Goal: Task Accomplishment & Management: Use online tool/utility

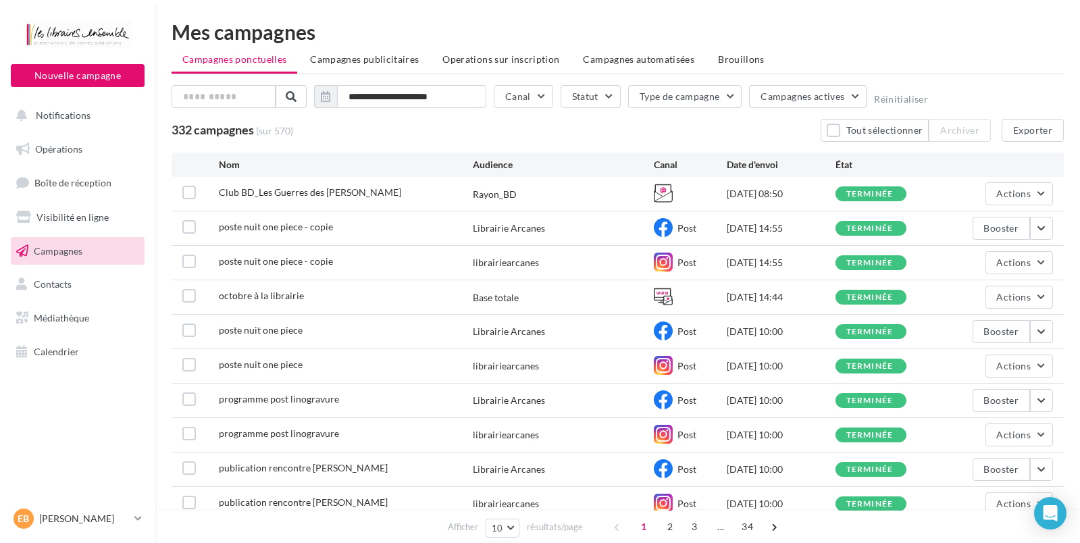
click at [70, 248] on span "Campagnes" at bounding box center [58, 250] width 49 height 11
click at [718, 63] on span "Brouillons" at bounding box center [741, 58] width 47 height 11
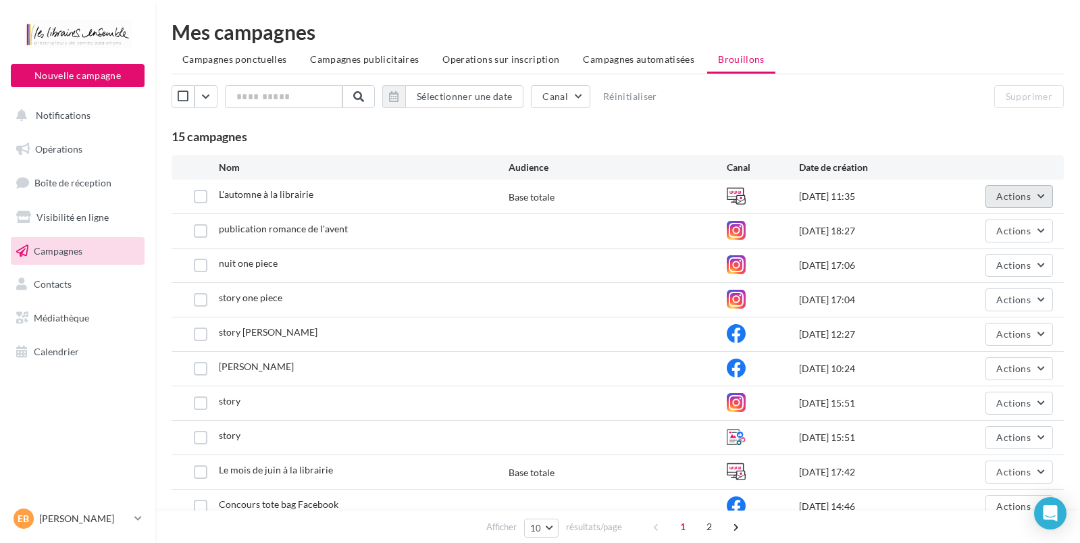
click at [1008, 189] on button "Actions" at bounding box center [1020, 196] width 68 height 23
click at [948, 222] on button "Editer" at bounding box center [985, 228] width 135 height 35
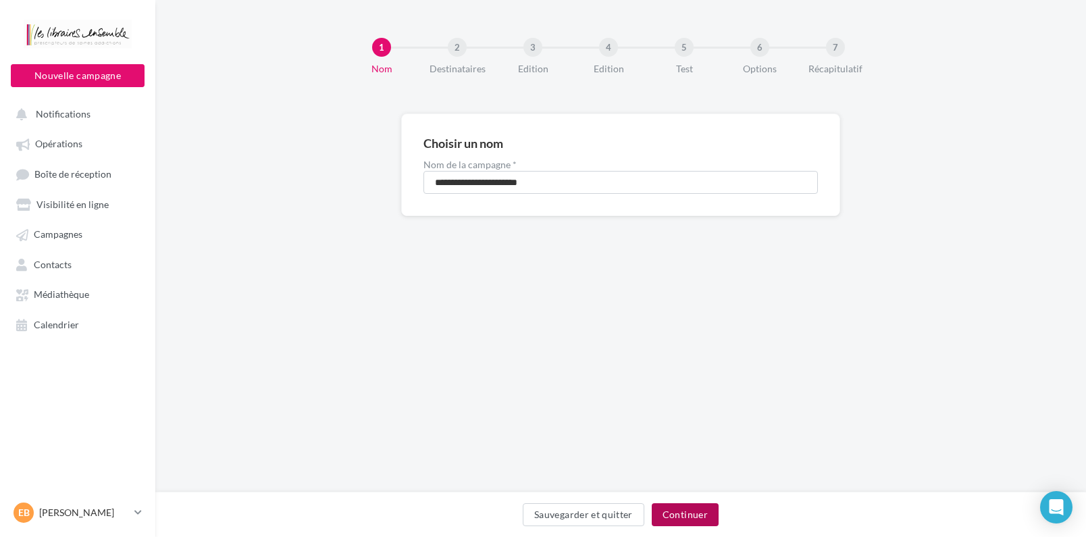
click at [710, 507] on button "Continuer" at bounding box center [685, 514] width 67 height 23
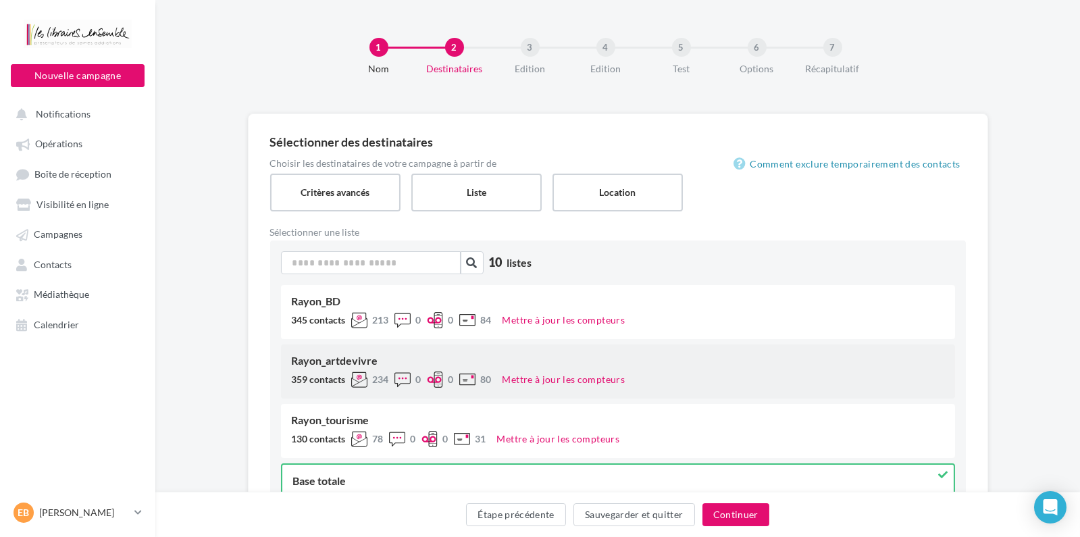
scroll to position [72, 0]
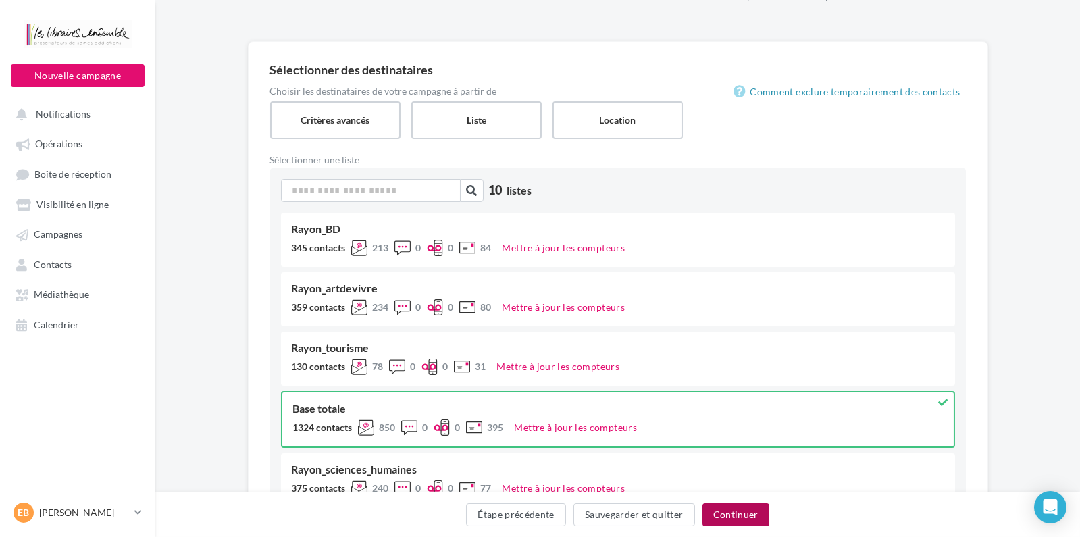
click at [725, 517] on button "Continuer" at bounding box center [736, 514] width 67 height 23
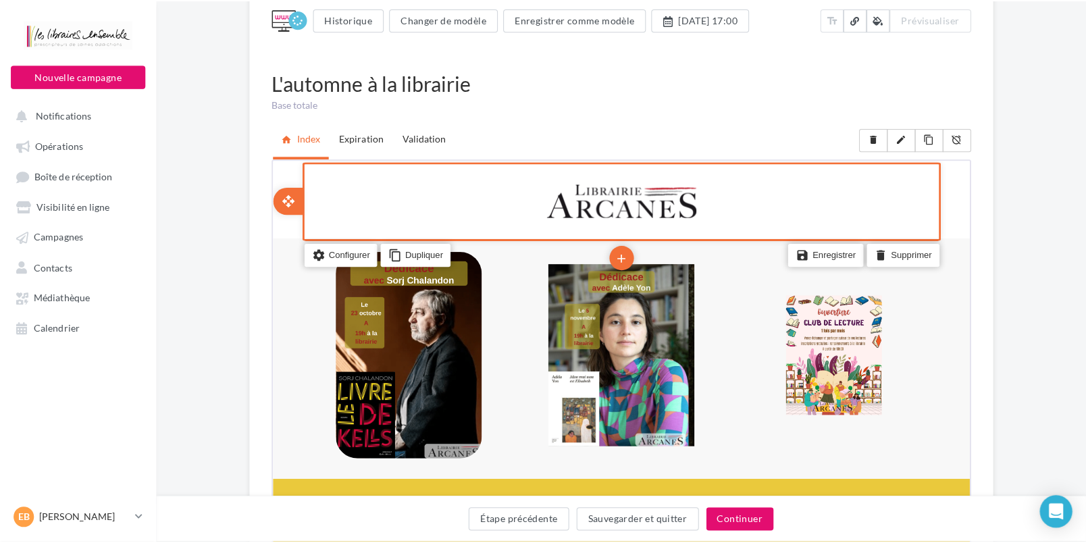
scroll to position [145, 0]
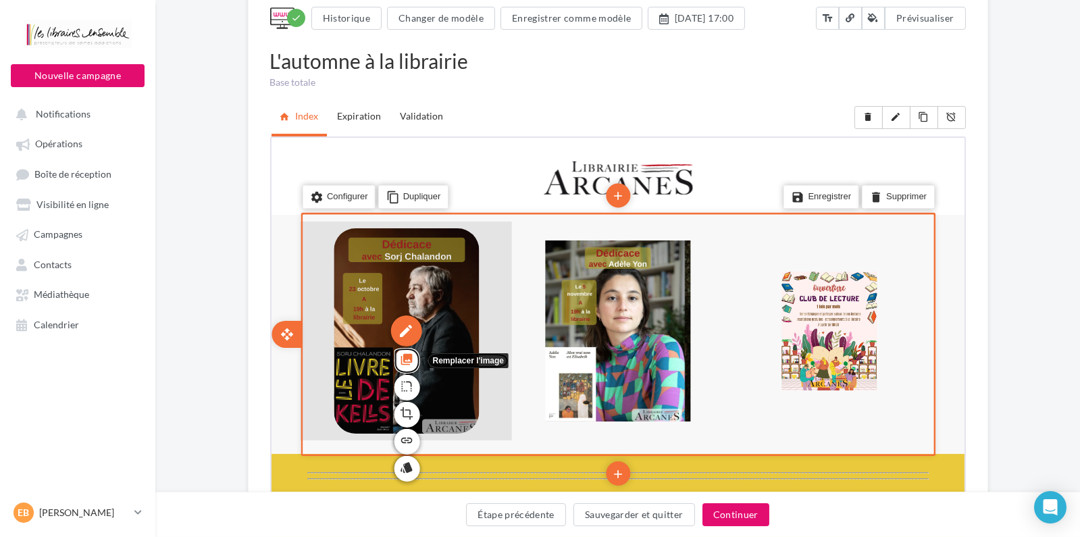
click at [405, 355] on icon "photo_library" at bounding box center [405, 358] width 14 height 23
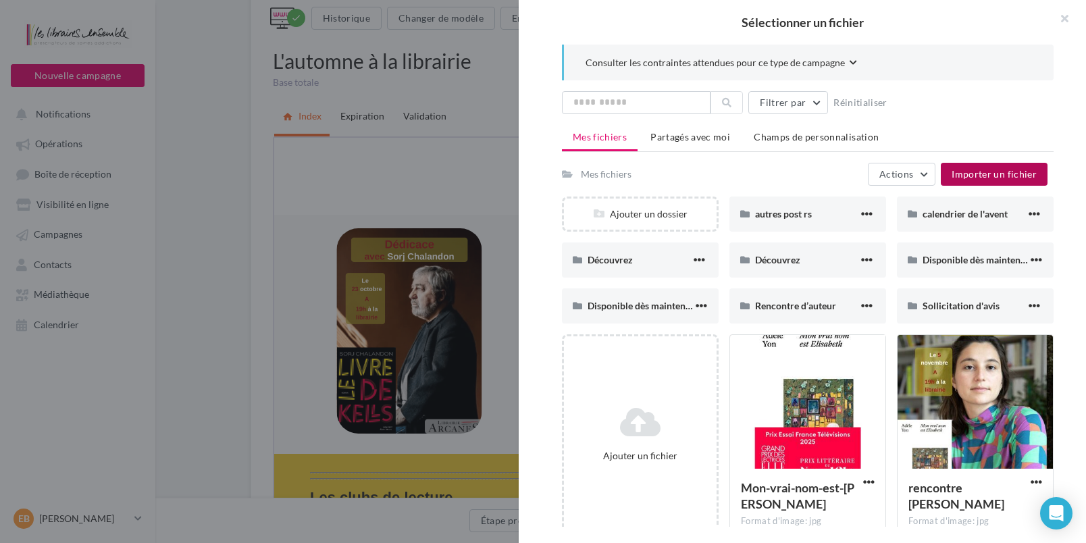
click at [966, 169] on span "Importer un fichier" at bounding box center [994, 173] width 85 height 11
click at [975, 168] on button "Importer un fichier" at bounding box center [994, 174] width 107 height 23
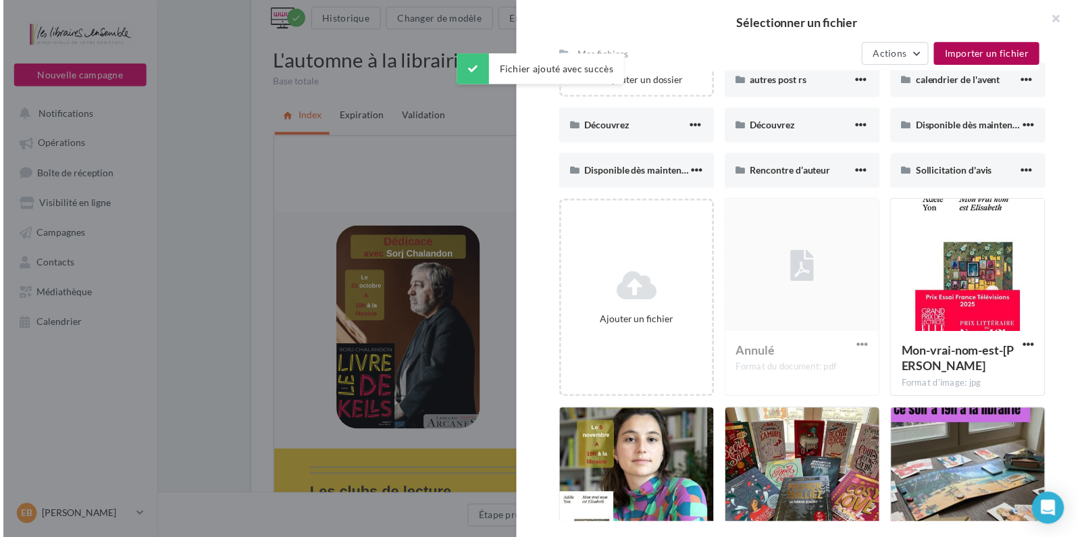
scroll to position [136, 0]
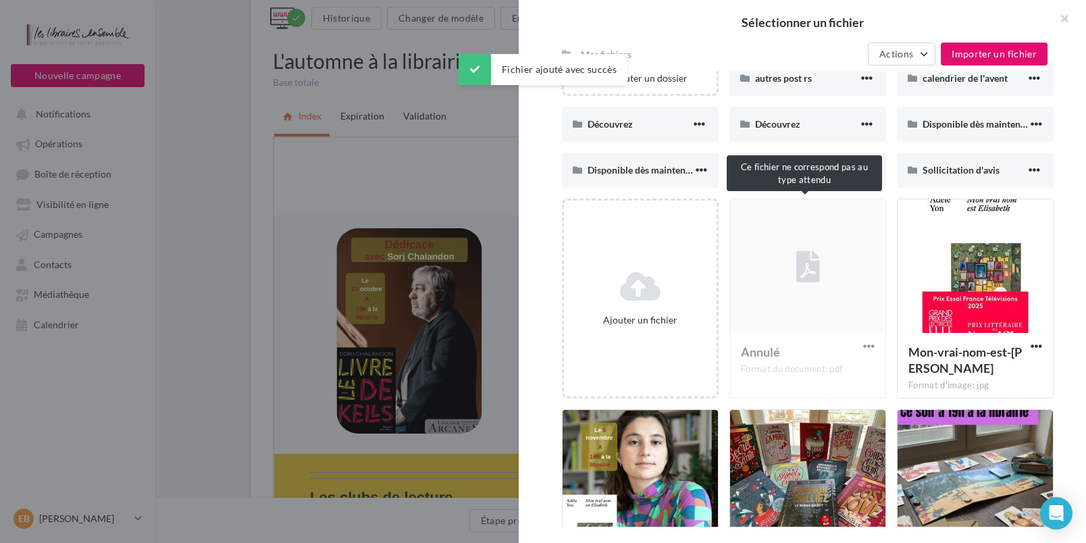
click at [808, 285] on div "Annulé Format du document: pdf" at bounding box center [808, 299] width 157 height 200
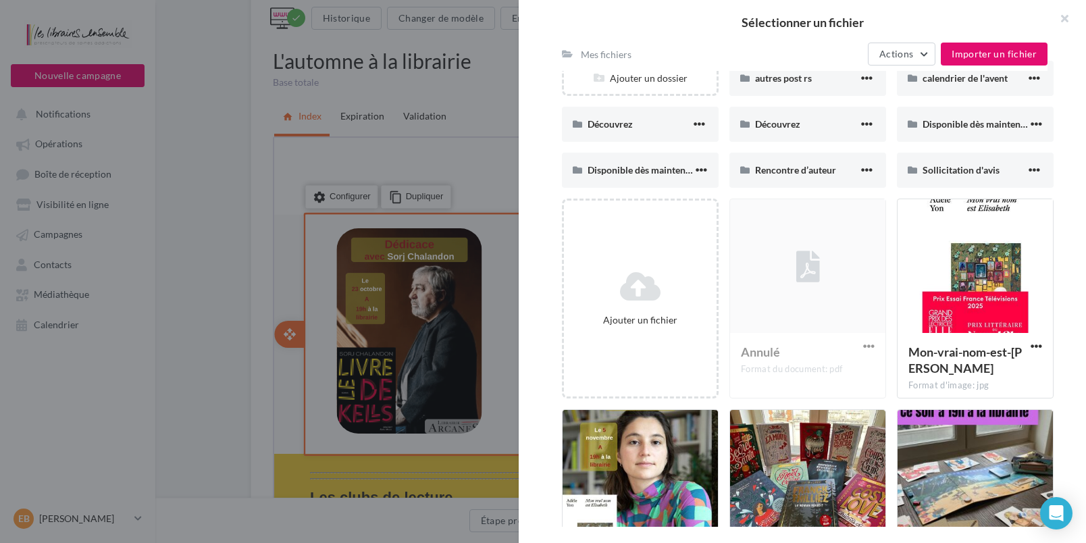
scroll to position [0, 0]
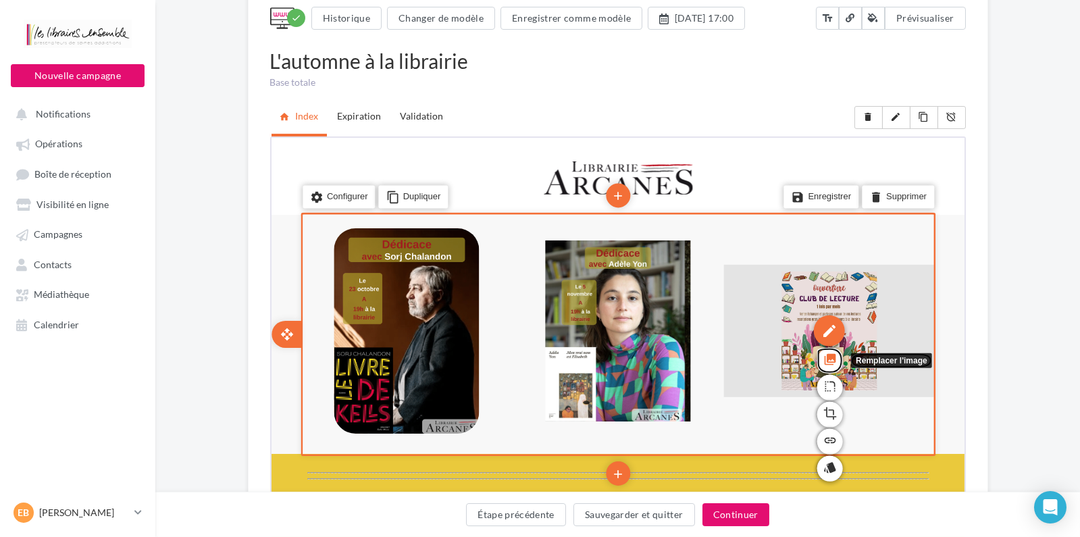
click at [826, 357] on icon "photo_library" at bounding box center [828, 358] width 14 height 23
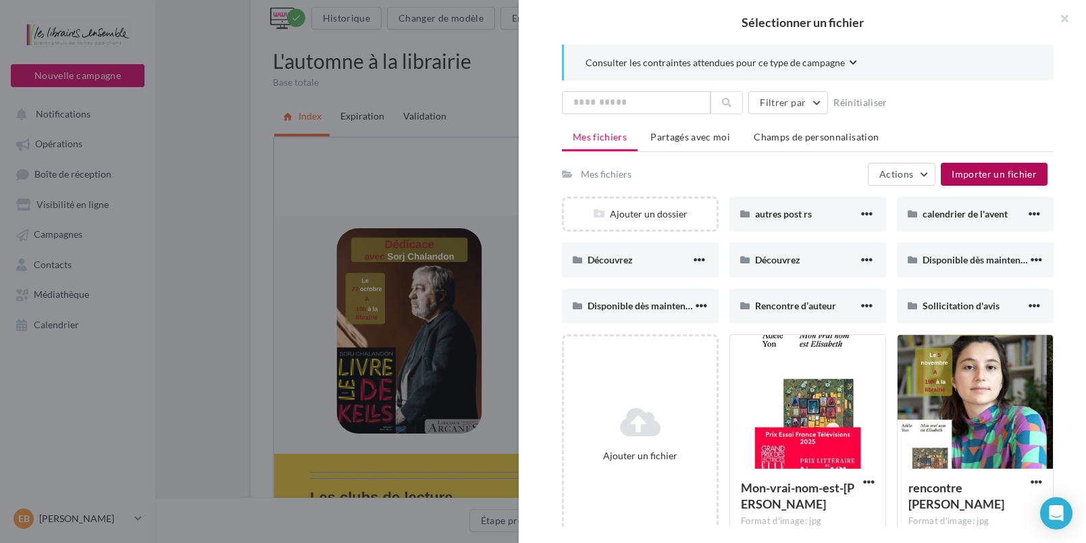
click at [978, 177] on span "Importer un fichier" at bounding box center [994, 173] width 85 height 11
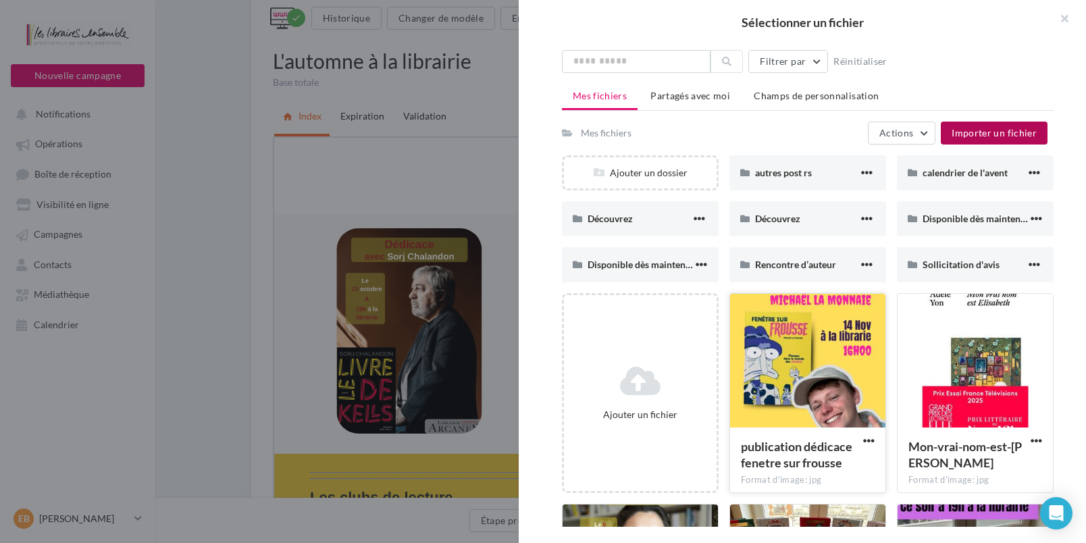
scroll to position [68, 0]
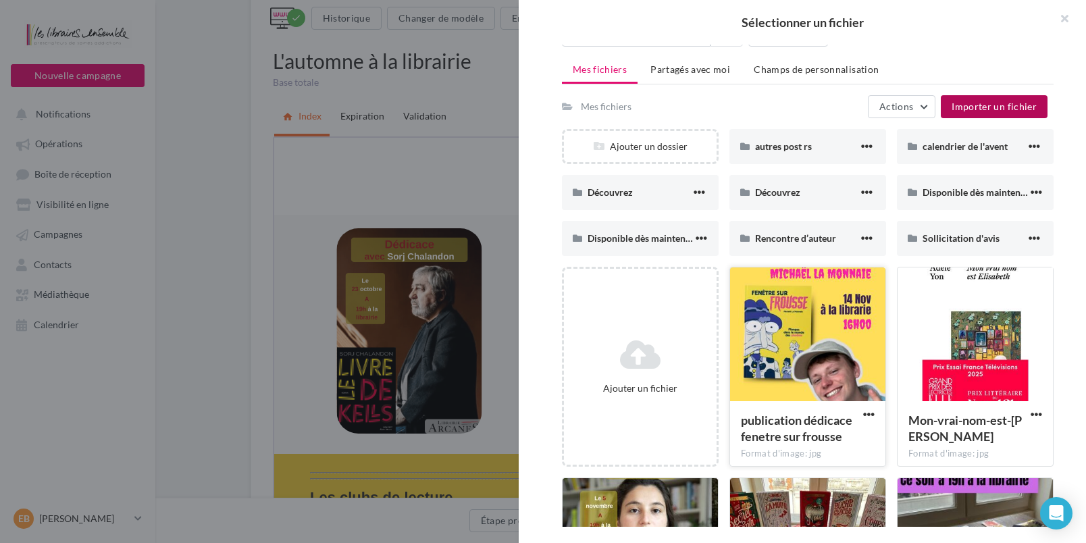
click at [795, 334] on div at bounding box center [807, 334] width 155 height 135
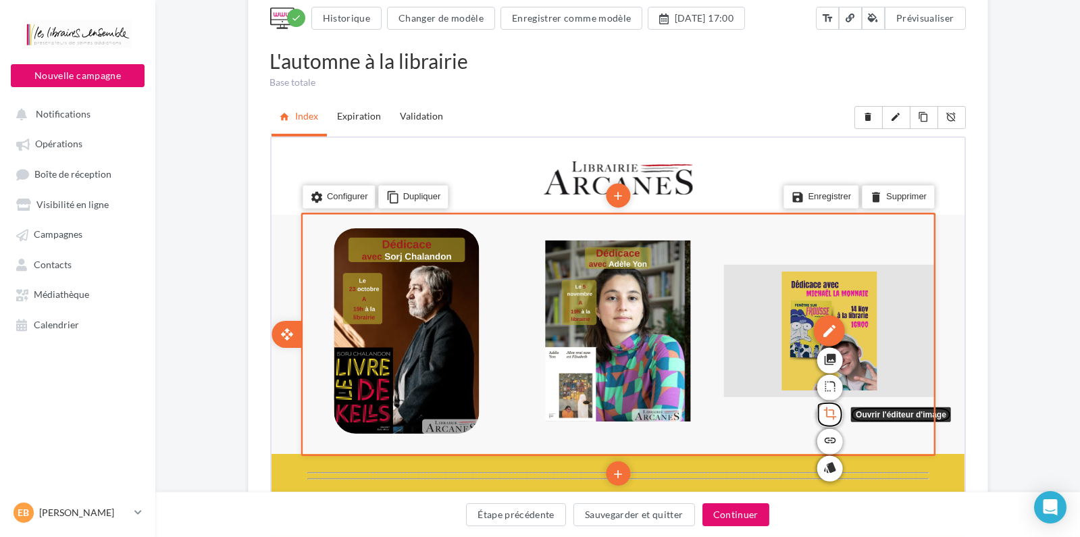
click at [831, 407] on icon "crop" at bounding box center [828, 412] width 14 height 23
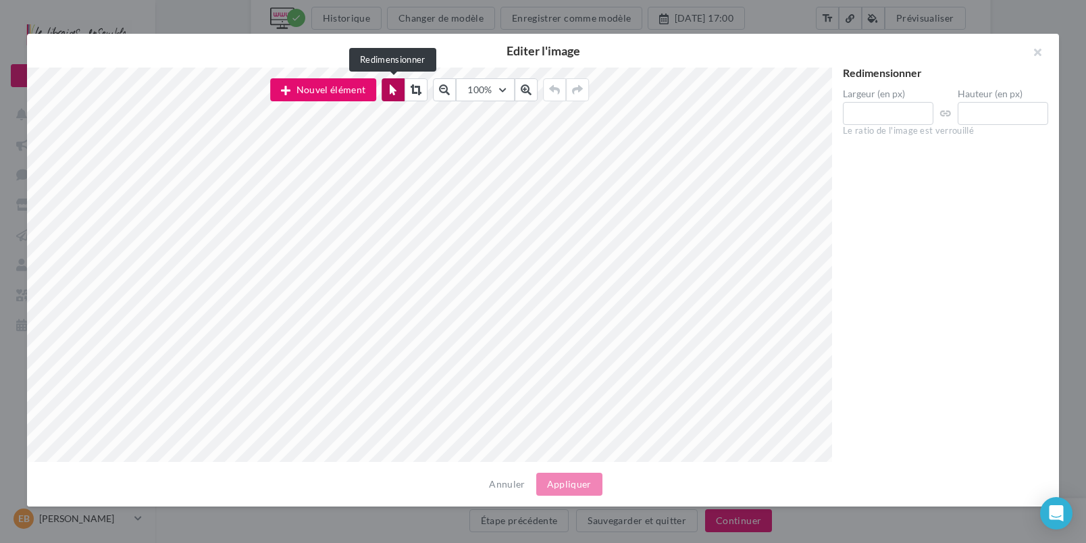
click at [388, 90] on button at bounding box center [393, 89] width 23 height 23
click at [390, 91] on icon at bounding box center [393, 89] width 7 height 11
click at [506, 488] on button "Annuler" at bounding box center [507, 484] width 47 height 16
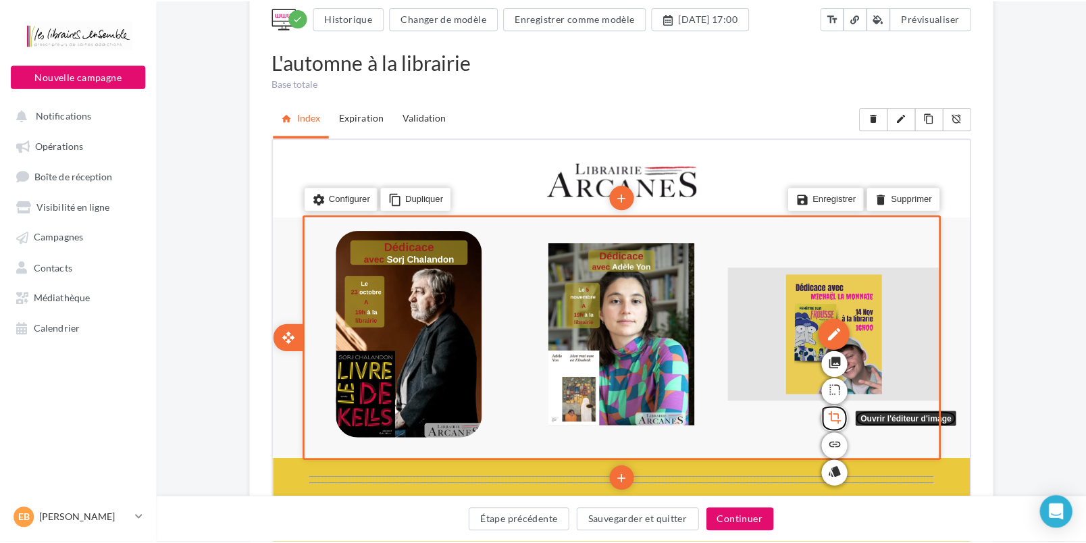
click at [827, 418] on icon "crop" at bounding box center [830, 414] width 14 height 23
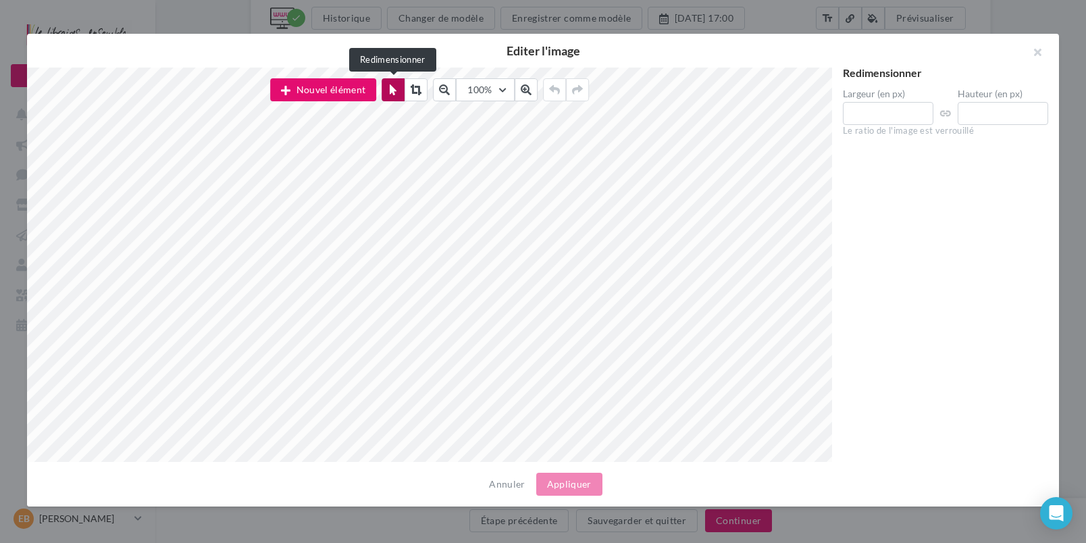
click at [395, 86] on icon at bounding box center [393, 89] width 7 height 11
click at [1046, 53] on button "button" at bounding box center [1032, 54] width 54 height 41
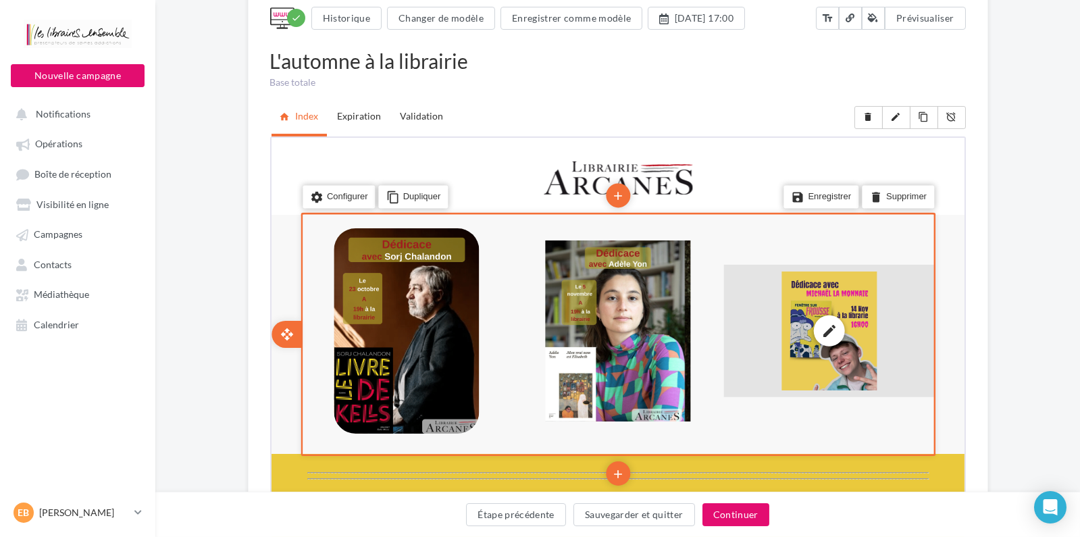
click at [850, 324] on div "edit photo_library rounded_corner crop link style" at bounding box center [826, 329] width 211 height 132
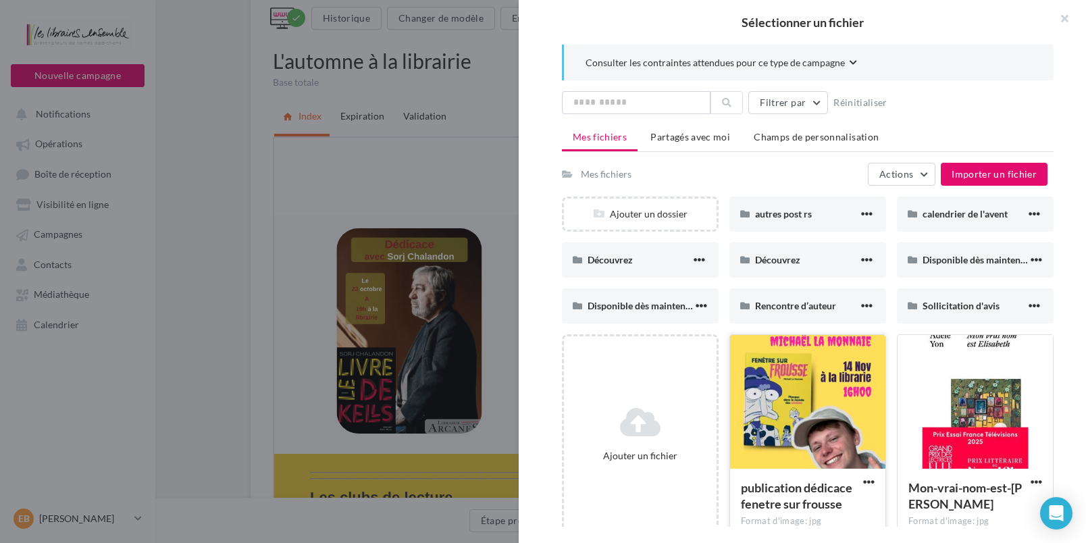
click at [861, 482] on button "button" at bounding box center [869, 483] width 17 height 14
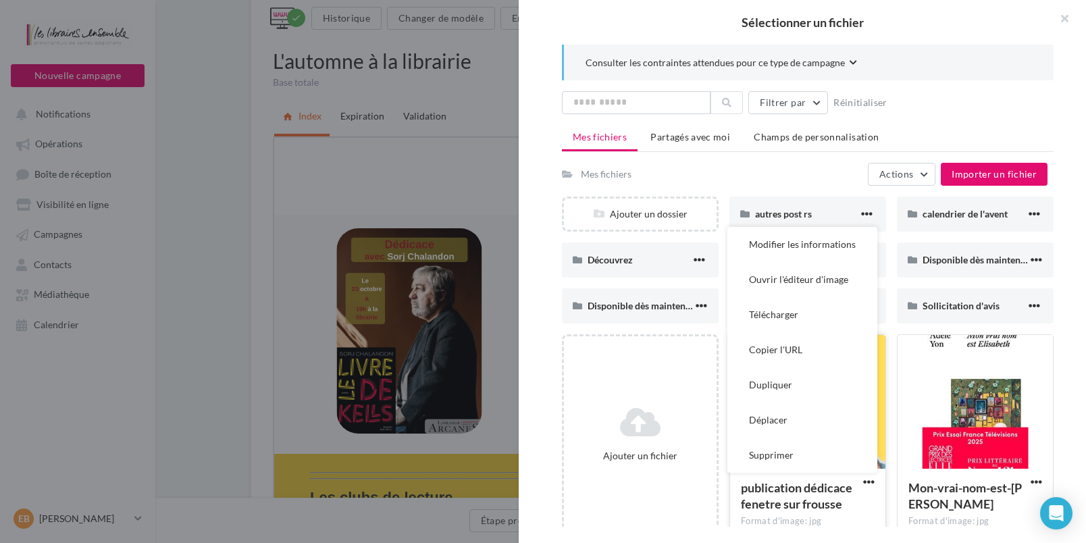
click at [880, 440] on div at bounding box center [807, 402] width 155 height 135
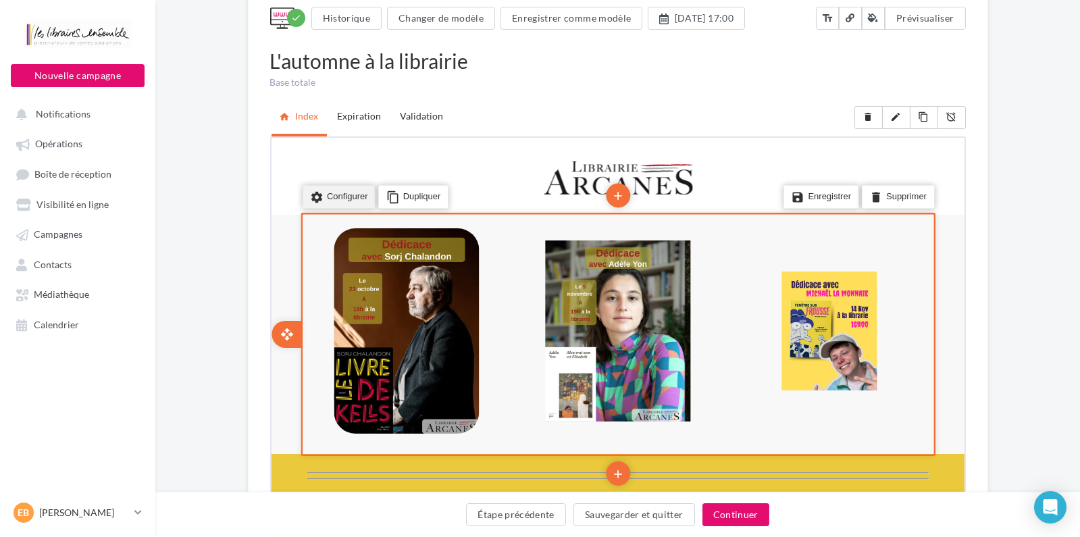
click at [329, 199] on li "settings Configurer" at bounding box center [337, 195] width 73 height 23
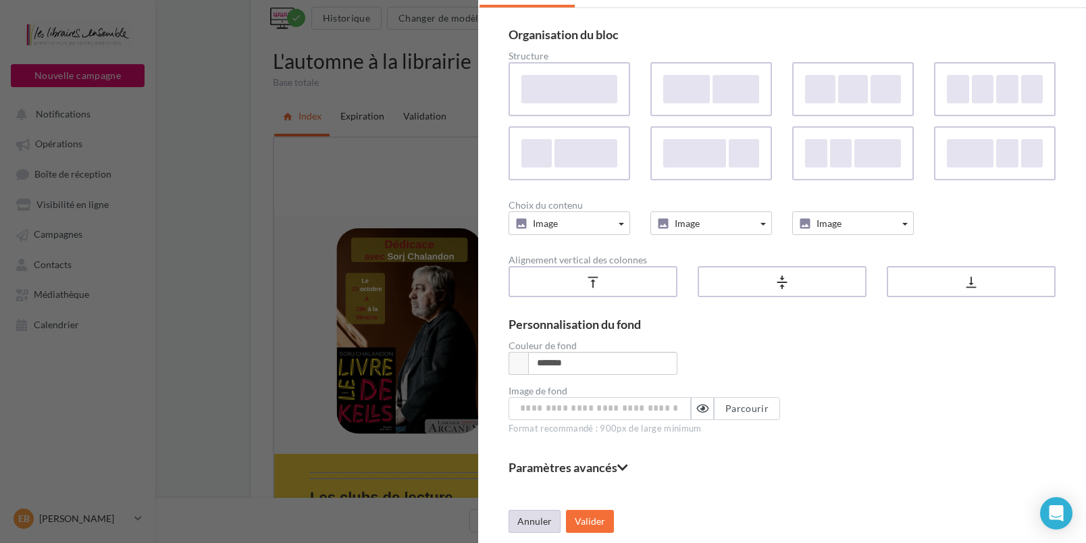
click at [524, 515] on button "Annuler" at bounding box center [535, 521] width 52 height 23
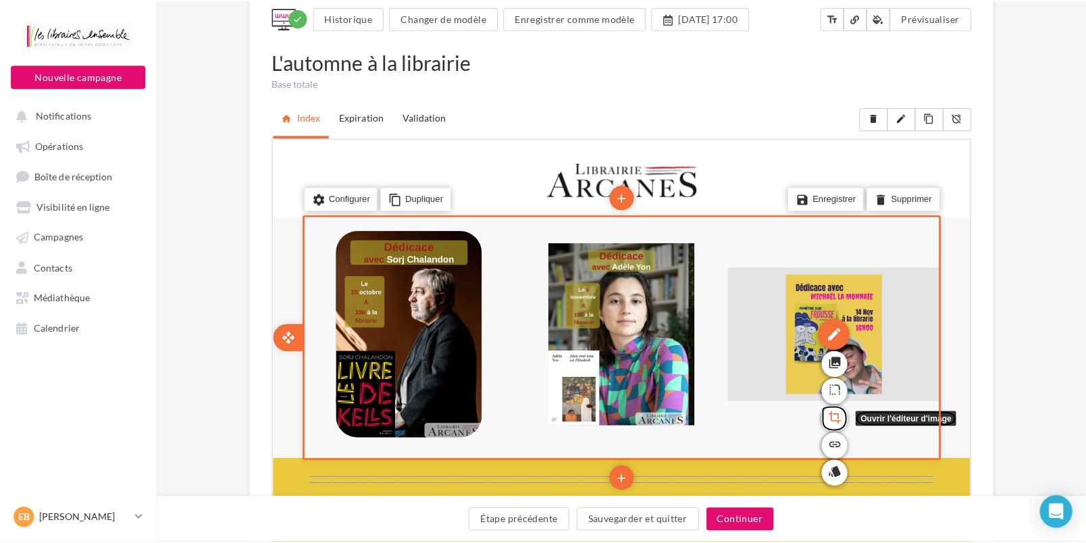
click at [828, 413] on icon "crop" at bounding box center [830, 414] width 14 height 23
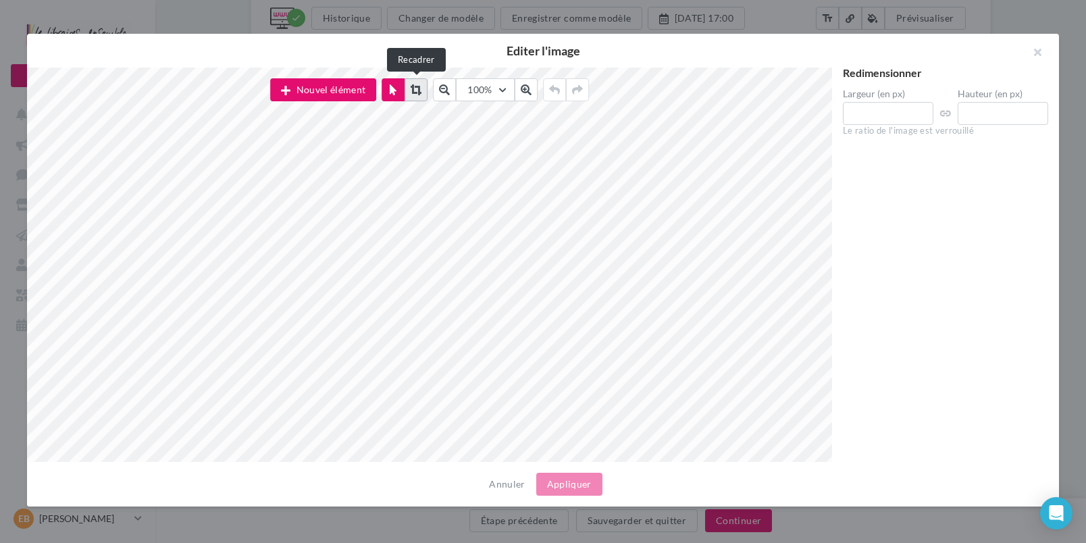
click at [419, 92] on icon at bounding box center [416, 89] width 11 height 11
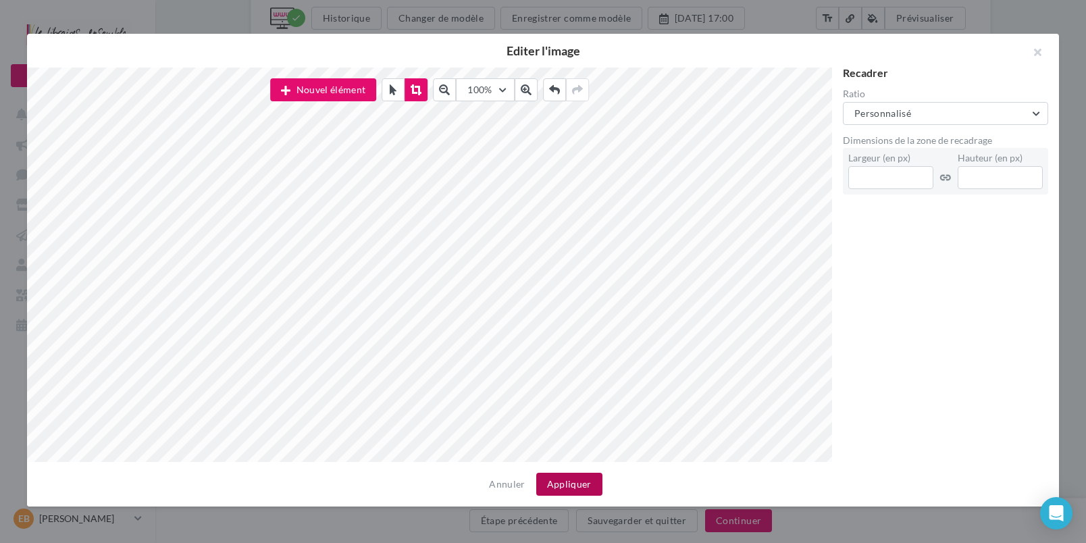
click at [558, 480] on button "Appliquer" at bounding box center [569, 484] width 66 height 23
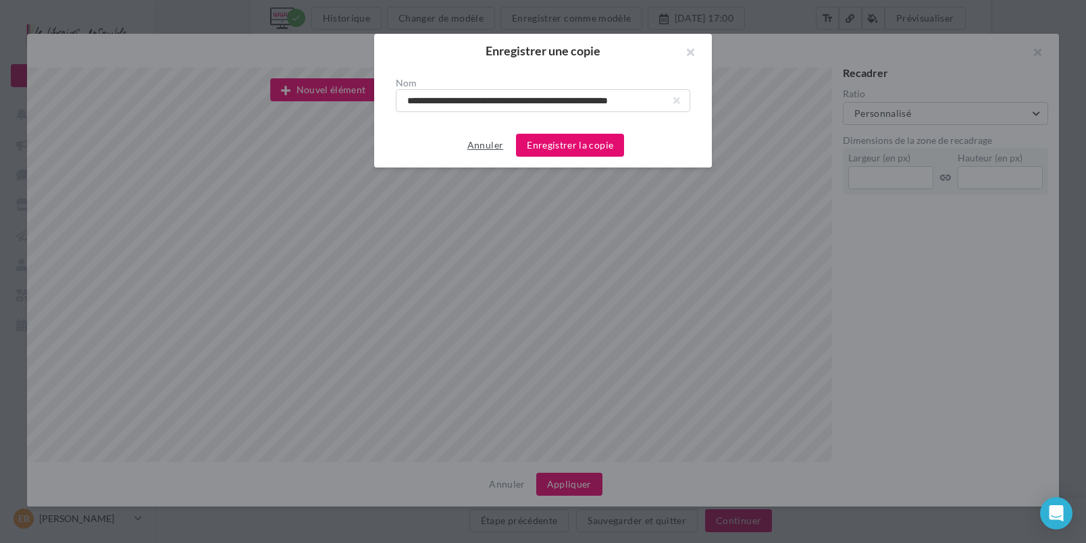
click at [480, 148] on button "Annuler" at bounding box center [485, 145] width 47 height 16
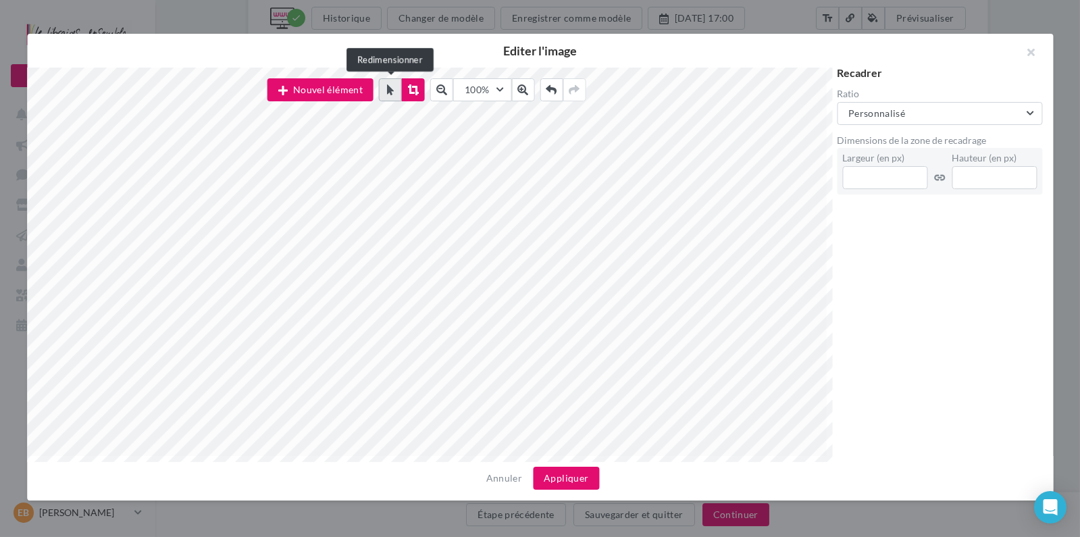
click at [392, 96] on button at bounding box center [390, 89] width 23 height 23
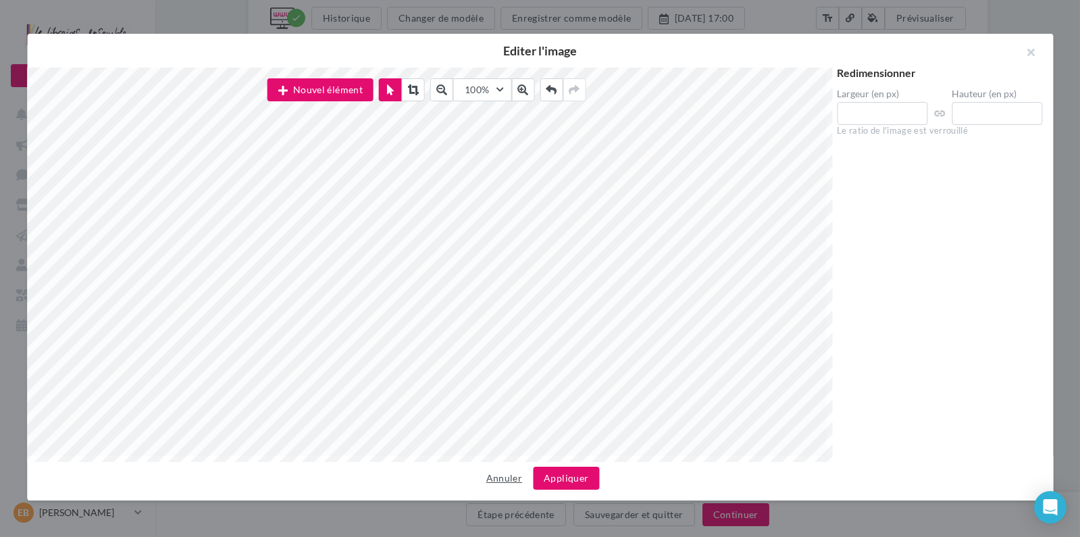
click at [508, 480] on button "Annuler" at bounding box center [504, 478] width 47 height 16
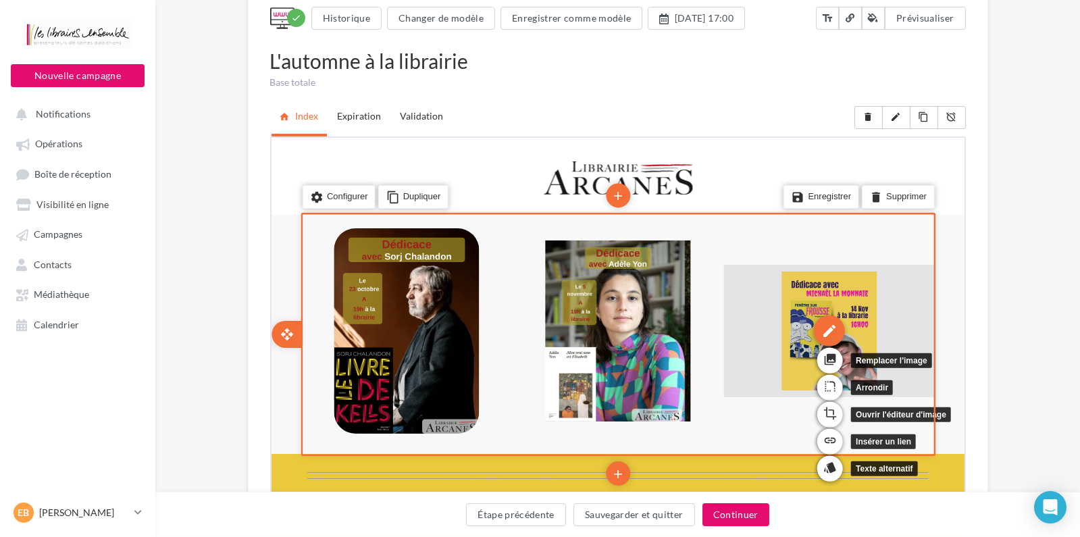
click at [834, 329] on div "edit" at bounding box center [827, 329] width 31 height 31
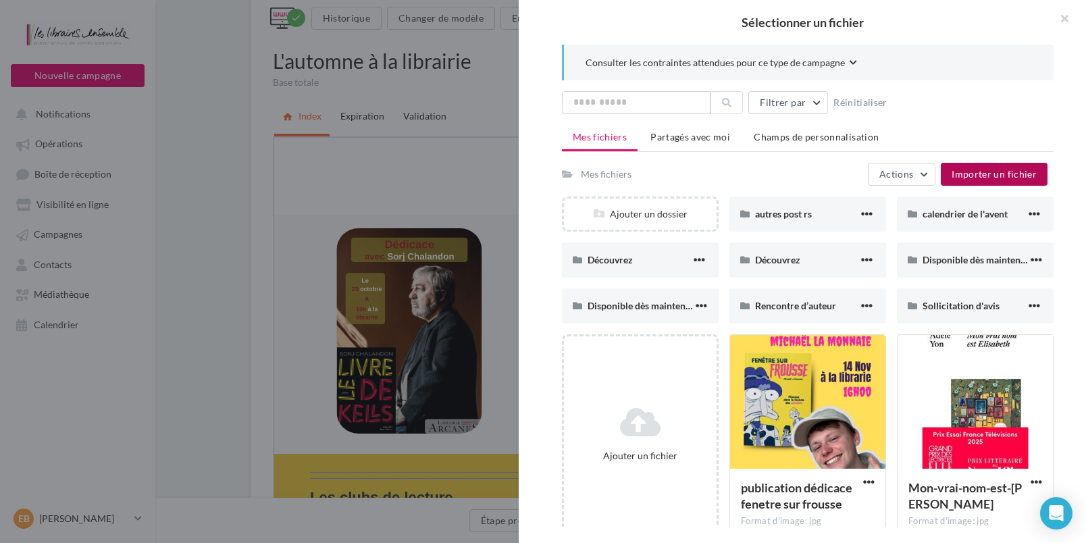
click at [972, 172] on span "Importer un fichier" at bounding box center [994, 173] width 85 height 11
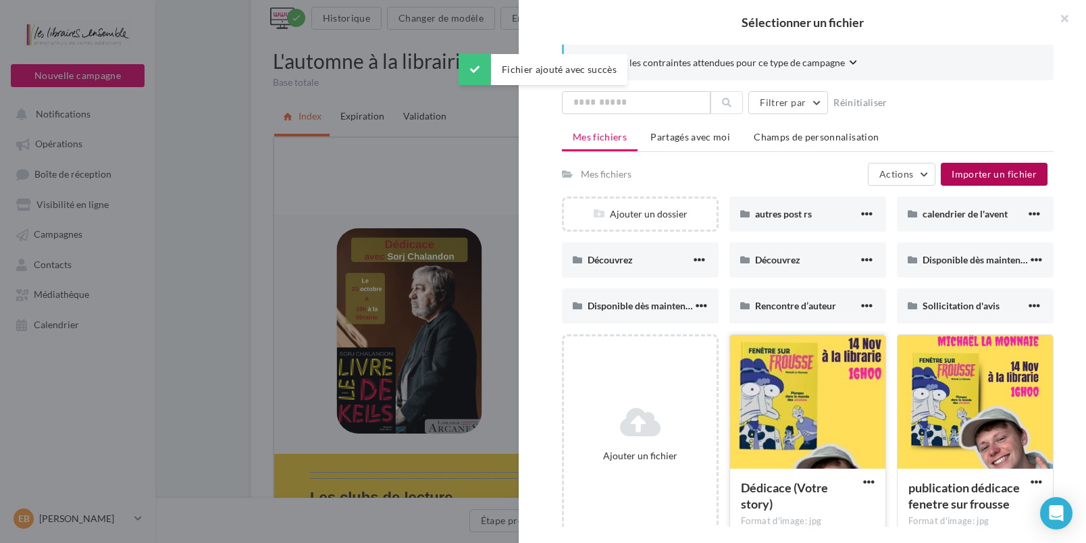
click at [791, 415] on div at bounding box center [807, 402] width 155 height 135
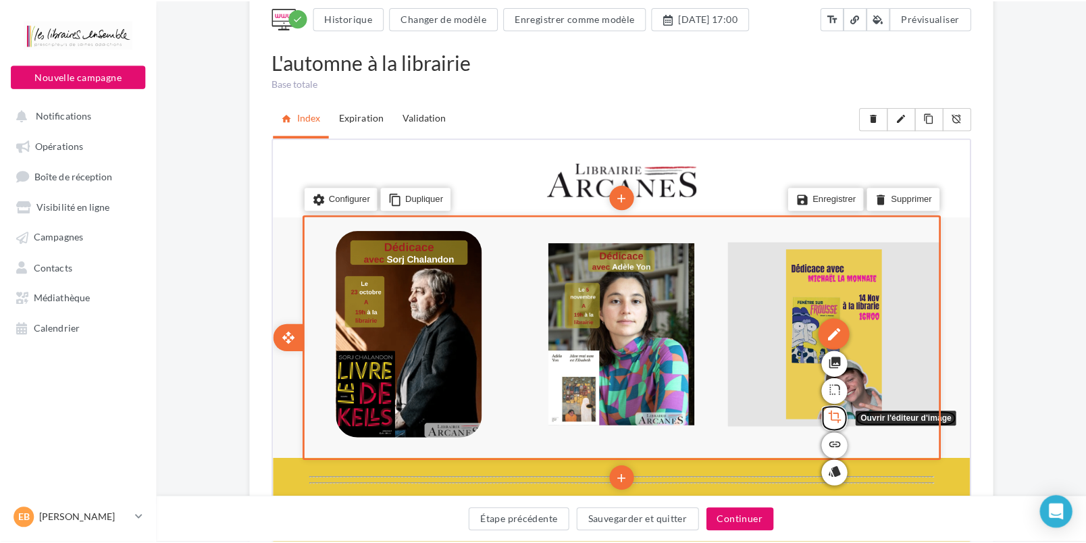
click at [836, 418] on icon "crop" at bounding box center [830, 414] width 14 height 23
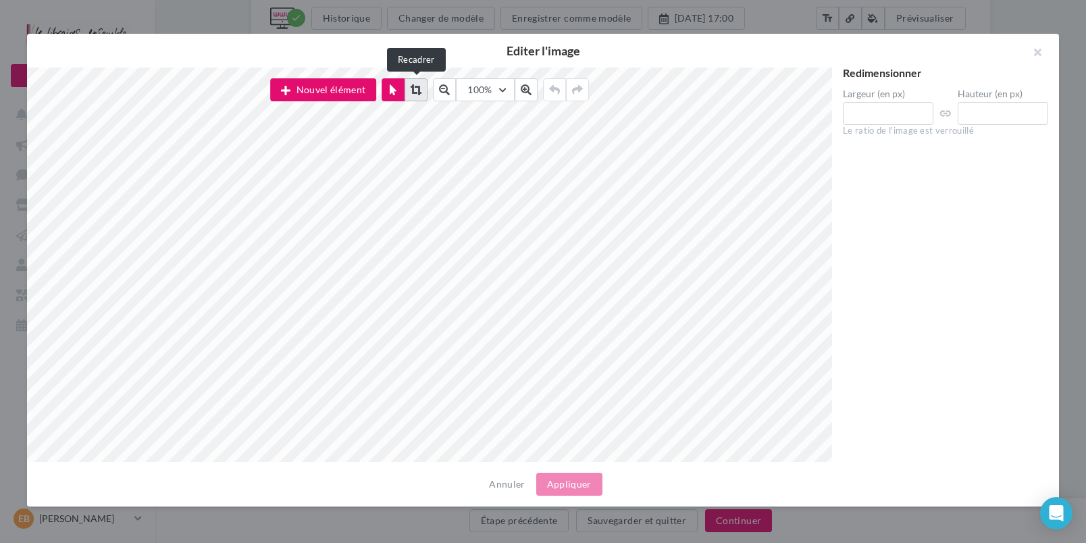
click at [411, 86] on icon at bounding box center [416, 89] width 11 height 11
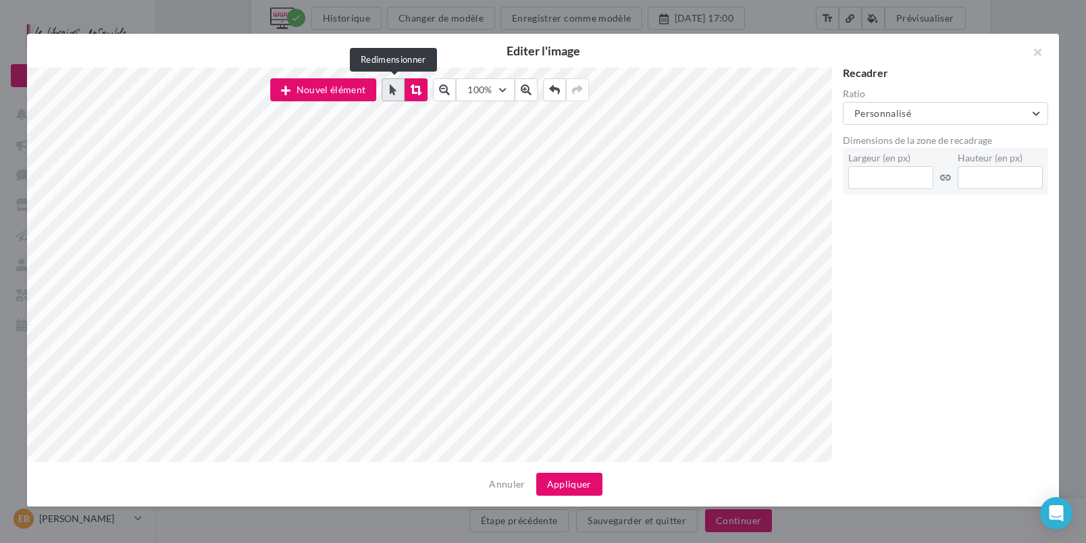
click at [394, 90] on icon at bounding box center [393, 89] width 7 height 11
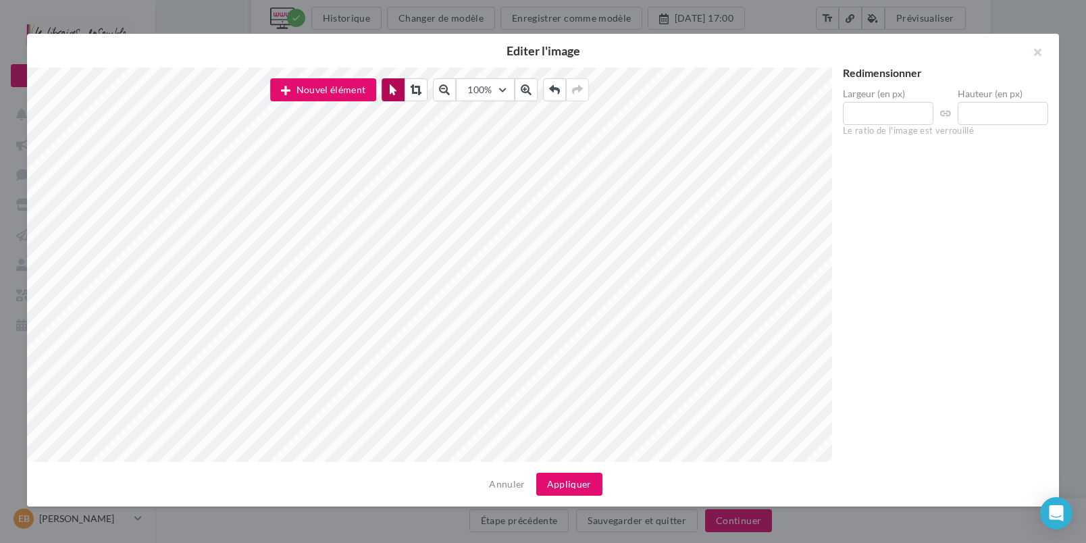
click at [394, 90] on icon at bounding box center [393, 89] width 7 height 11
click at [502, 483] on button "Annuler" at bounding box center [507, 484] width 47 height 16
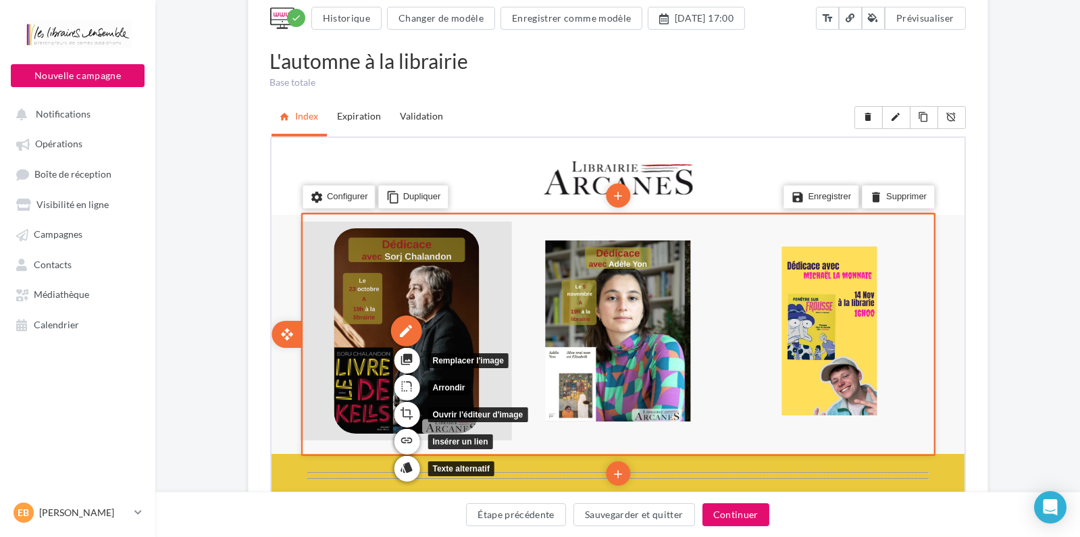
click at [411, 329] on div "edit" at bounding box center [403, 329] width 31 height 31
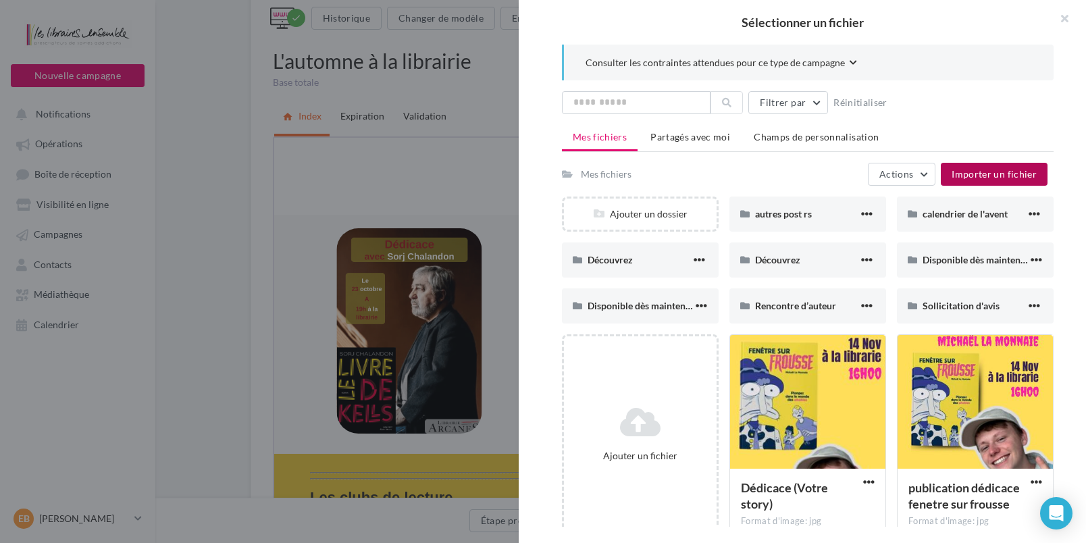
click at [974, 169] on span "Importer un fichier" at bounding box center [994, 173] width 85 height 11
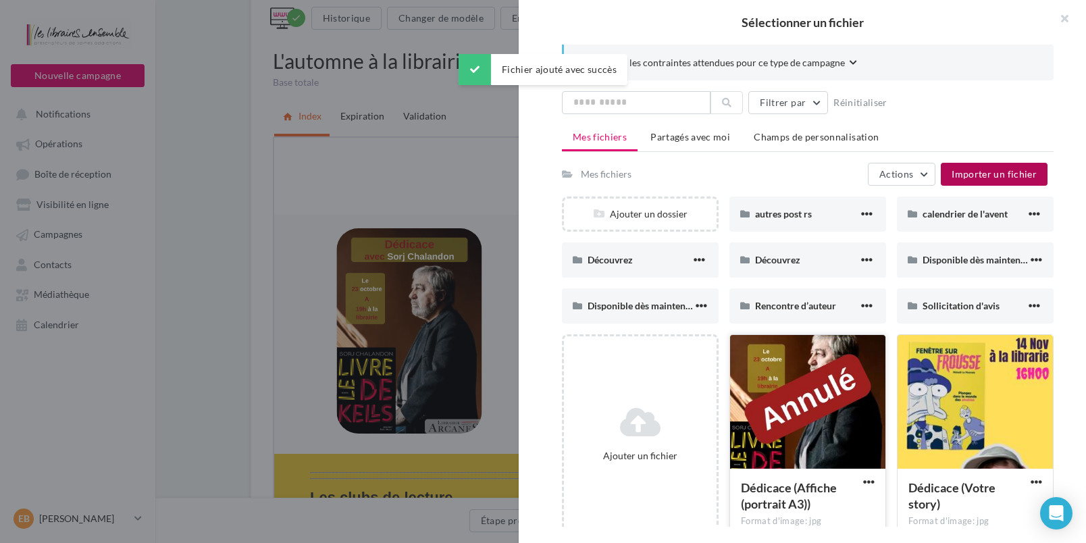
click at [782, 411] on div at bounding box center [807, 402] width 155 height 135
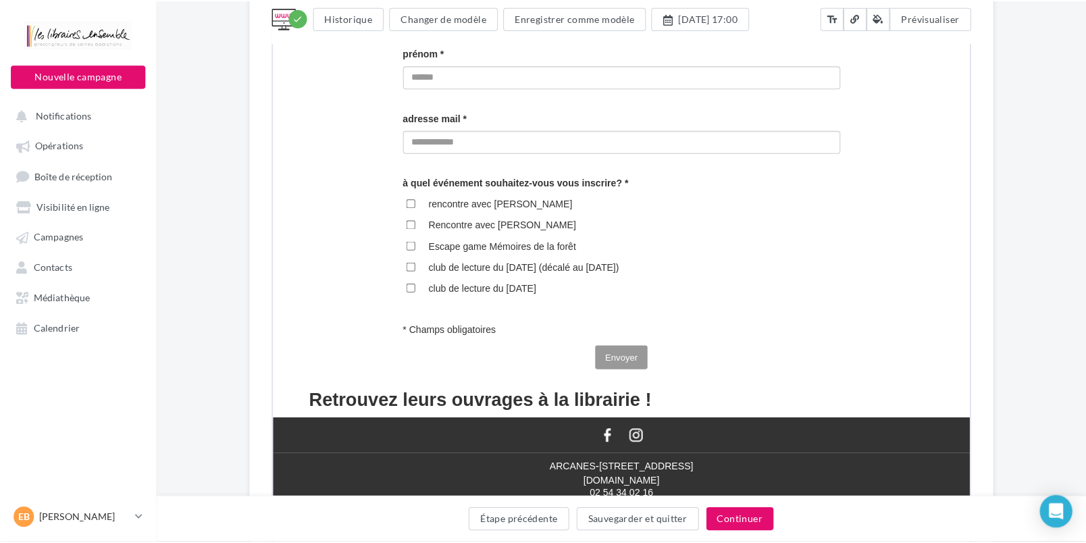
scroll to position [796, 0]
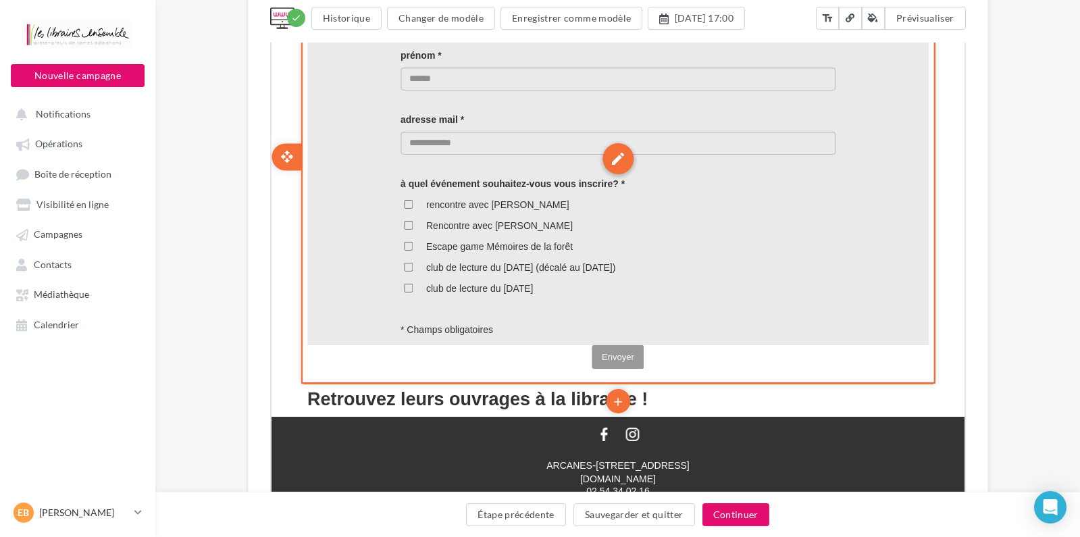
click at [613, 162] on div "edit" at bounding box center [616, 158] width 31 height 31
select select "********"
select select "*********"
select select "*****"
select select "*******"
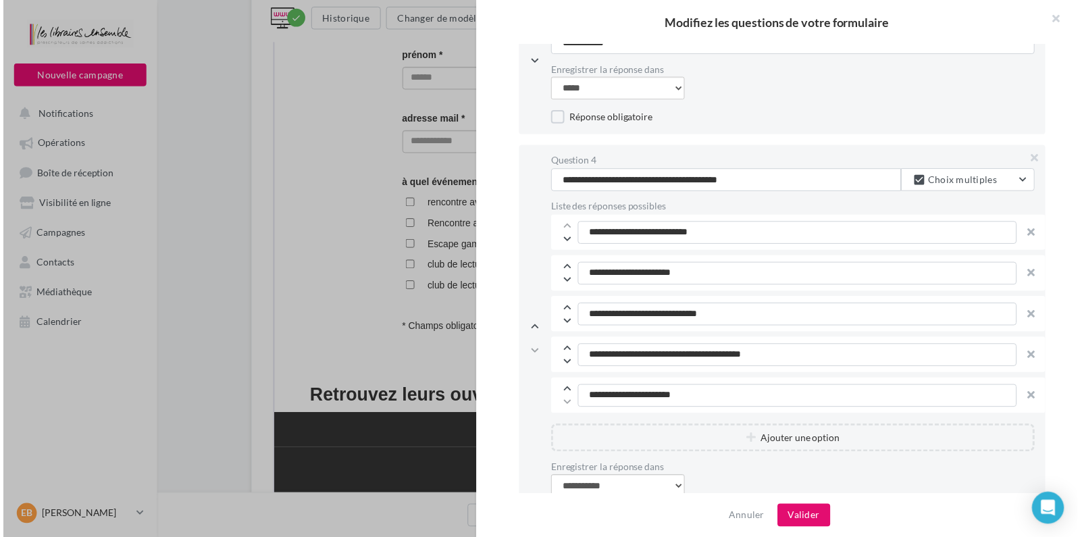
scroll to position [543, 0]
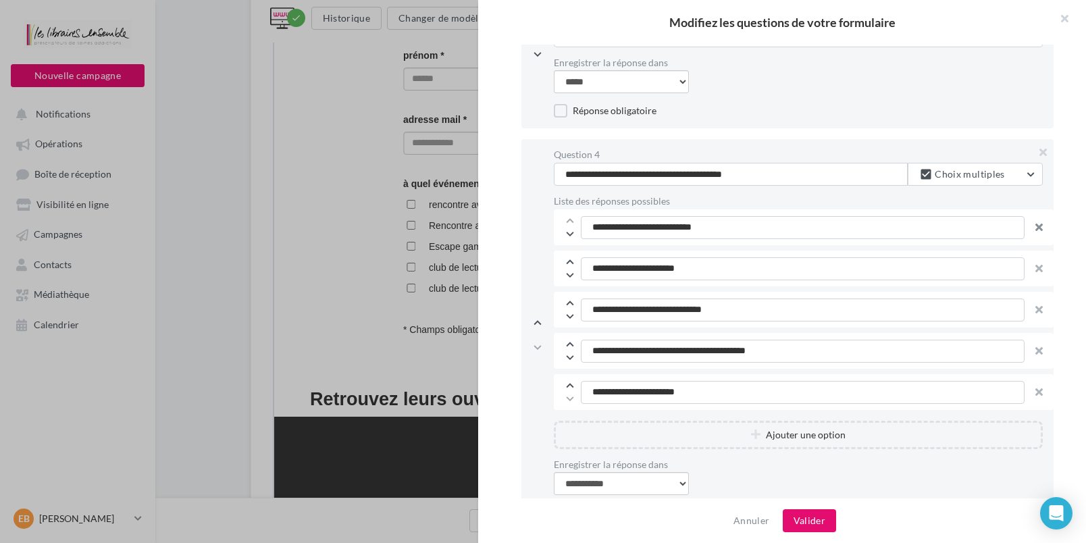
click at [1031, 229] on div at bounding box center [1039, 227] width 18 height 25
type input "**********"
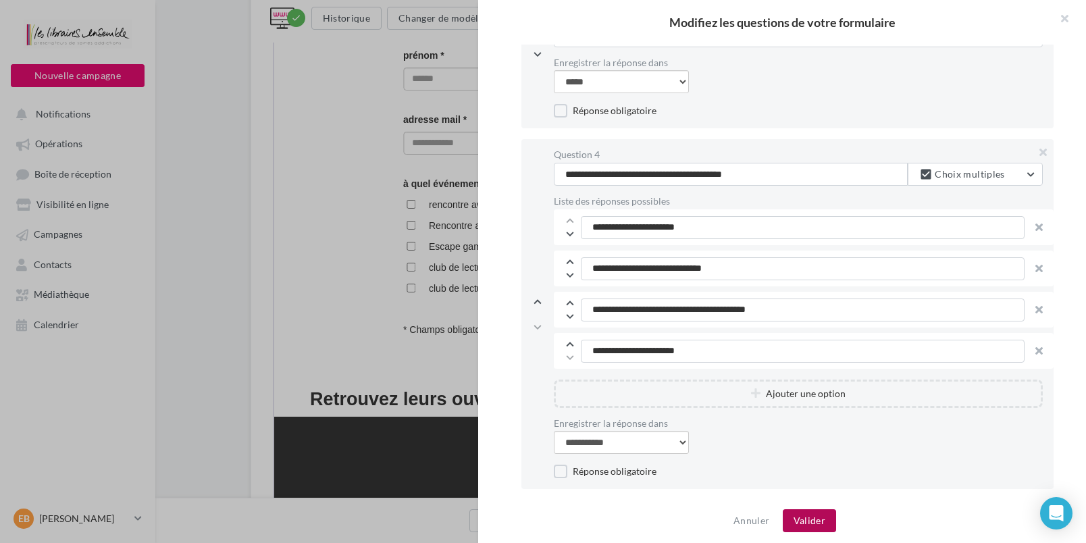
click at [823, 519] on button "Valider" at bounding box center [809, 520] width 53 height 23
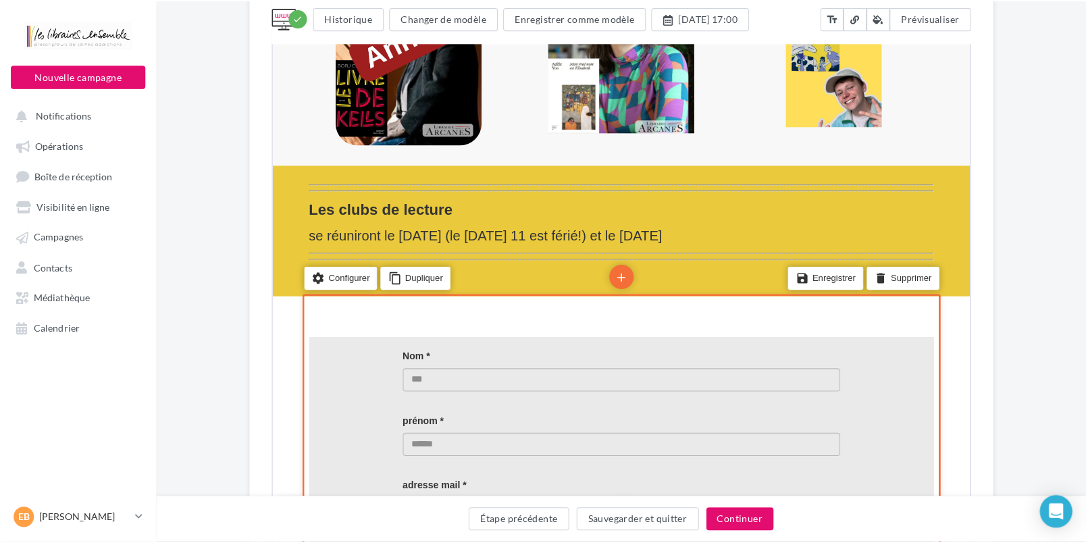
scroll to position [145, 0]
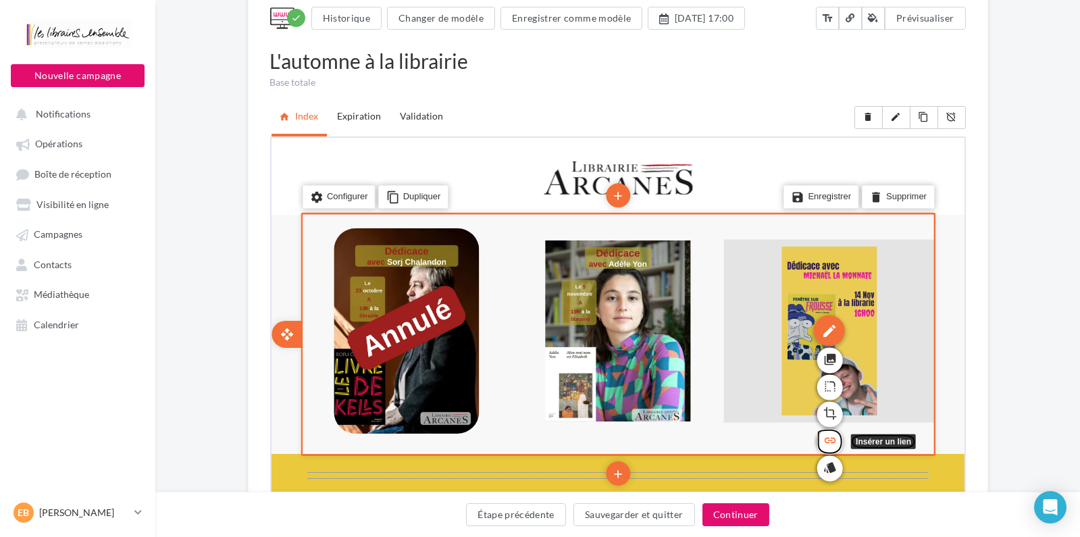
click at [830, 441] on icon "link" at bounding box center [828, 439] width 14 height 23
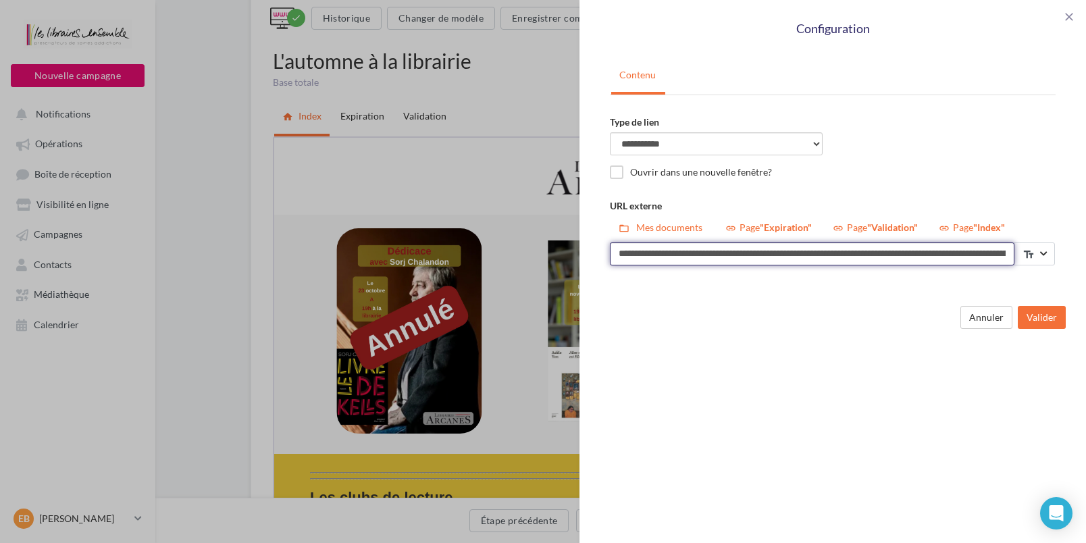
click at [687, 253] on input "**********" at bounding box center [812, 254] width 405 height 23
paste input
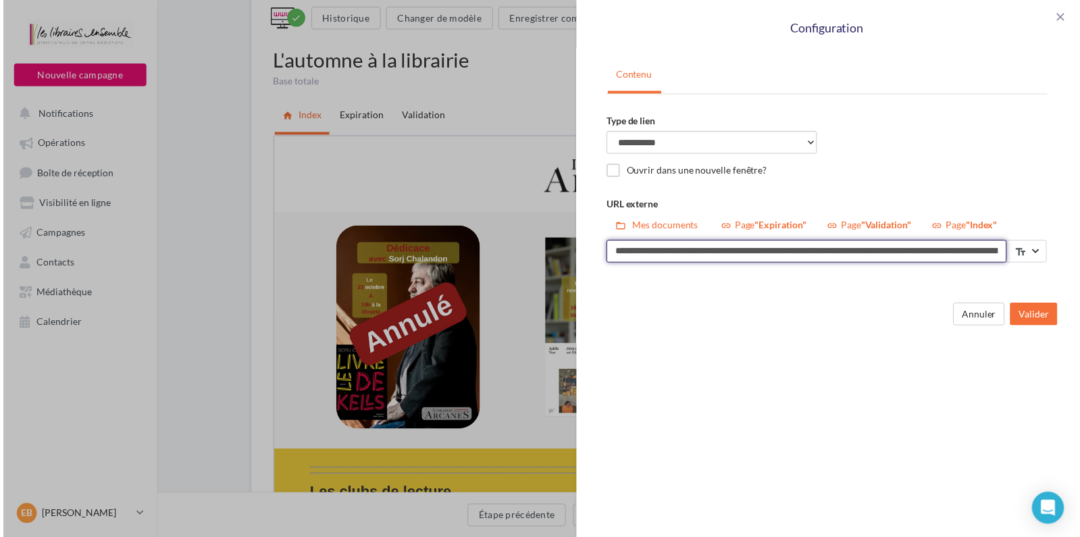
scroll to position [0, 173]
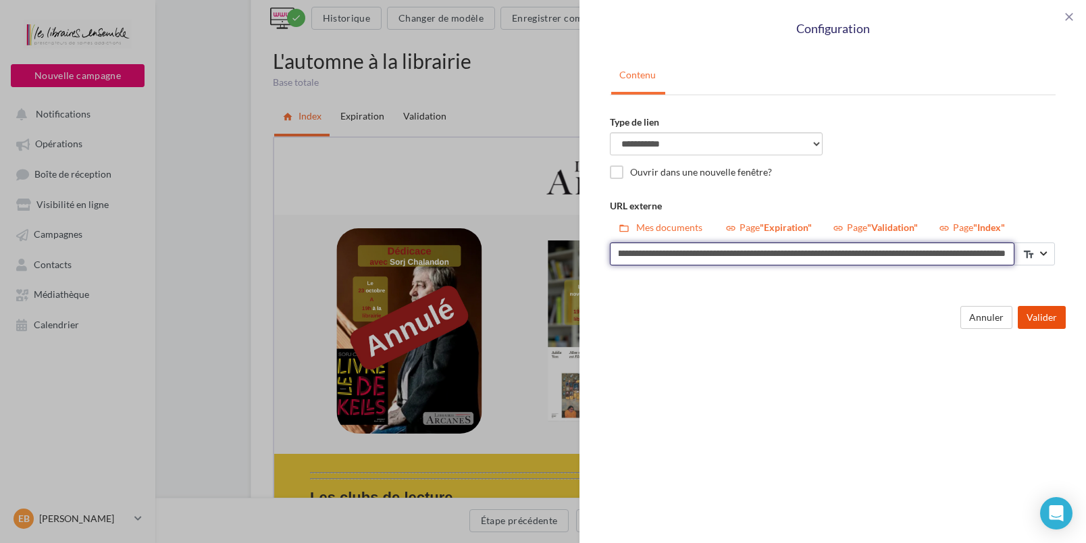
type input "**********"
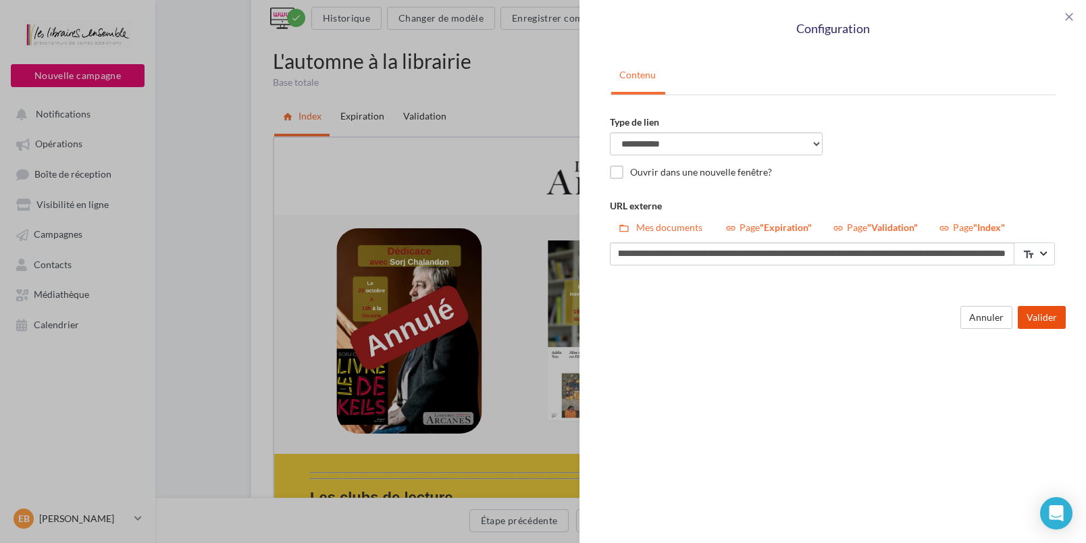
click at [1035, 320] on button "Valider" at bounding box center [1042, 317] width 48 height 23
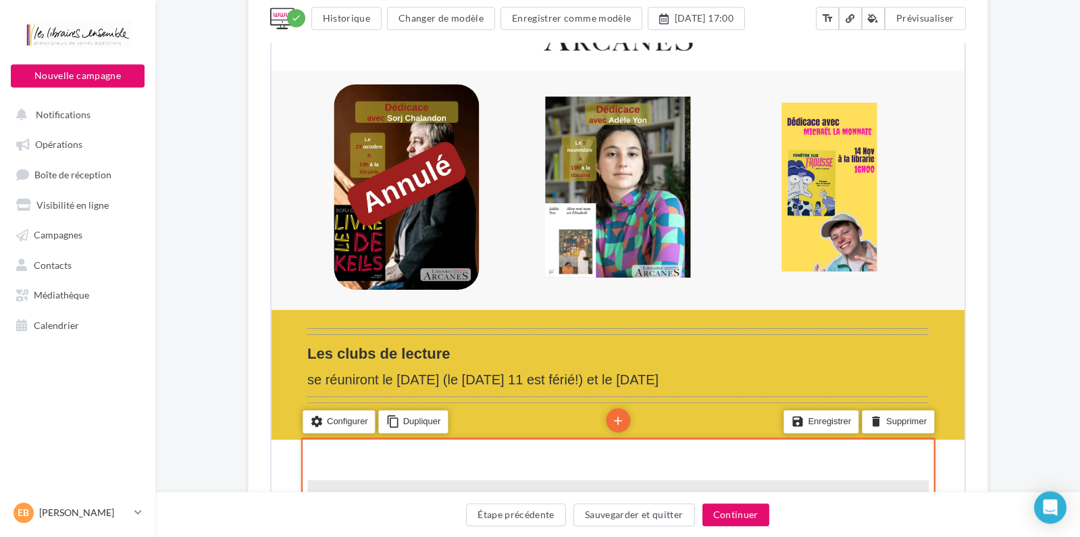
scroll to position [289, 0]
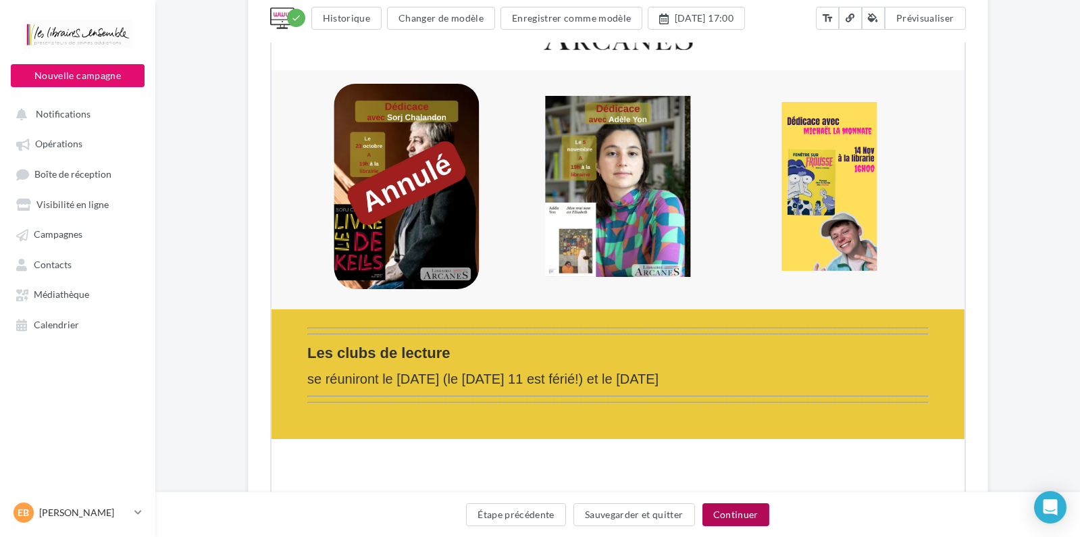
click at [738, 516] on button "Continuer" at bounding box center [736, 514] width 67 height 23
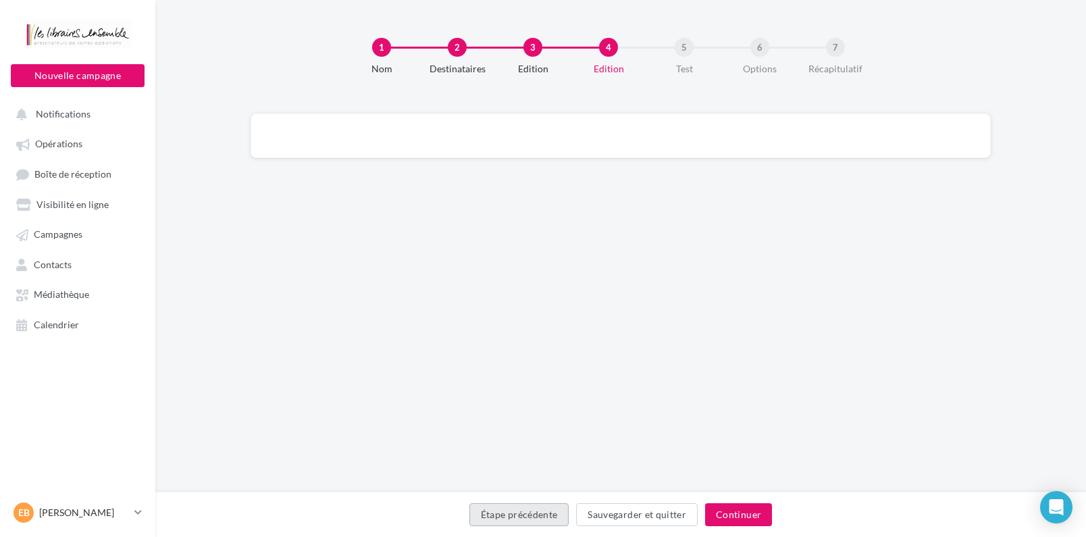
click at [535, 522] on button "Étape précédente" at bounding box center [519, 514] width 100 height 23
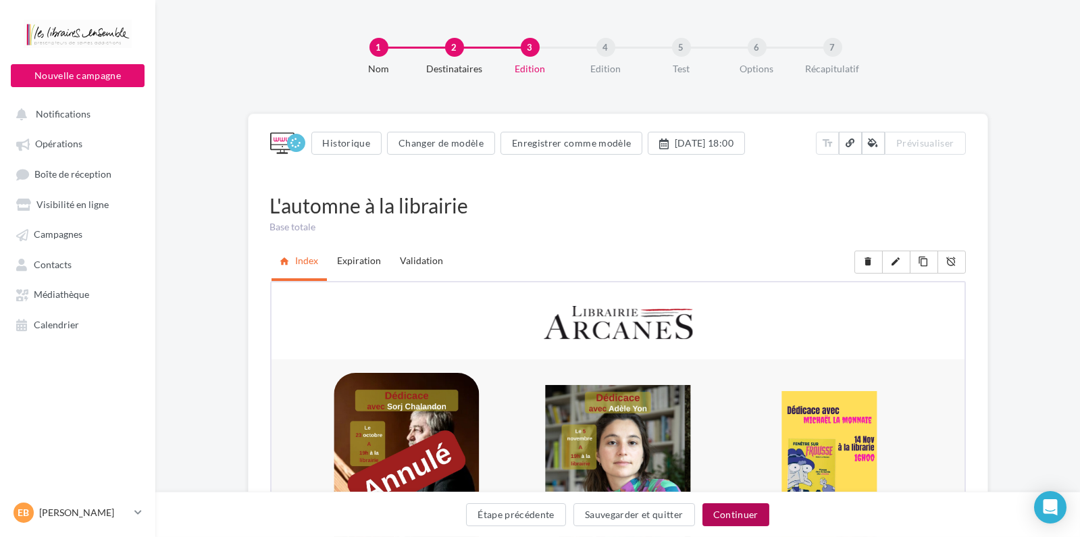
click at [744, 510] on button "Continuer" at bounding box center [736, 514] width 67 height 23
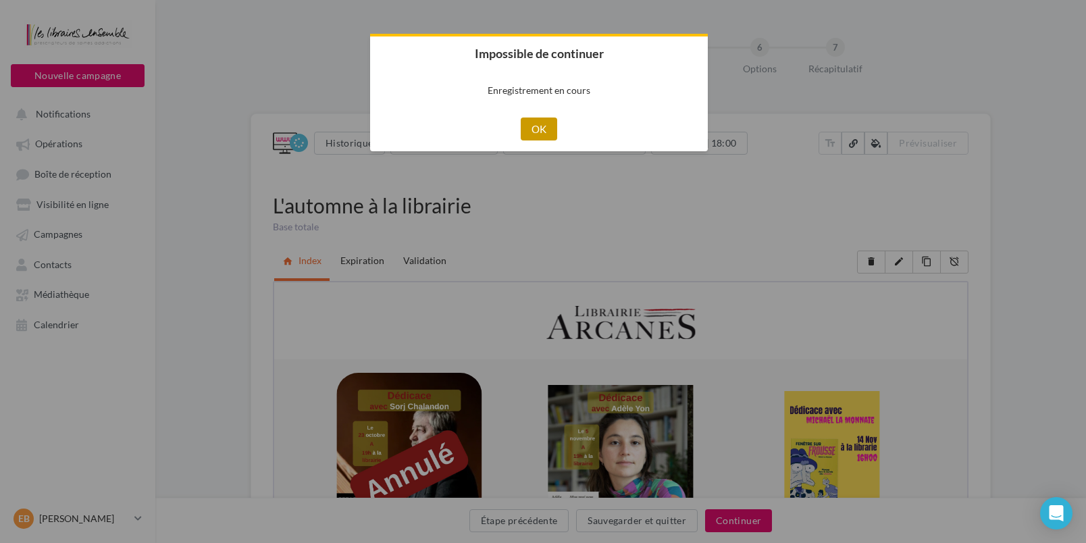
click at [548, 122] on button "OK" at bounding box center [539, 129] width 37 height 23
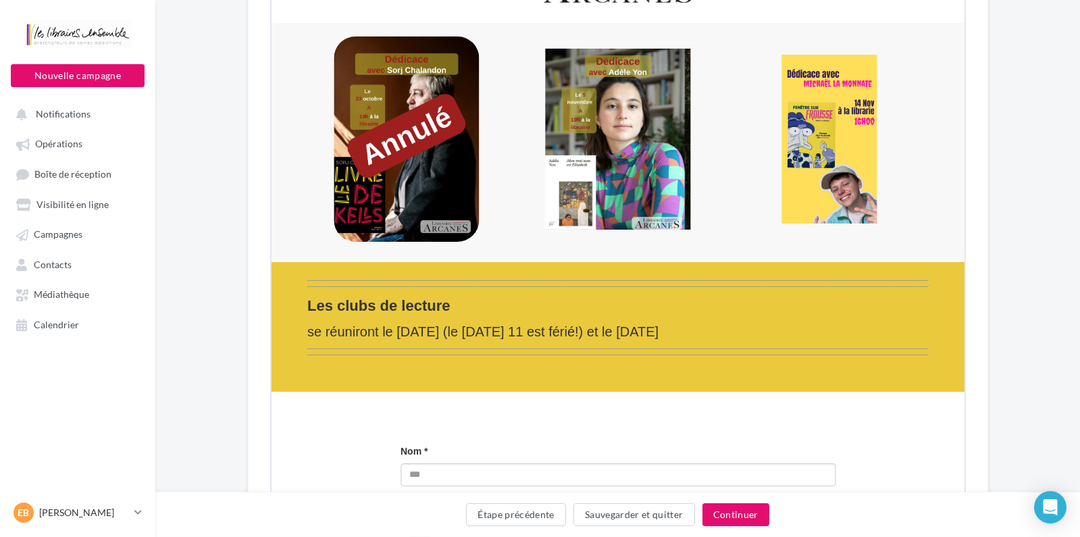
scroll to position [549, 0]
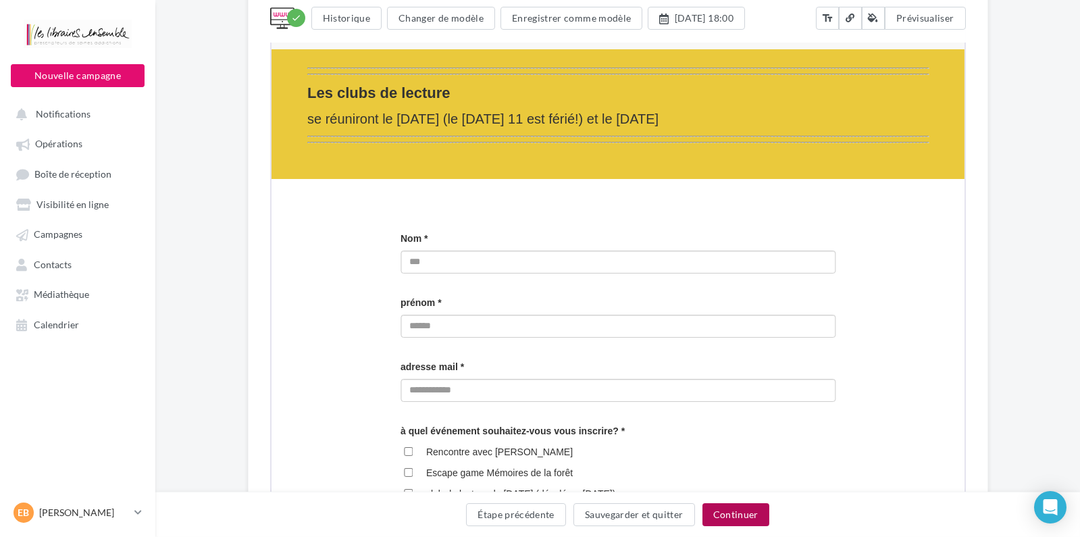
click at [730, 509] on button "Continuer" at bounding box center [736, 514] width 67 height 23
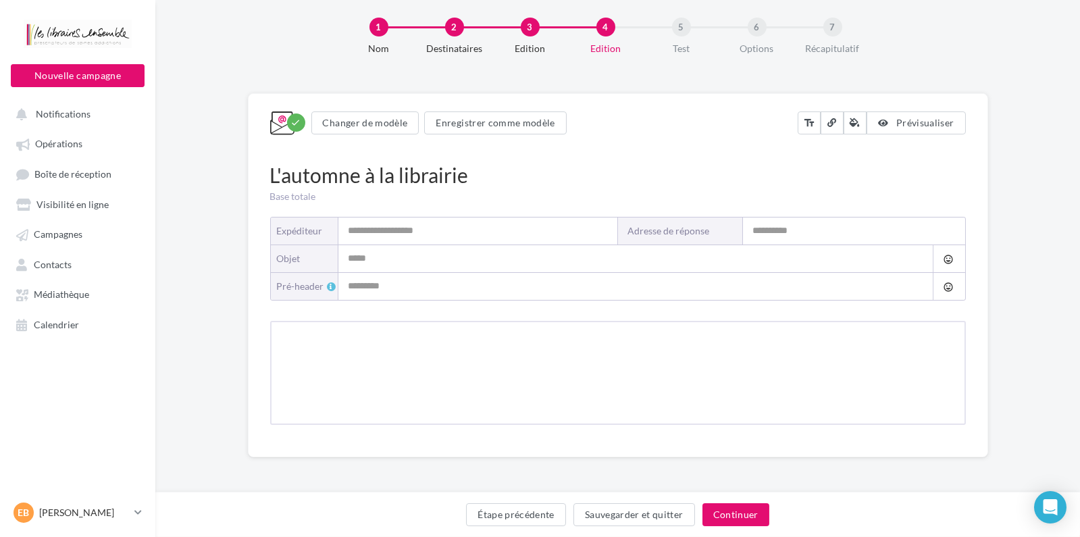
scroll to position [20, 0]
type input "*******"
type input "**********"
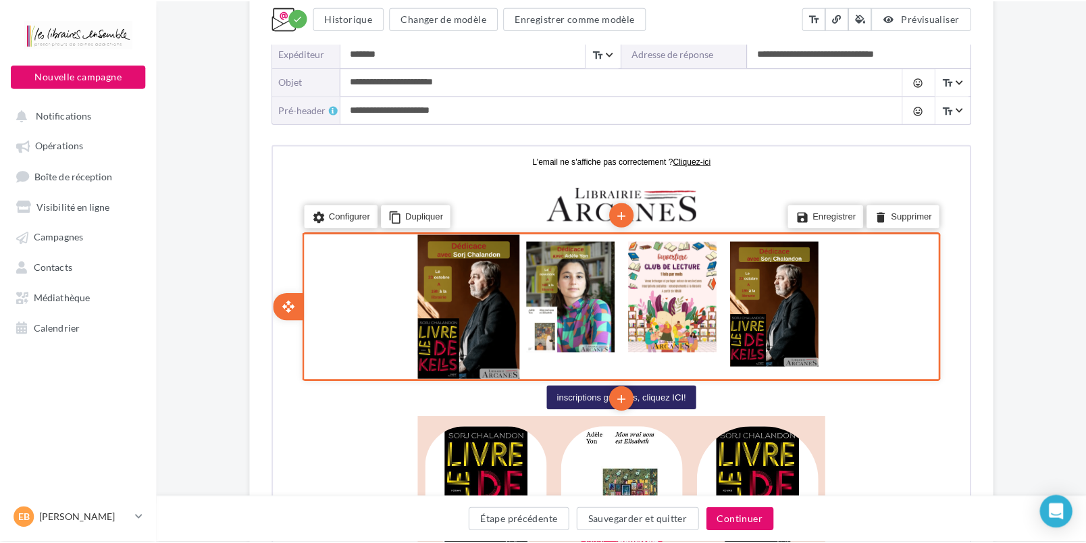
scroll to position [236, 0]
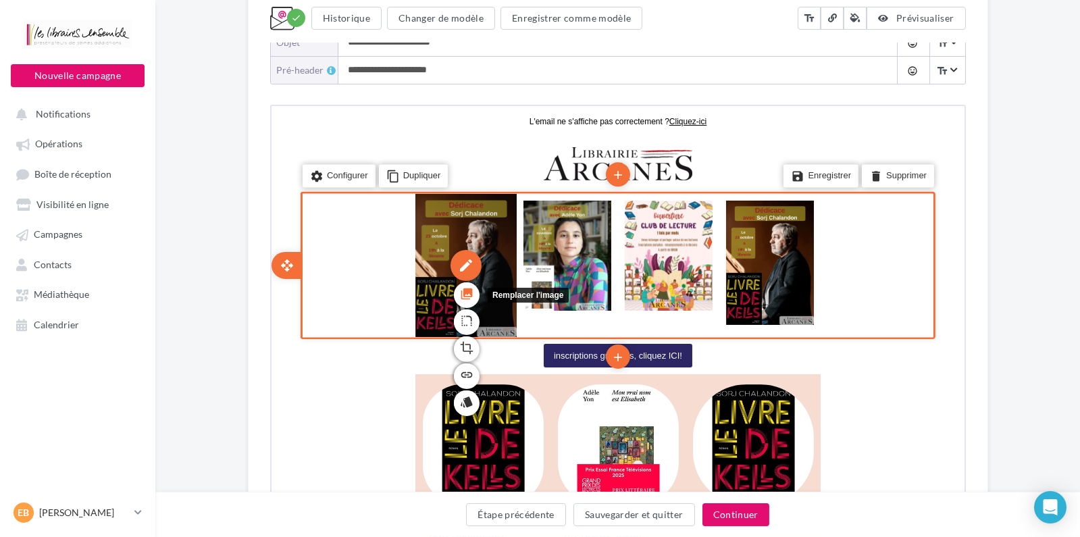
click at [467, 292] on icon "photo_library" at bounding box center [465, 291] width 14 height 23
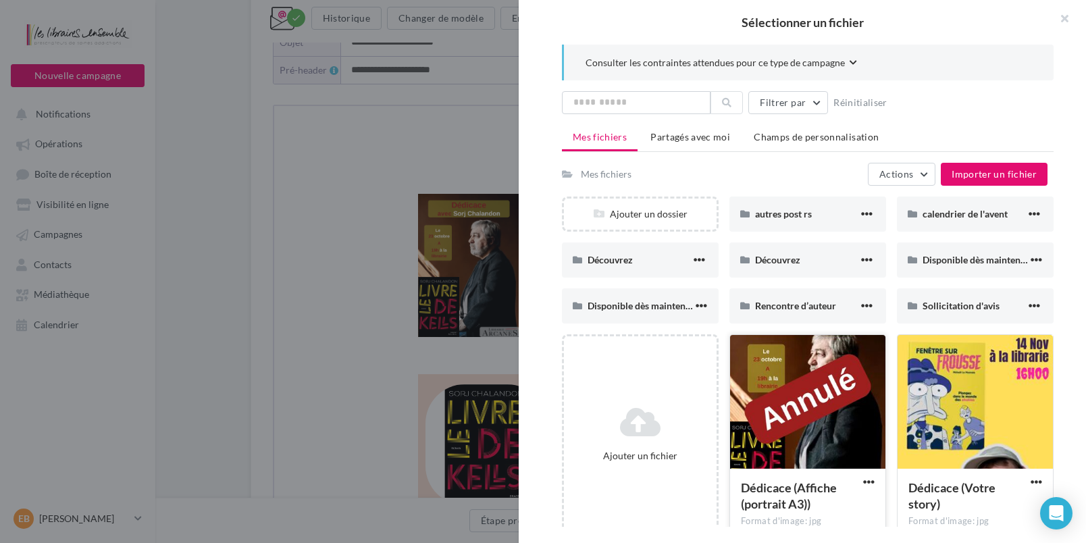
click at [821, 417] on div at bounding box center [807, 402] width 155 height 135
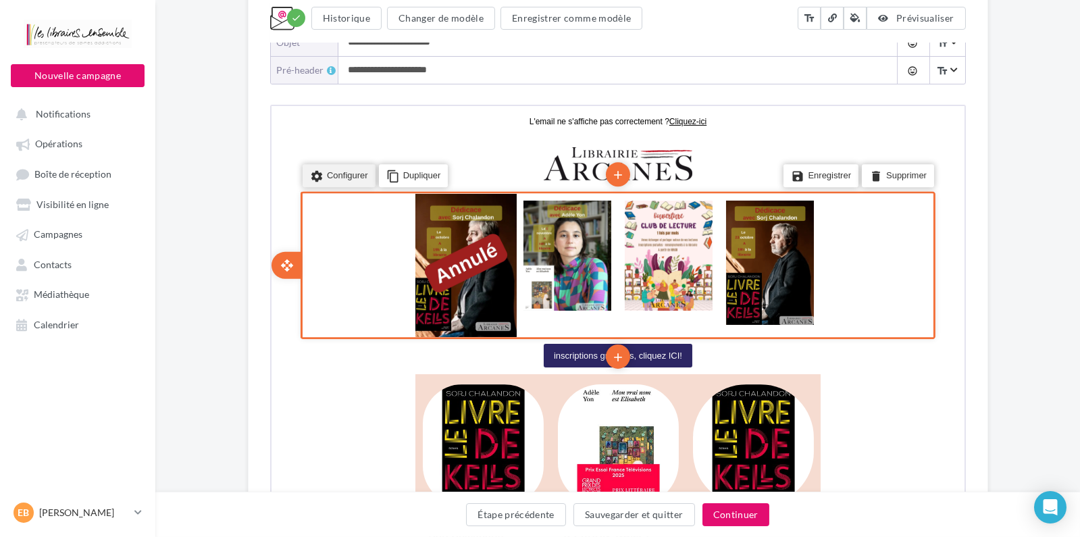
click at [345, 172] on li "settings Configurer" at bounding box center [337, 174] width 73 height 23
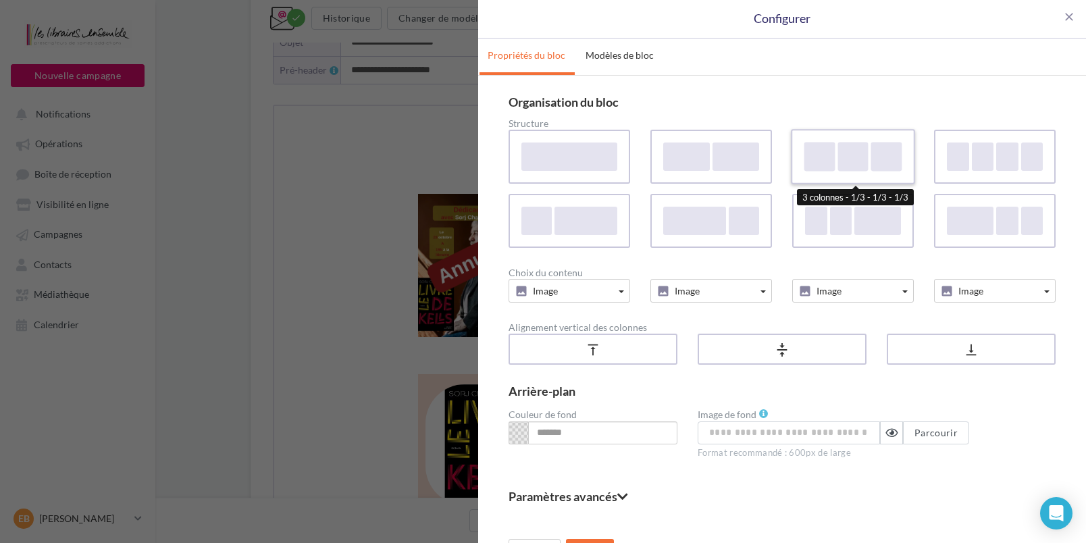
click at [815, 147] on div at bounding box center [820, 156] width 31 height 29
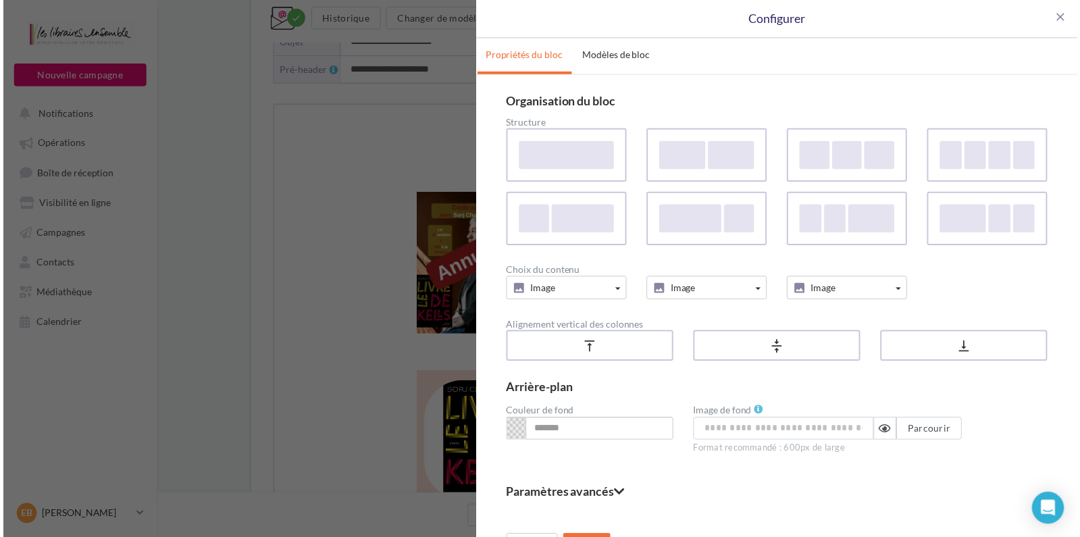
scroll to position [29, 0]
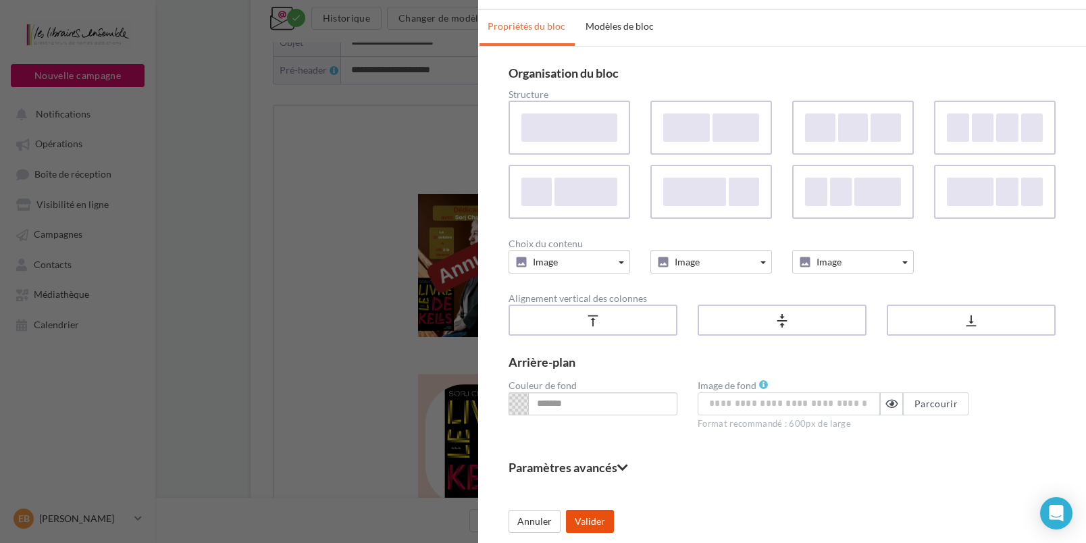
click at [595, 517] on button "Valider" at bounding box center [590, 521] width 48 height 23
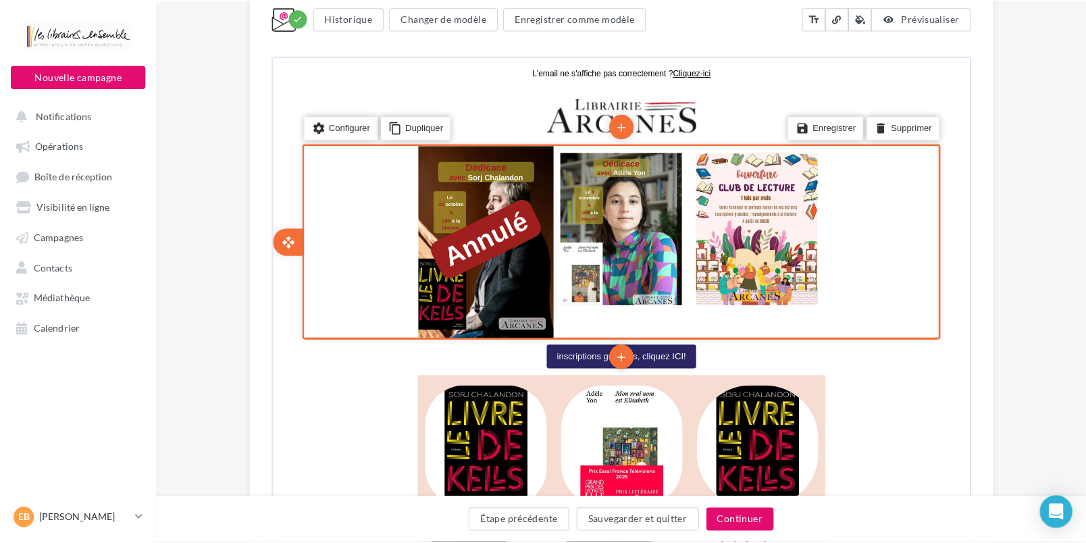
scroll to position [309, 0]
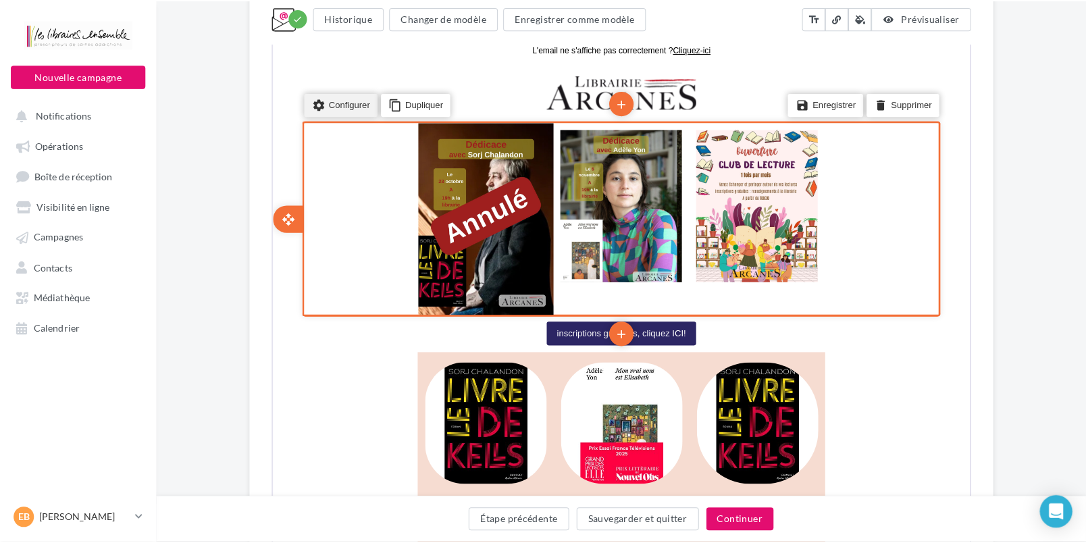
click at [338, 103] on li "settings Configurer" at bounding box center [338, 103] width 73 height 23
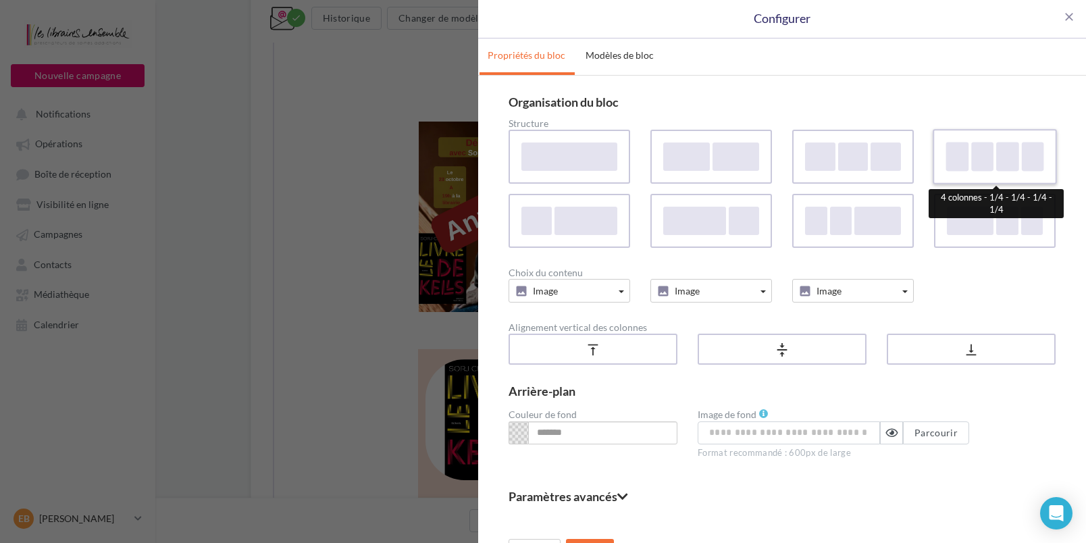
click at [961, 160] on div at bounding box center [957, 156] width 22 height 29
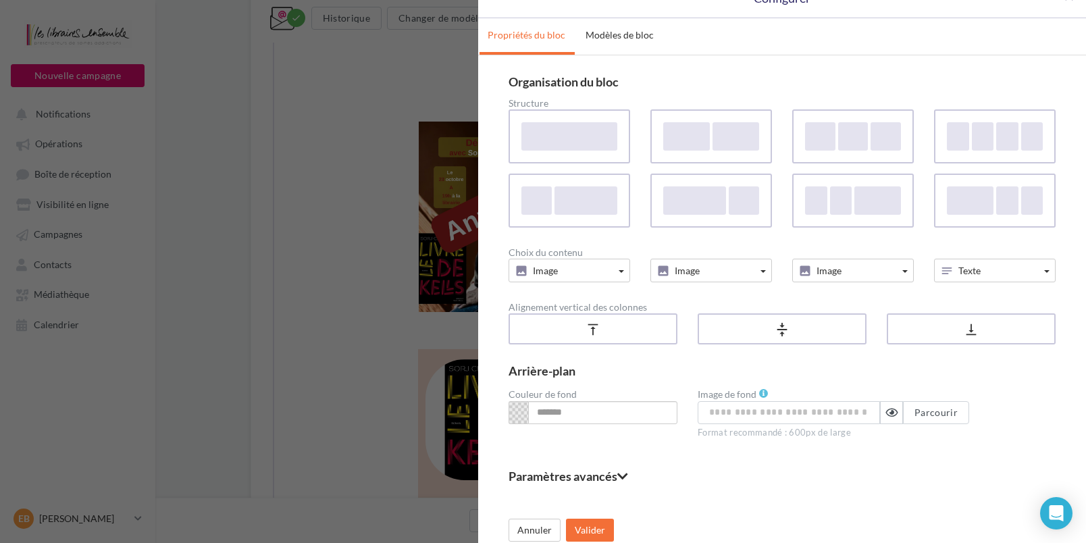
scroll to position [29, 0]
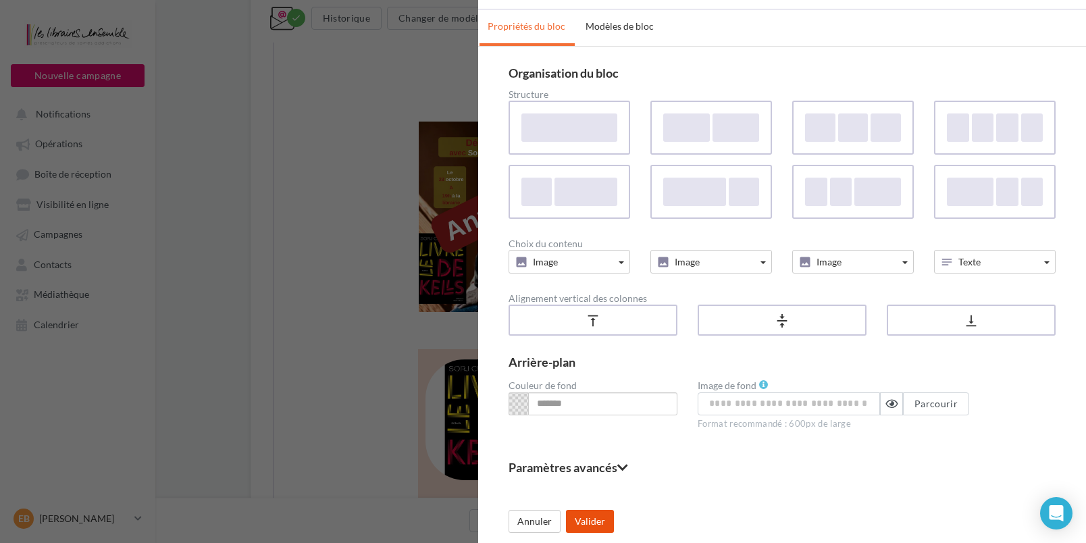
click at [596, 513] on button "Valider" at bounding box center [590, 521] width 48 height 23
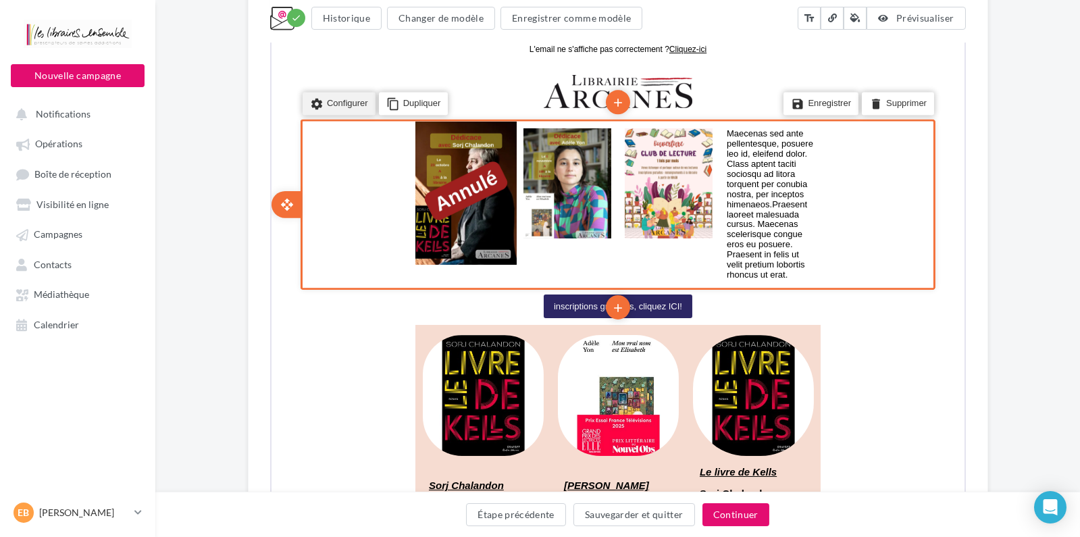
click at [324, 101] on li "settings Configurer" at bounding box center [337, 102] width 73 height 23
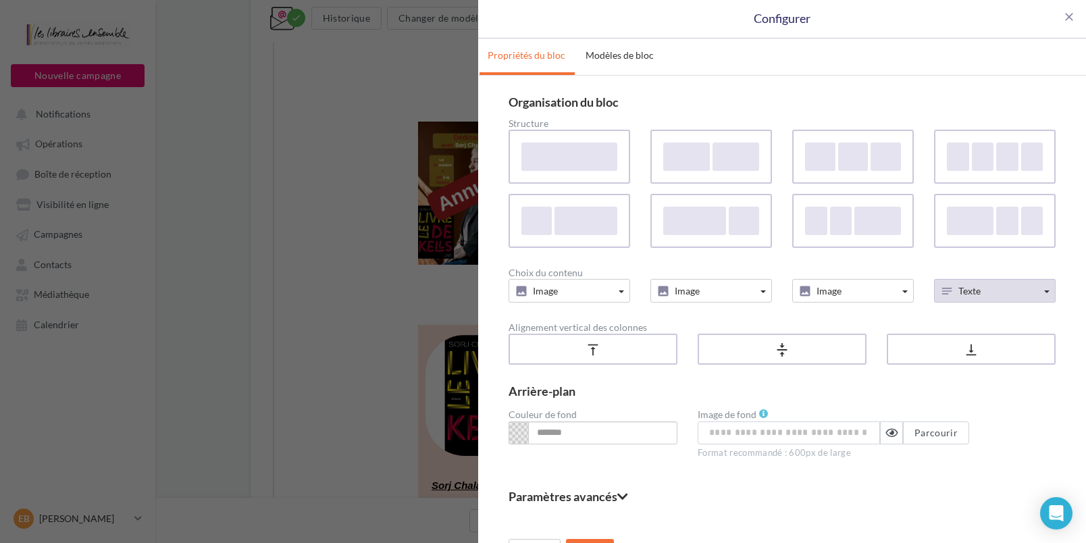
click at [946, 293] on icon "button" at bounding box center [947, 291] width 14 height 14
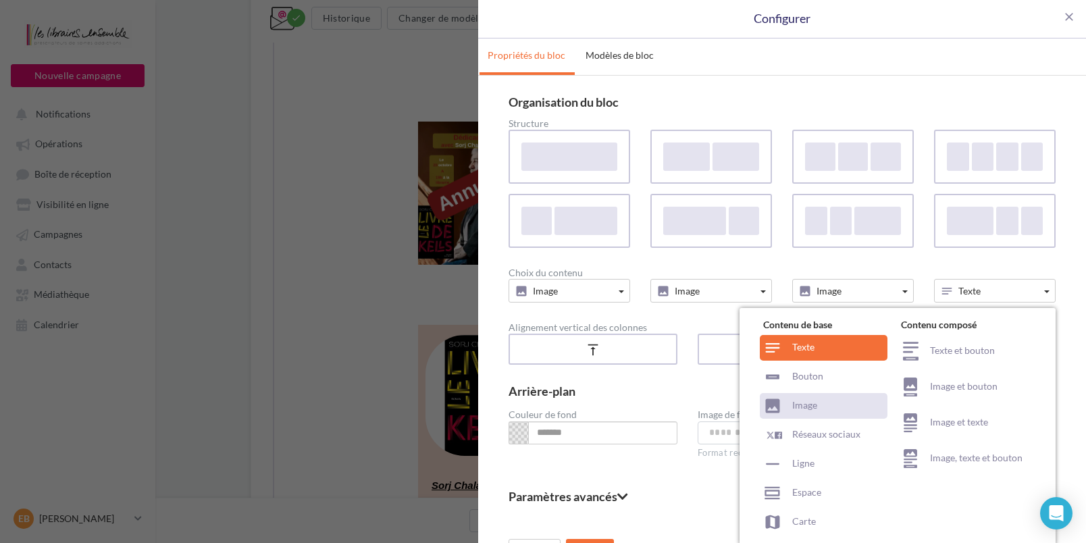
click at [811, 401] on div "Image" at bounding box center [824, 406] width 128 height 26
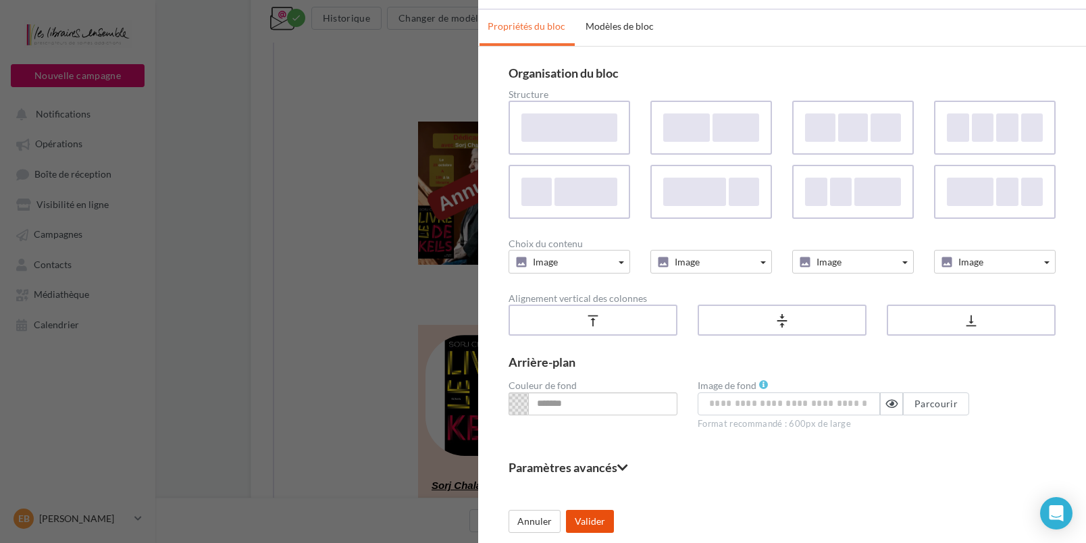
click at [606, 512] on button "Valider" at bounding box center [590, 521] width 48 height 23
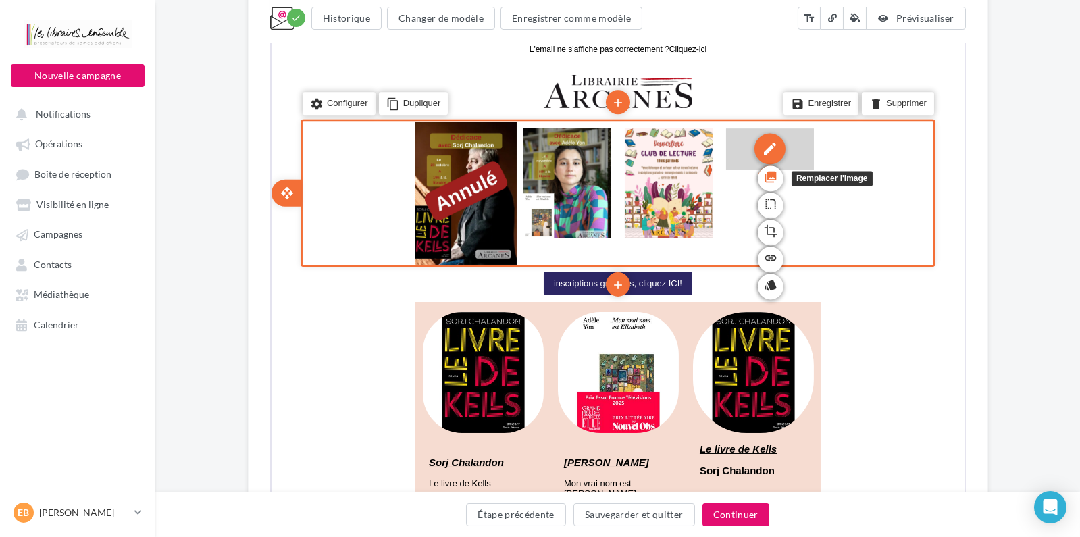
click at [767, 173] on icon "photo_library" at bounding box center [769, 175] width 14 height 23
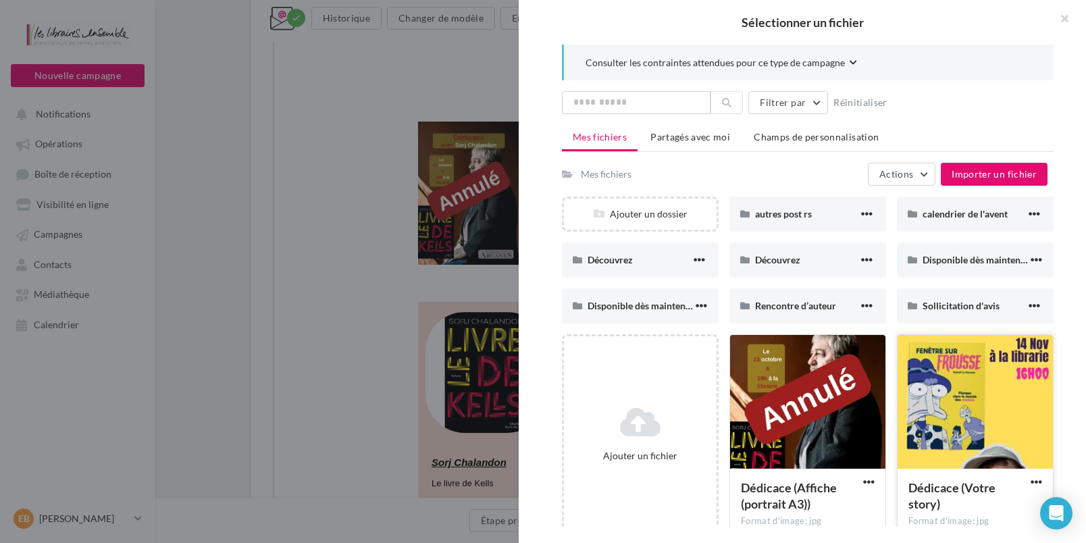
click at [942, 415] on div at bounding box center [975, 402] width 155 height 135
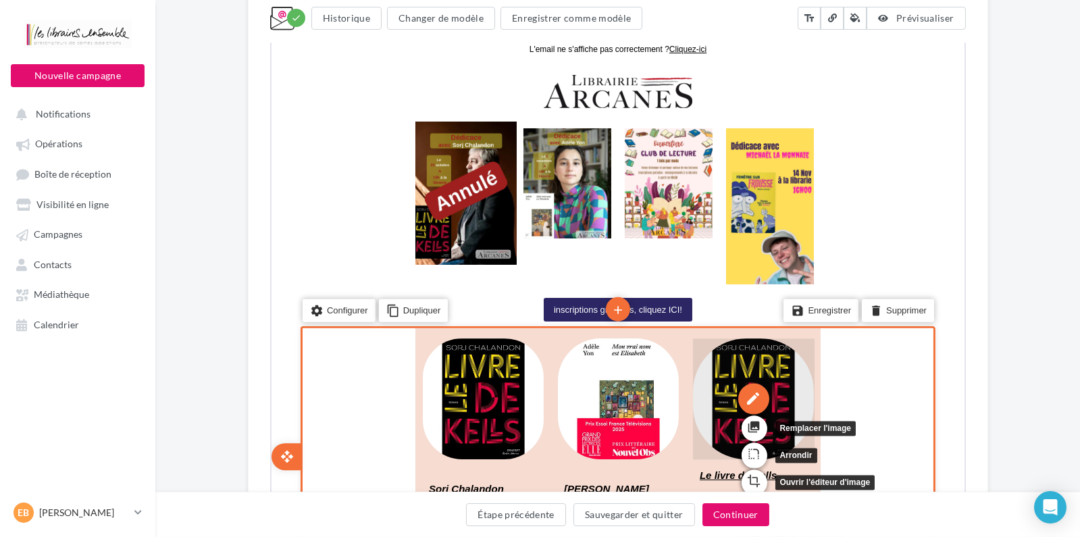
click at [761, 395] on div "edit" at bounding box center [751, 397] width 31 height 31
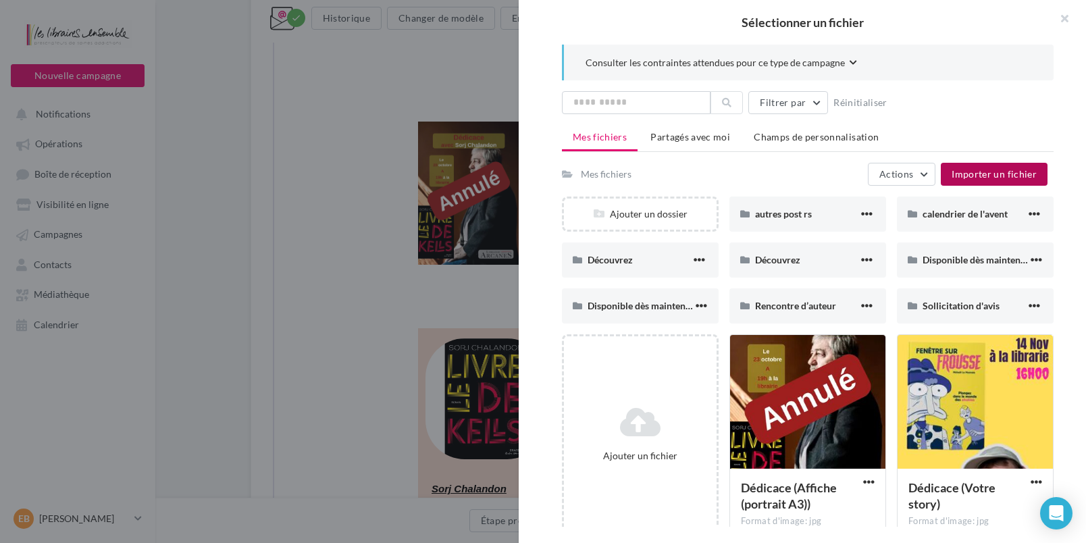
click at [977, 171] on span "Importer un fichier" at bounding box center [994, 173] width 85 height 11
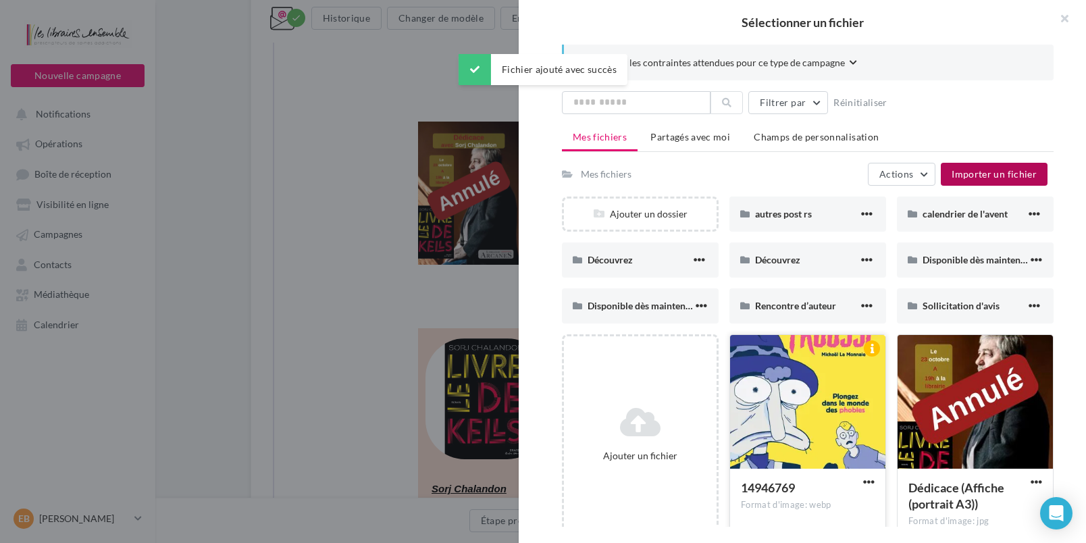
click at [800, 401] on div at bounding box center [807, 402] width 155 height 135
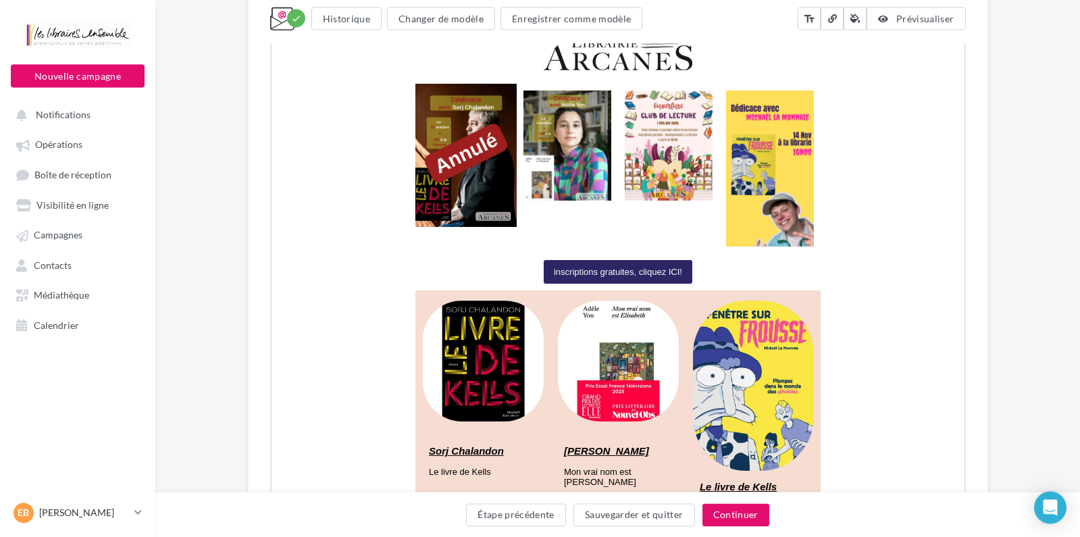
scroll to position [382, 0]
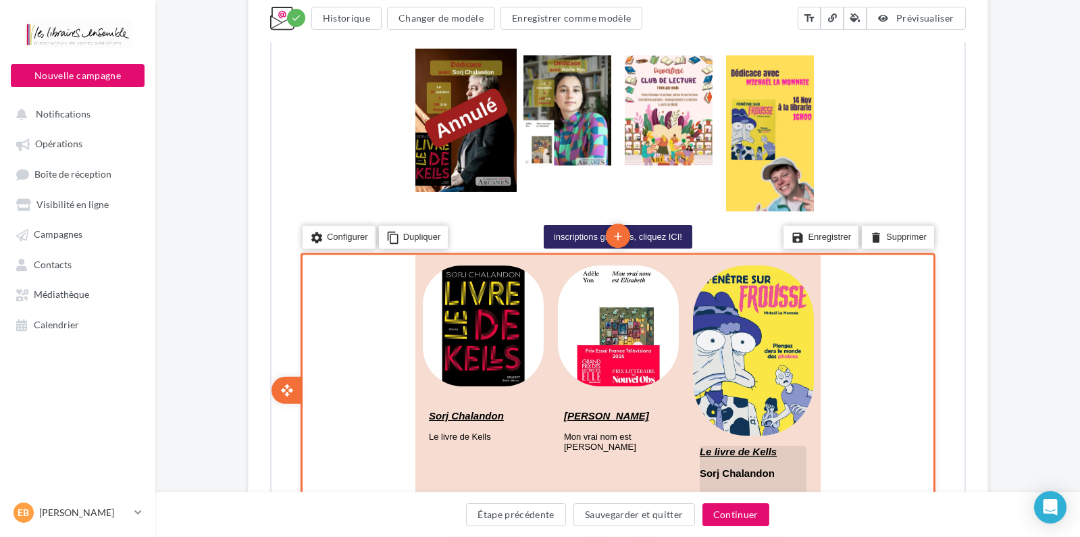
click at [742, 451] on u "Le livre de Kells" at bounding box center [736, 449] width 77 height 11
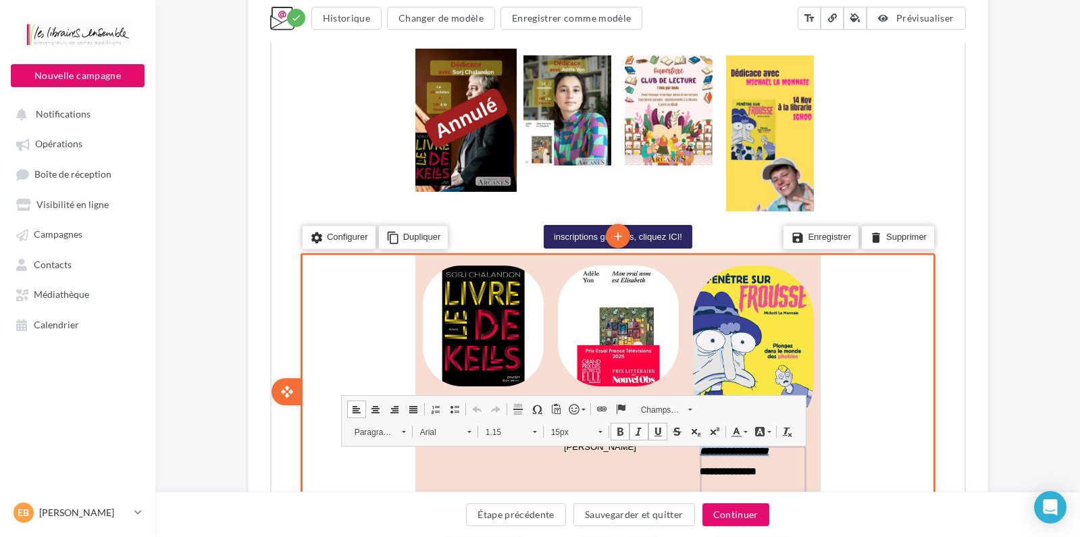
drag, startPoint x: 777, startPoint y: 453, endPoint x: 694, endPoint y: 453, distance: 83.8
click at [694, 453] on td "**********" at bounding box center [751, 477] width 122 height 80
click at [738, 476] on p "**********" at bounding box center [751, 470] width 107 height 11
drag, startPoint x: 771, startPoint y: 474, endPoint x: 663, endPoint y: 467, distance: 108.3
click at [680, 469] on td "**********" at bounding box center [615, 390] width 405 height 266
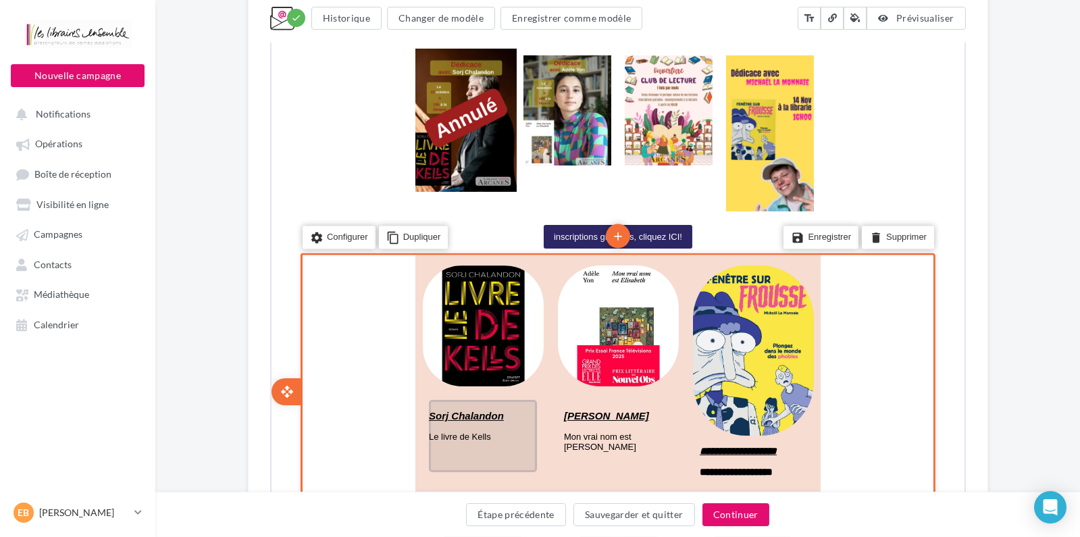
click at [450, 413] on u "Sorj Chalandon" at bounding box center [464, 414] width 75 height 11
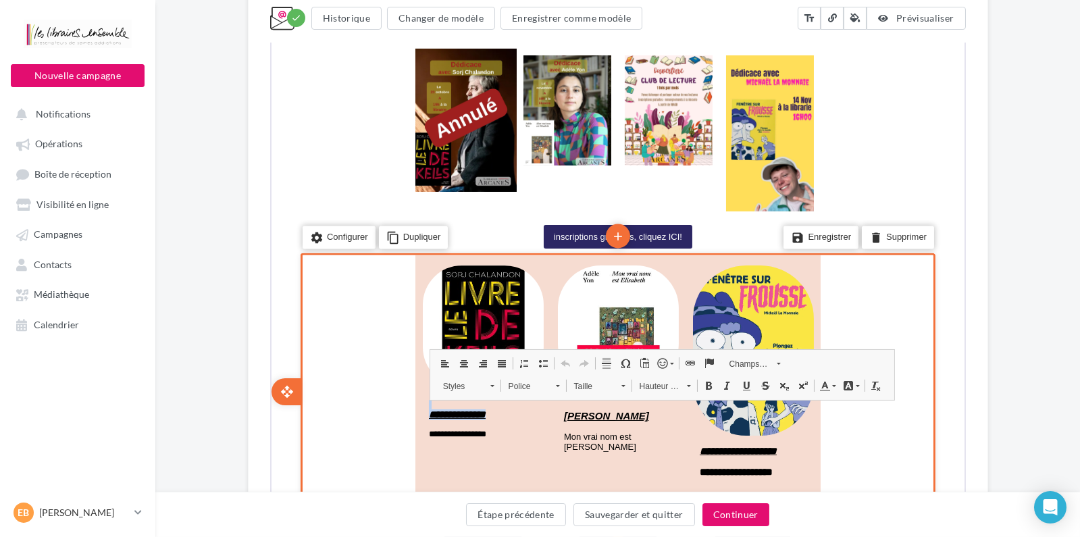
drag, startPoint x: 505, startPoint y: 416, endPoint x: 415, endPoint y: 409, distance: 90.1
click at [415, 409] on td "**********" at bounding box center [480, 380] width 135 height 246
click at [705, 455] on u "**********" at bounding box center [736, 449] width 77 height 10
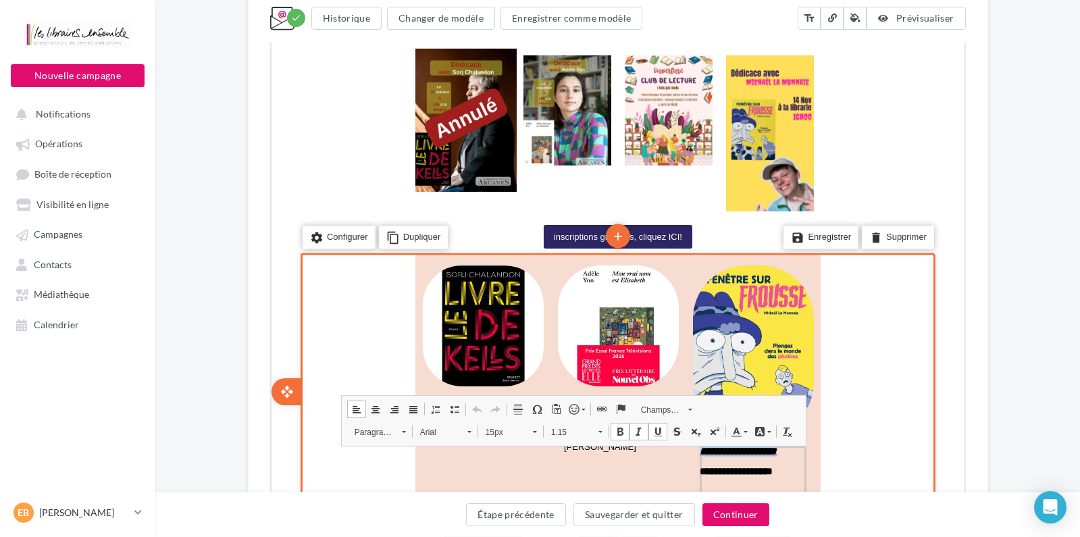
drag, startPoint x: 798, startPoint y: 454, endPoint x: 687, endPoint y: 453, distance: 110.8
click at [687, 453] on td "**********" at bounding box center [751, 390] width 135 height 266
click at [722, 473] on strong "**********" at bounding box center [734, 470] width 73 height 10
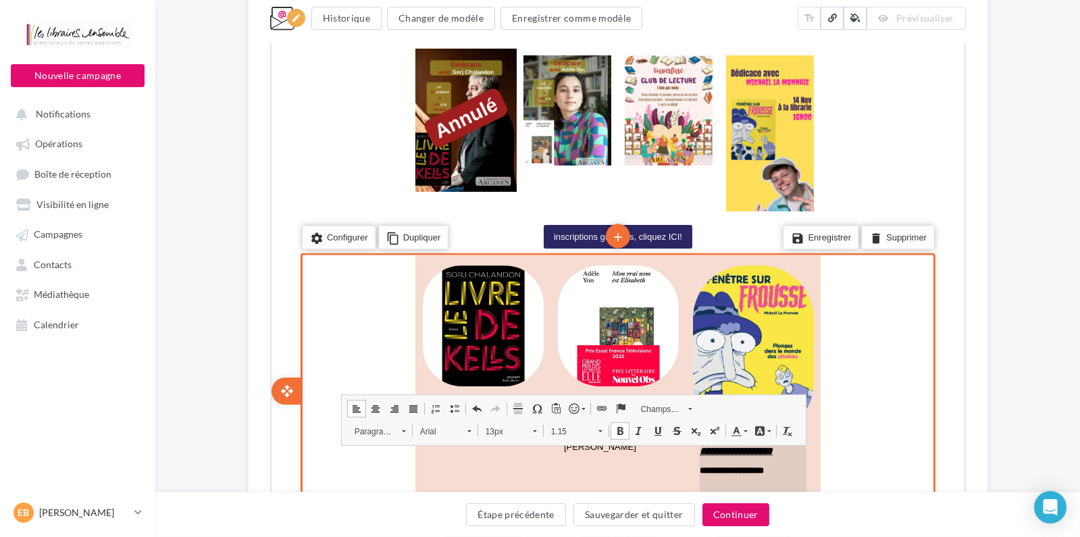
click at [852, 394] on div "settings Configurer content_copy Dupliquer add add save Enregistrer delete Supp…" at bounding box center [616, 390] width 635 height 276
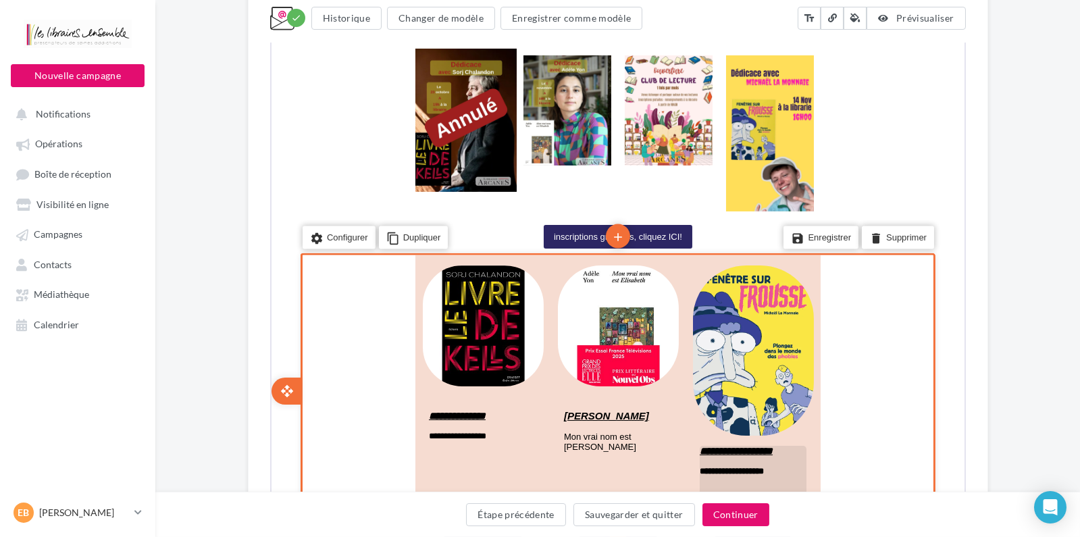
click at [762, 474] on strong "**********" at bounding box center [730, 469] width 64 height 9
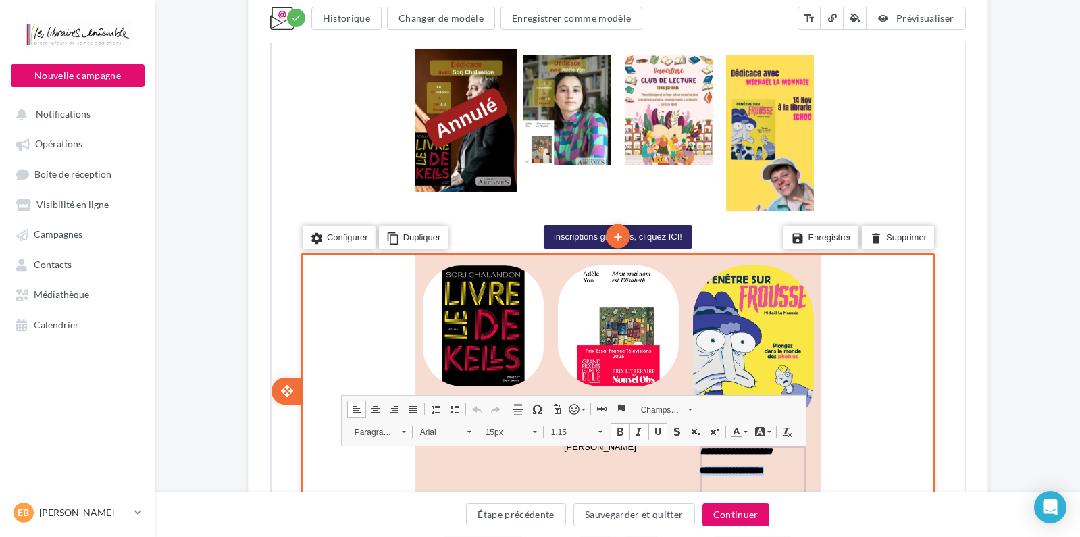
drag, startPoint x: 789, startPoint y: 477, endPoint x: 673, endPoint y: 470, distance: 116.4
click at [673, 470] on td "**********" at bounding box center [615, 389] width 405 height 265
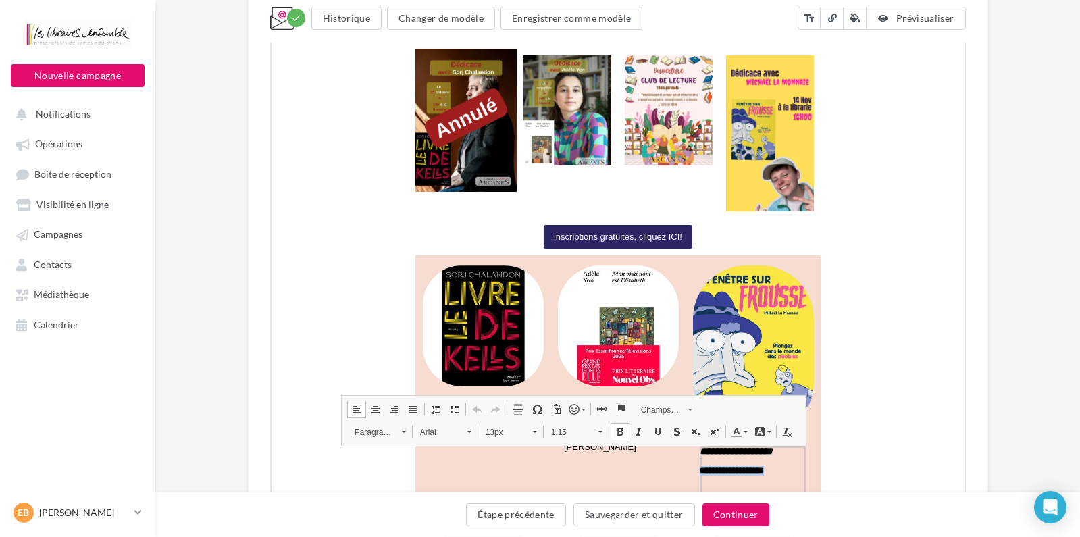
click at [617, 428] on span at bounding box center [618, 430] width 11 height 11
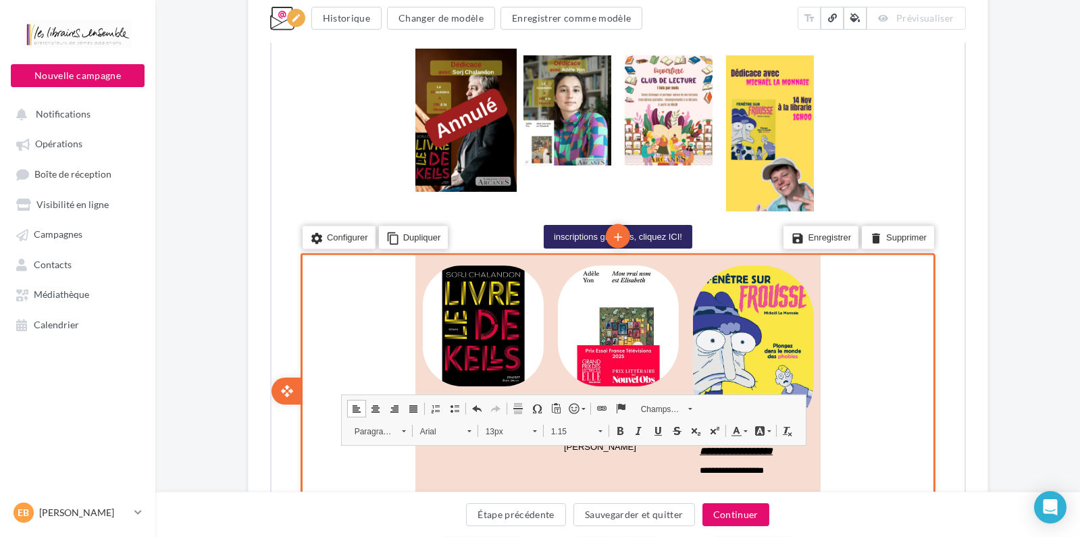
click at [303, 457] on div "open_with" at bounding box center [301, 390] width 4 height 276
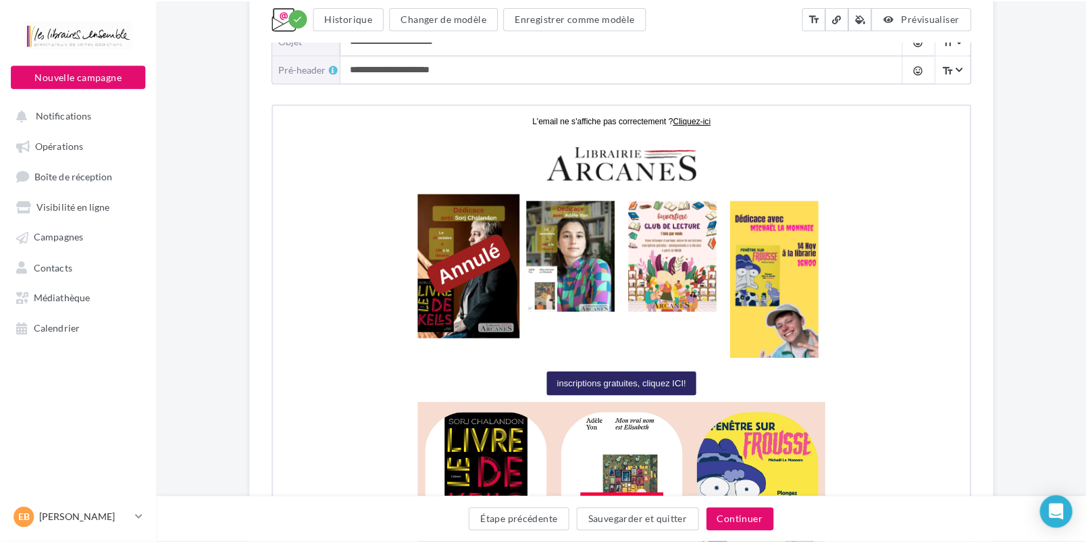
scroll to position [526, 0]
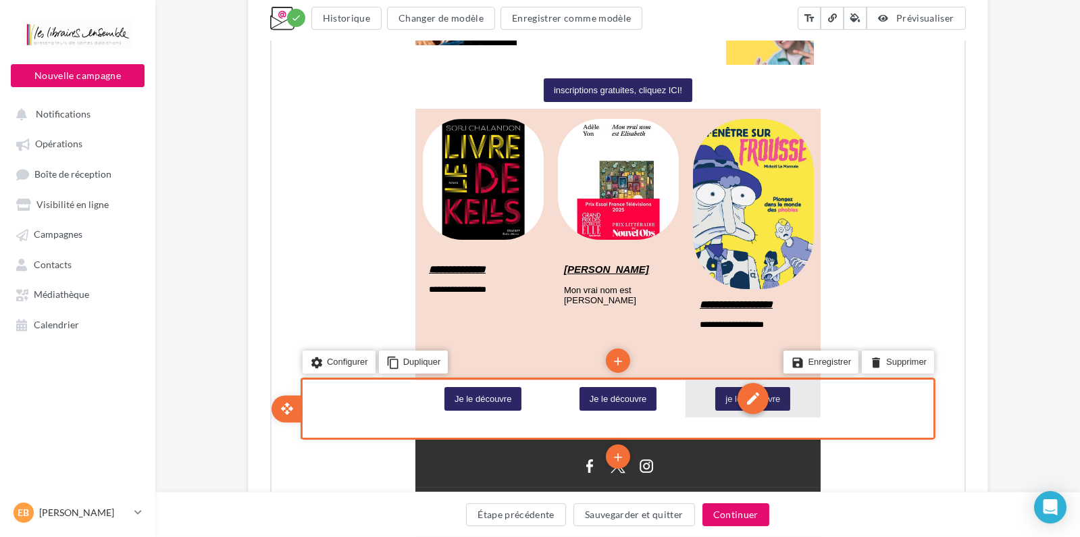
click at [749, 400] on div "edit" at bounding box center [751, 397] width 31 height 31
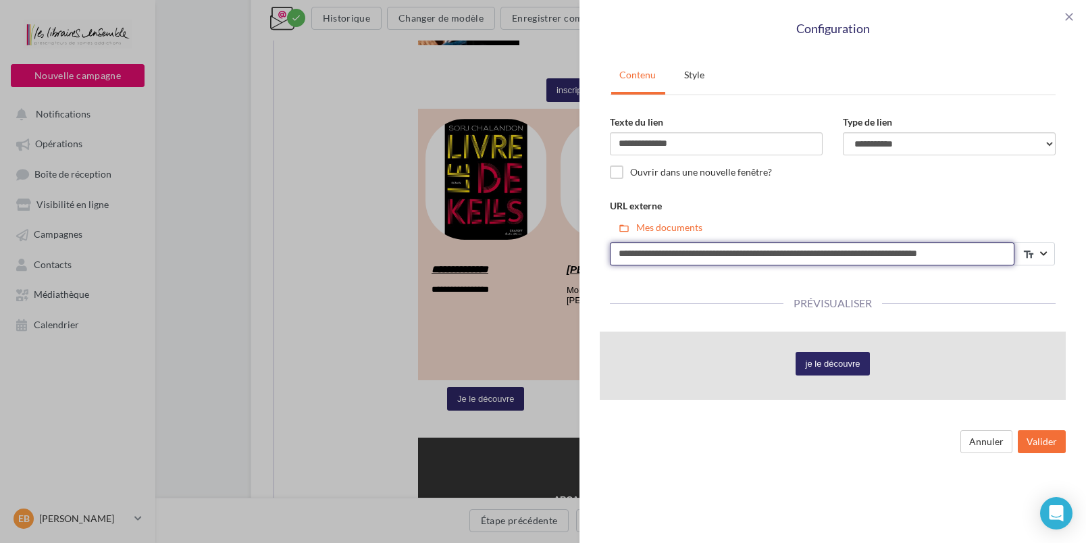
click at [784, 253] on input "**********" at bounding box center [812, 254] width 405 height 23
paste input "**********"
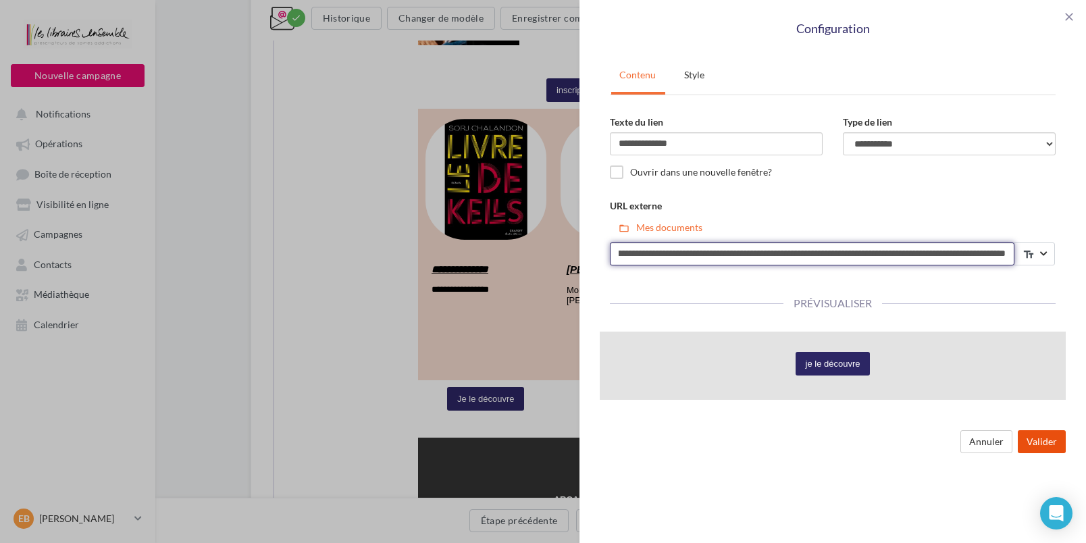
type input "**********"
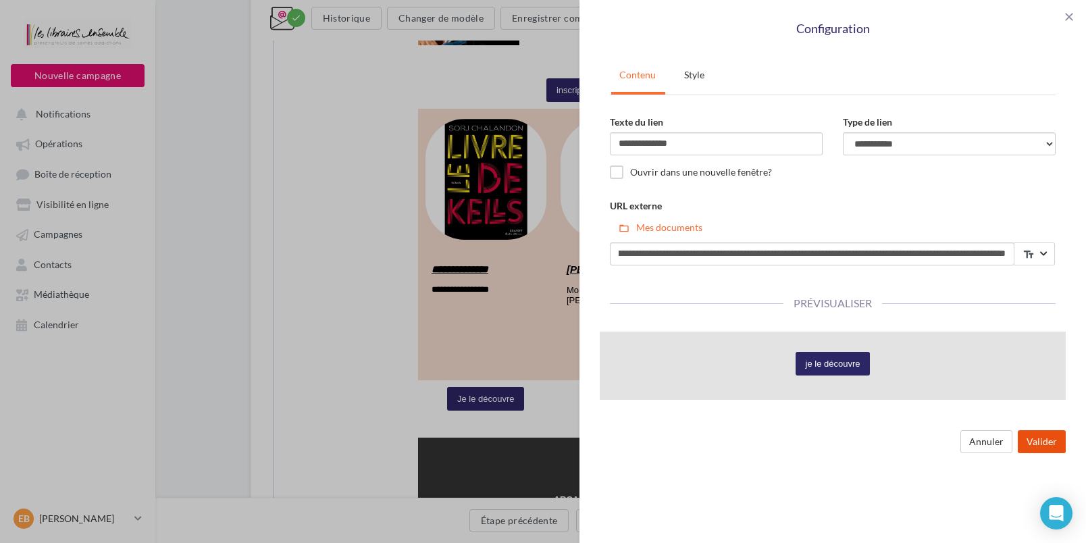
click at [1021, 441] on button "Valider" at bounding box center [1042, 441] width 48 height 23
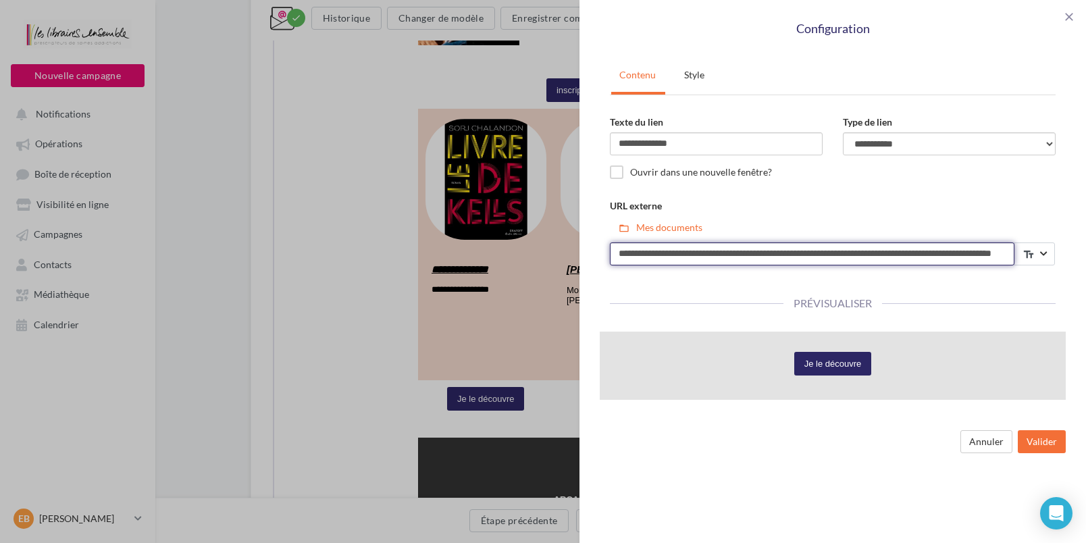
click at [757, 251] on input "**********" at bounding box center [812, 254] width 405 height 23
paste input
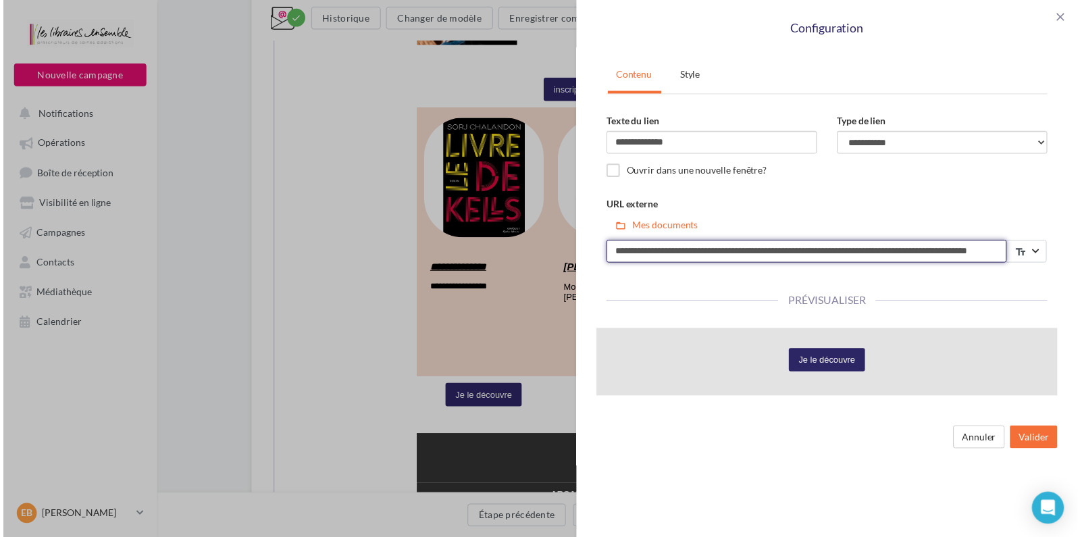
scroll to position [0, 63]
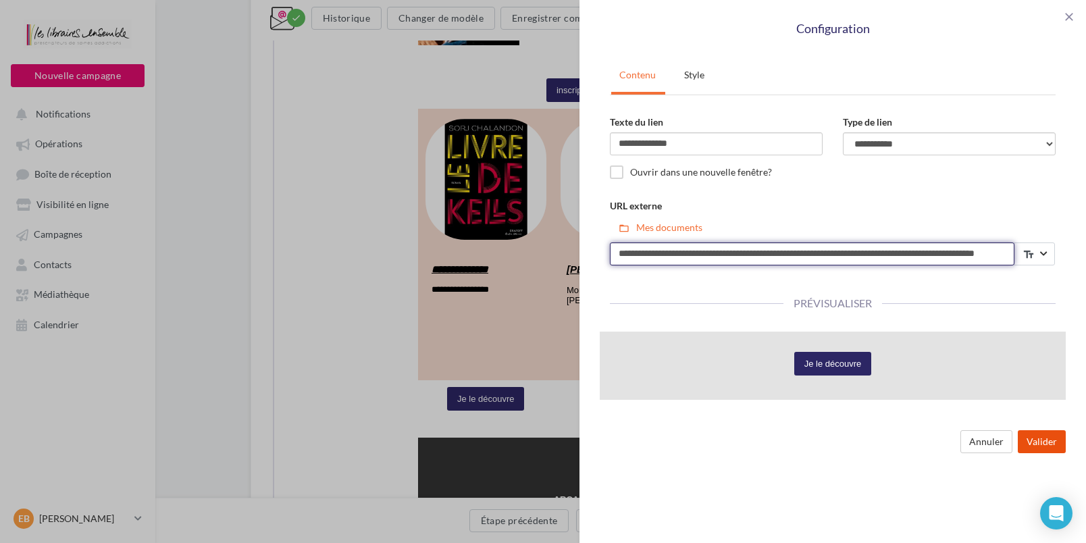
type input "**********"
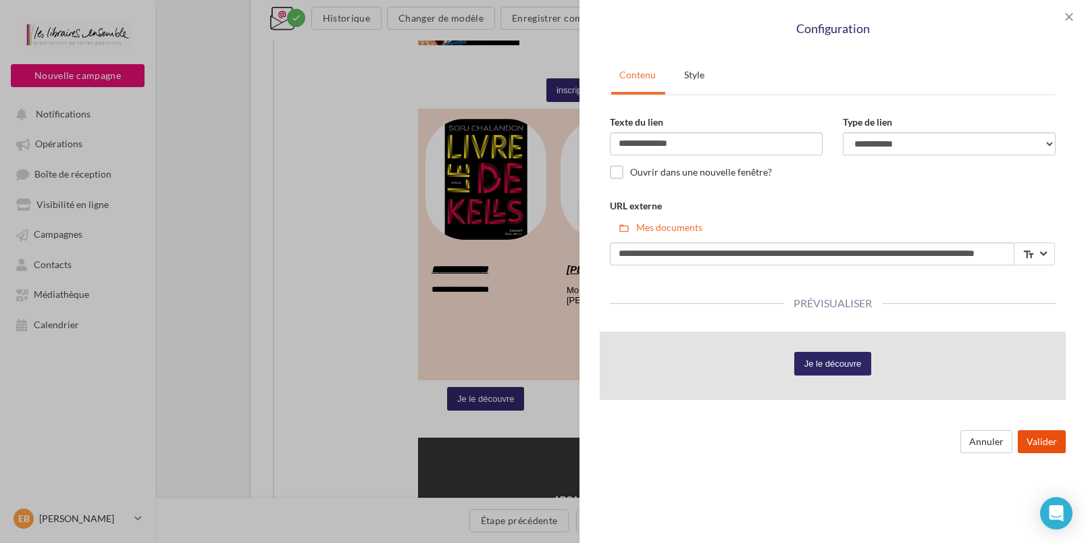
click at [1025, 442] on button "Valider" at bounding box center [1042, 441] width 48 height 23
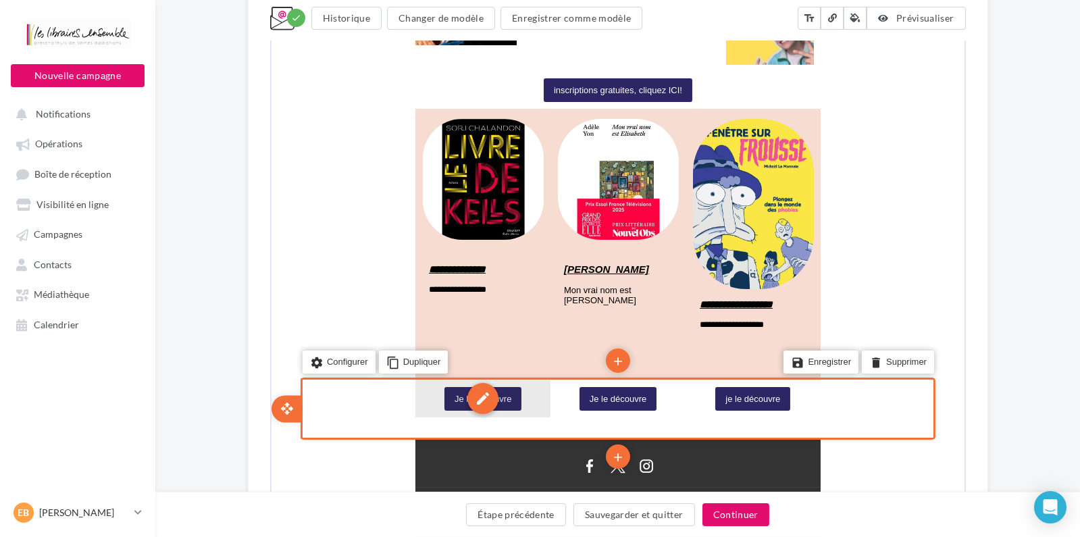
click at [482, 403] on div "edit" at bounding box center [480, 397] width 31 height 31
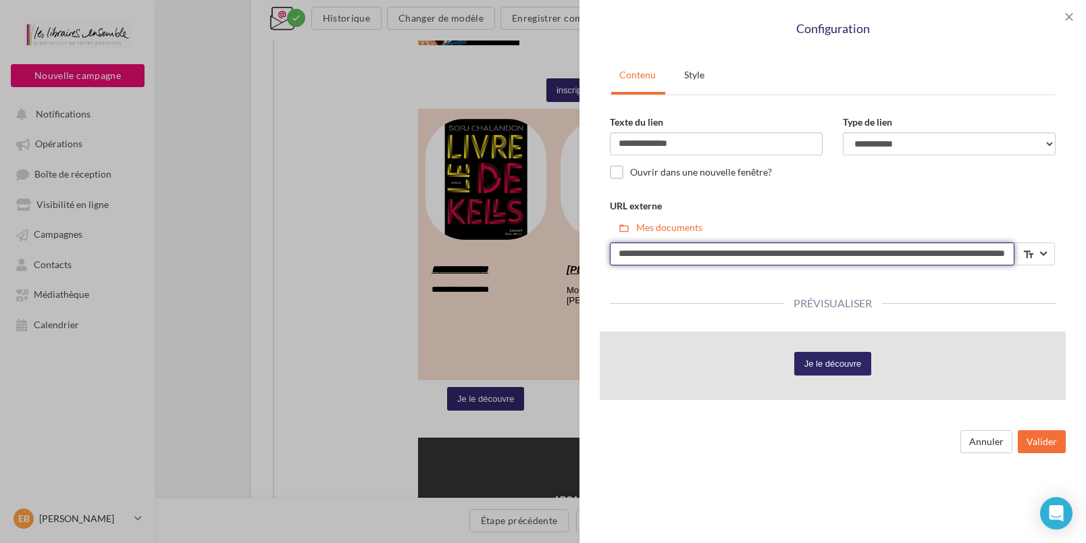
click at [659, 251] on input "**********" at bounding box center [812, 254] width 405 height 23
paste input
type input "**********"
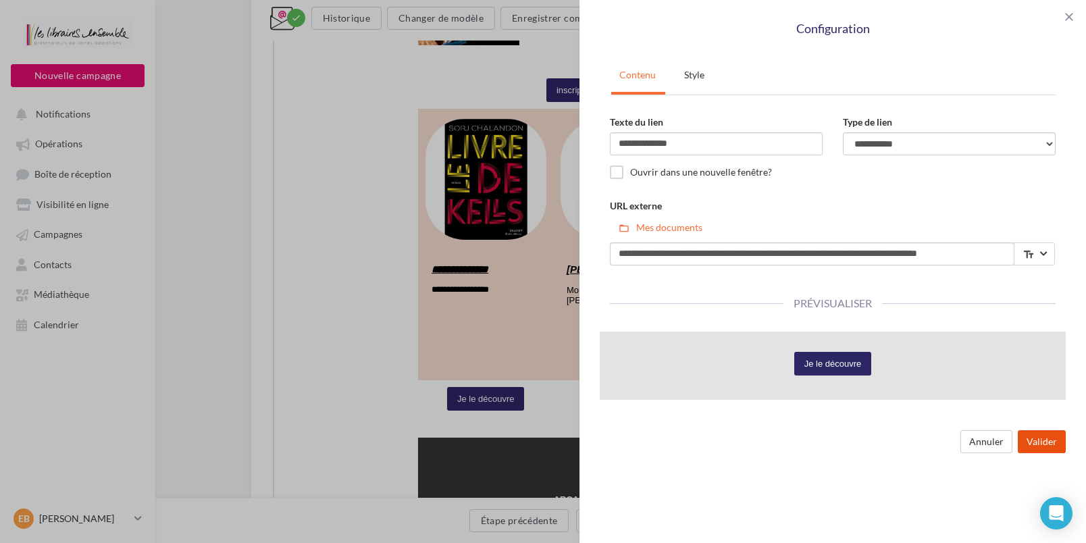
click at [1056, 442] on button "Valider" at bounding box center [1042, 441] width 48 height 23
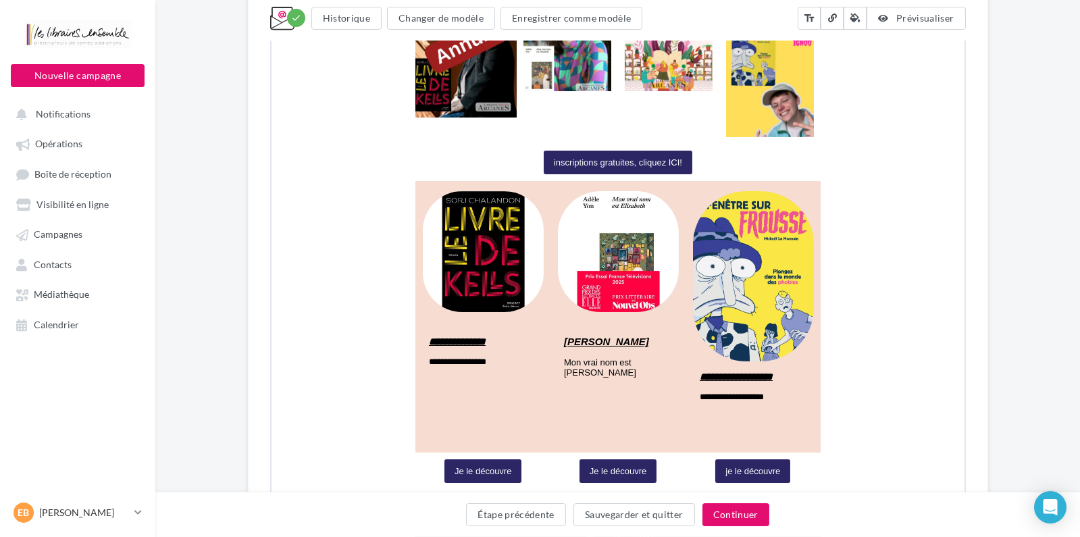
scroll to position [671, 0]
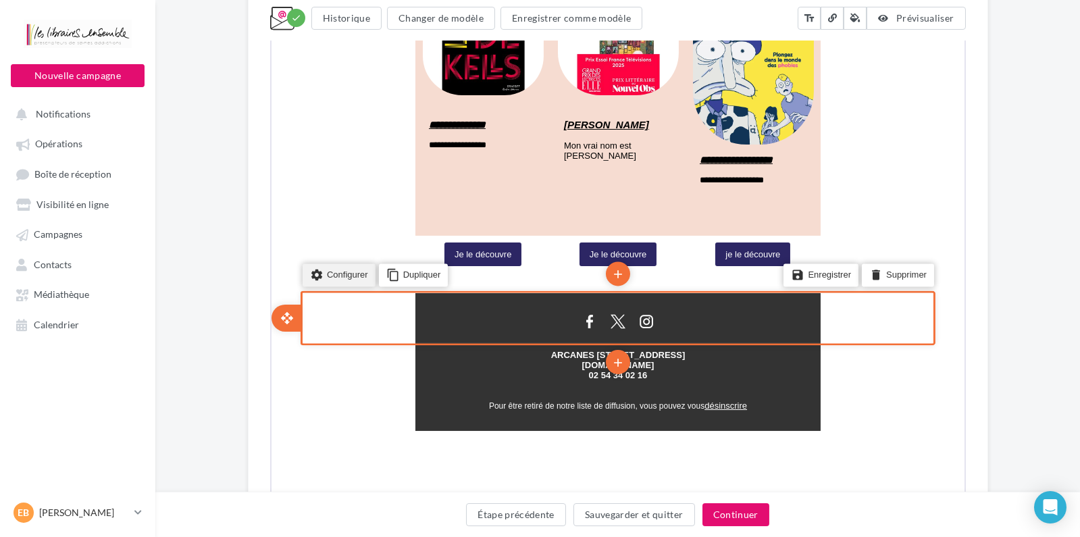
click at [318, 277] on icon "settings" at bounding box center [315, 274] width 14 height 19
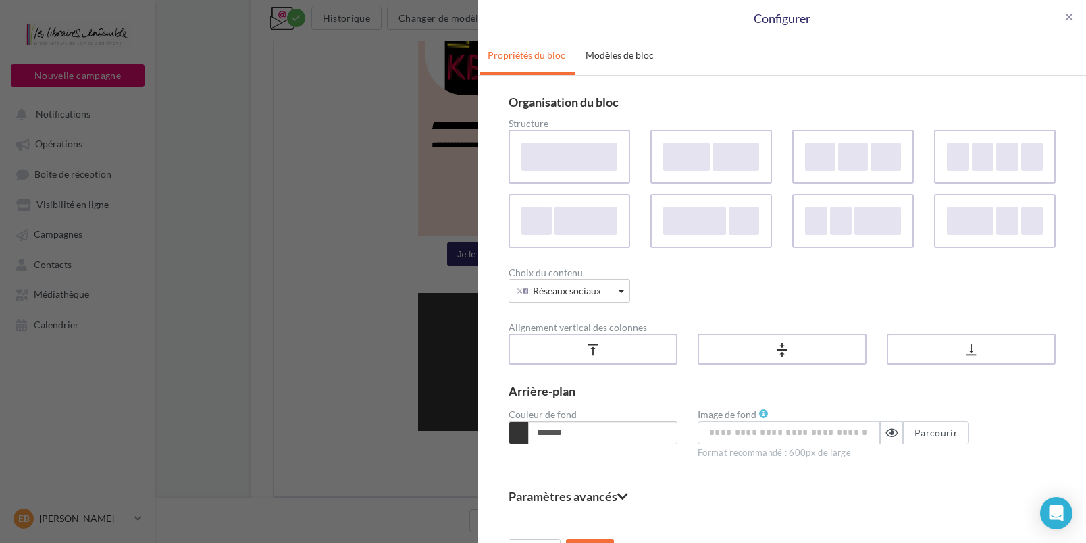
click at [1075, 15] on div "close Configurer" at bounding box center [782, 19] width 608 height 39
click at [1065, 18] on span "close" at bounding box center [1070, 17] width 14 height 14
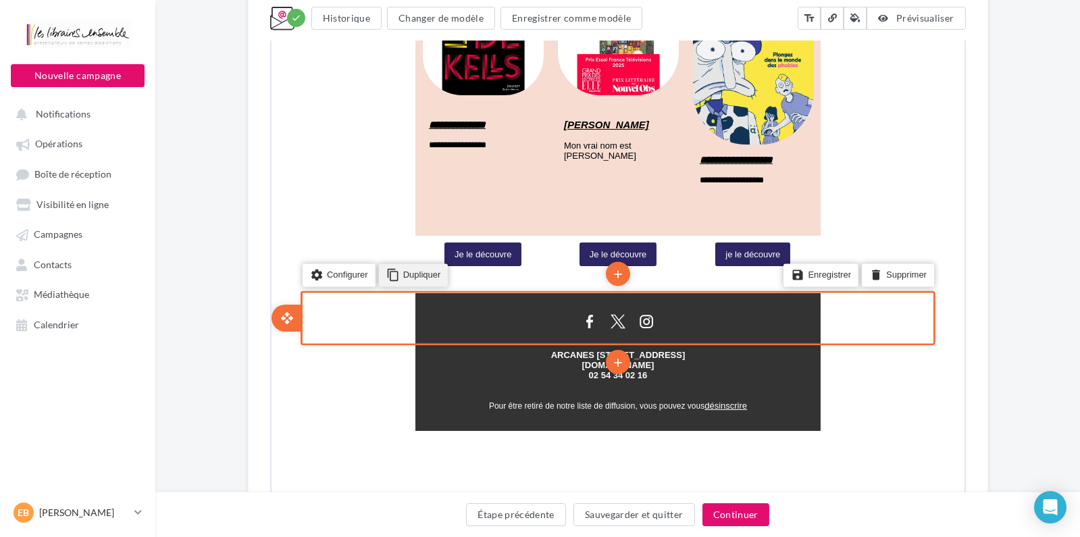
click at [429, 280] on li "content_copy Dupliquer" at bounding box center [412, 273] width 70 height 23
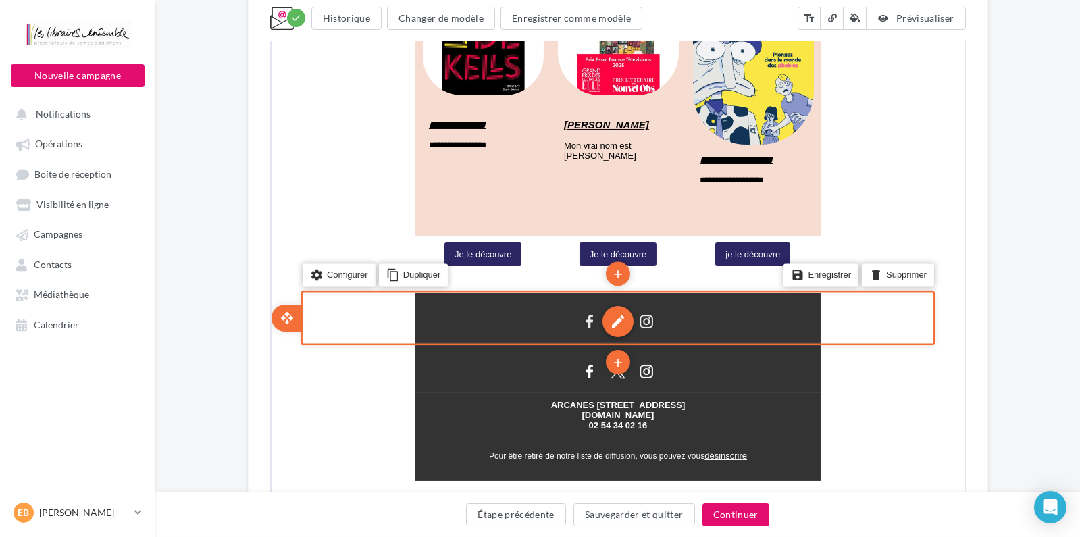
click at [626, 318] on div "edit" at bounding box center [616, 320] width 31 height 31
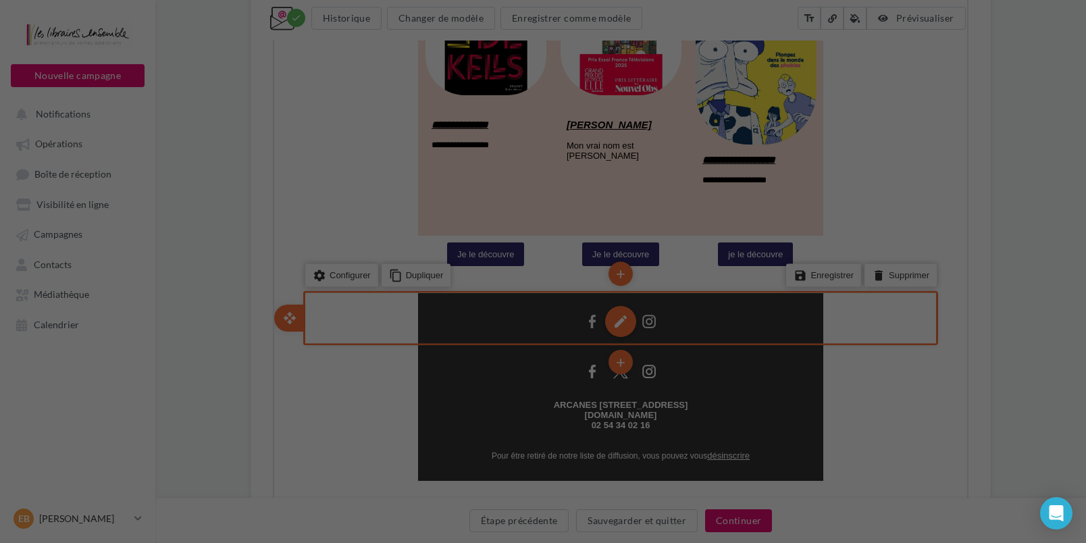
type input "**********"
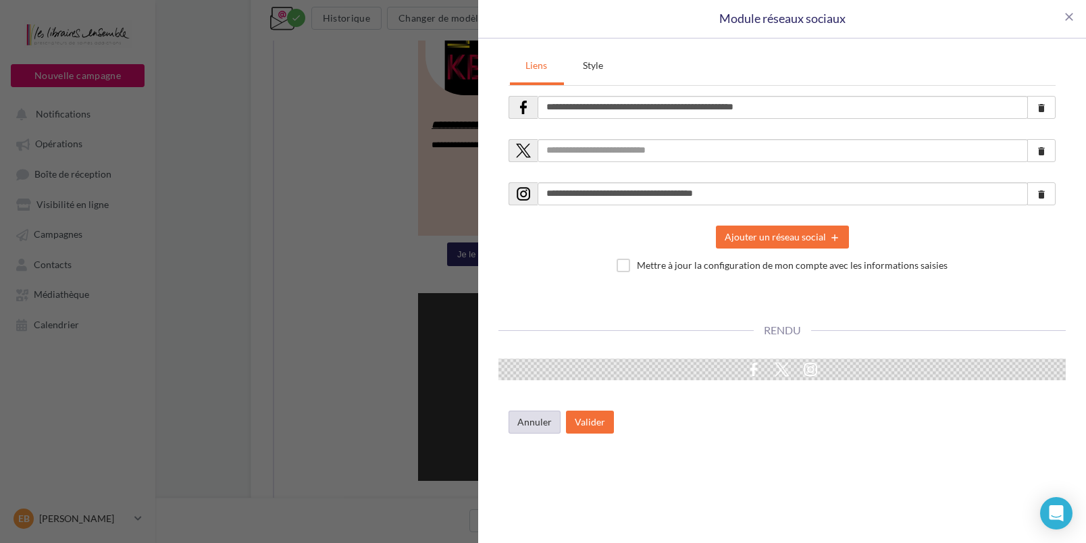
click at [544, 420] on button "Annuler" at bounding box center [535, 422] width 52 height 23
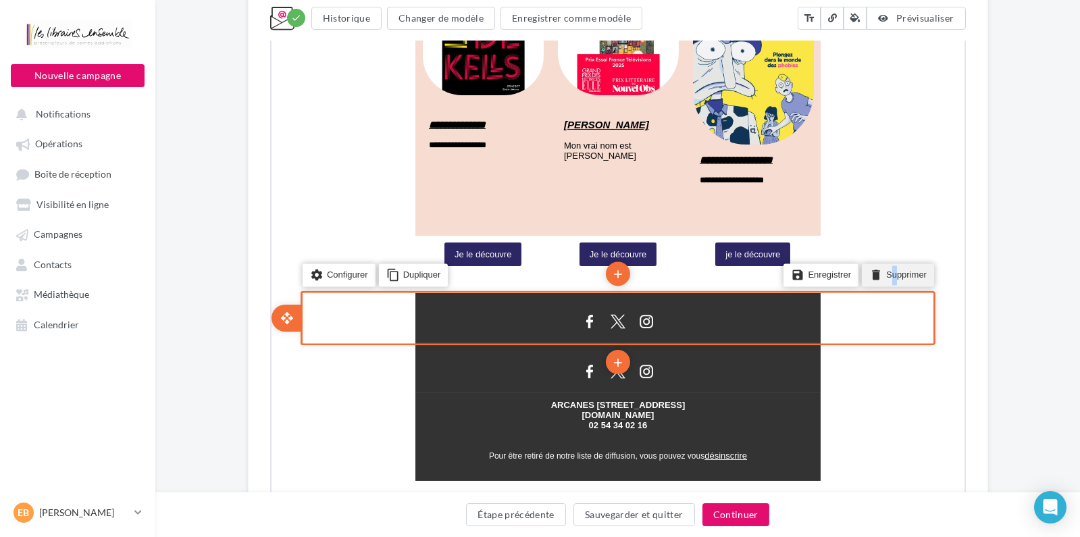
click at [894, 270] on li "delete Supprimer" at bounding box center [896, 273] width 72 height 23
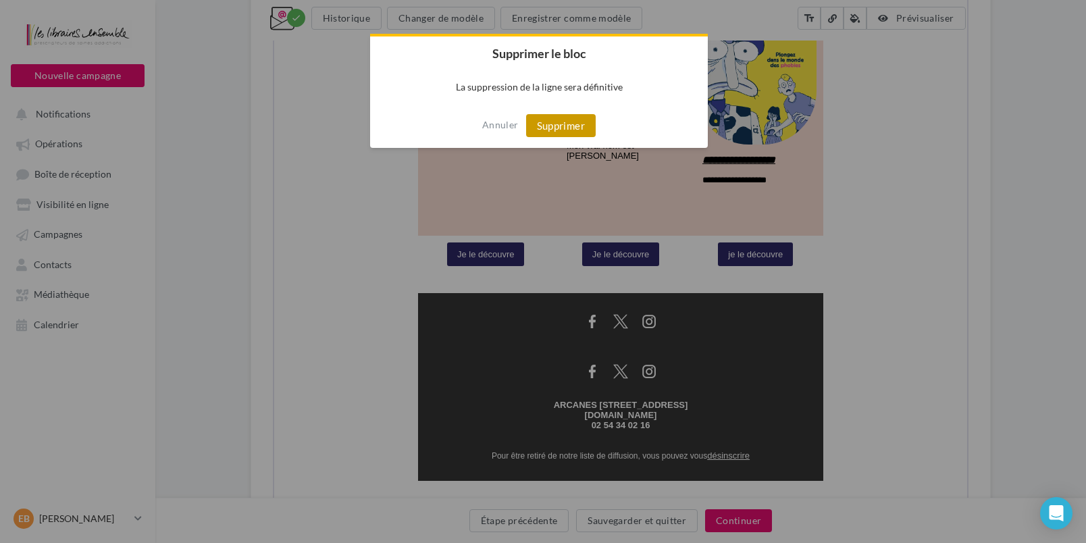
drag, startPoint x: 556, startPoint y: 123, endPoint x: 582, endPoint y: 588, distance: 466.1
click at [556, 123] on button "Supprimer" at bounding box center [561, 125] width 70 height 23
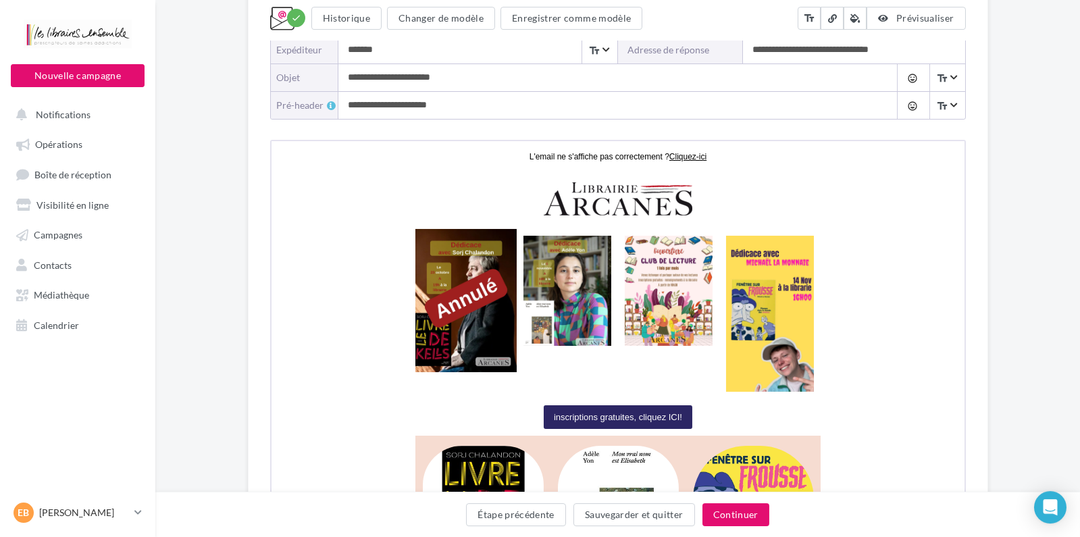
scroll to position [92, 0]
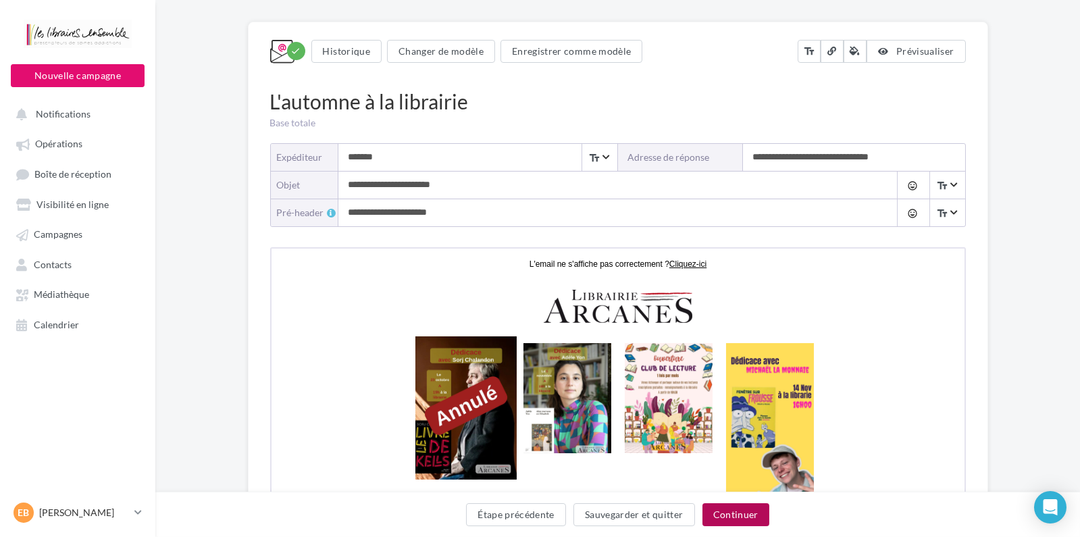
click at [731, 519] on button "Continuer" at bounding box center [736, 514] width 67 height 23
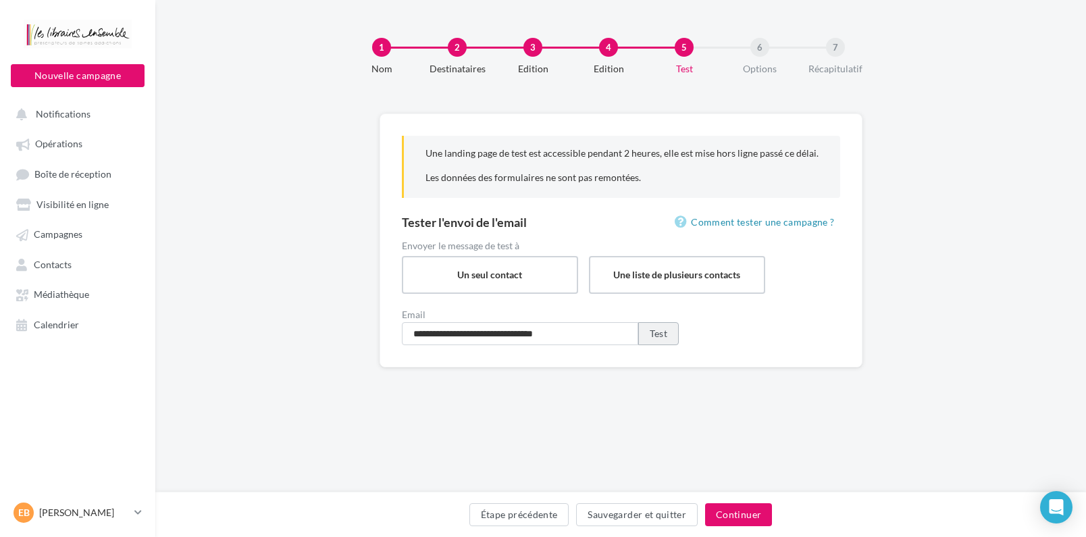
click at [647, 340] on button "Test" at bounding box center [658, 333] width 41 height 23
click at [748, 523] on button "Continuer" at bounding box center [738, 514] width 67 height 23
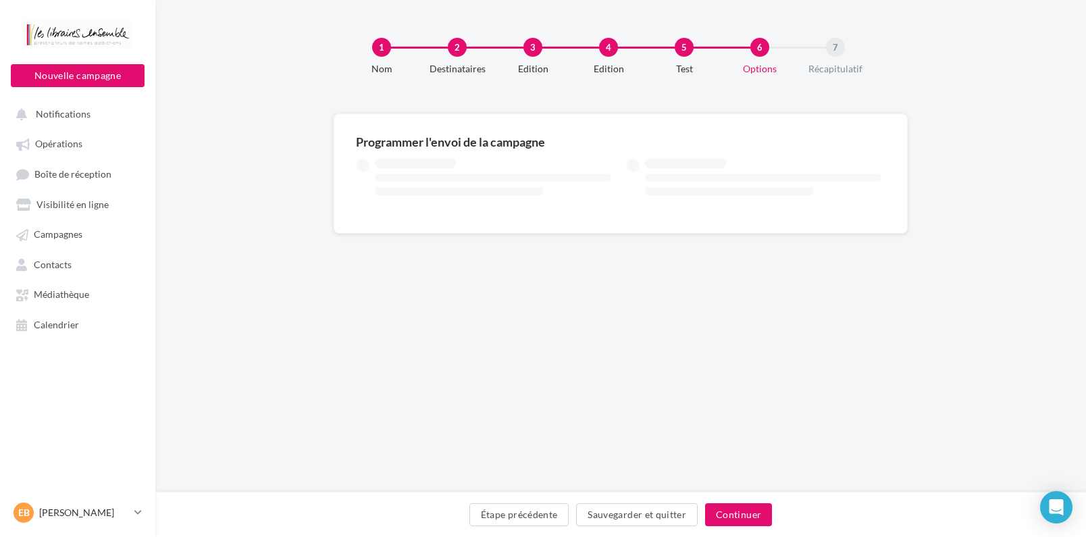
type input "***"
type input "**"
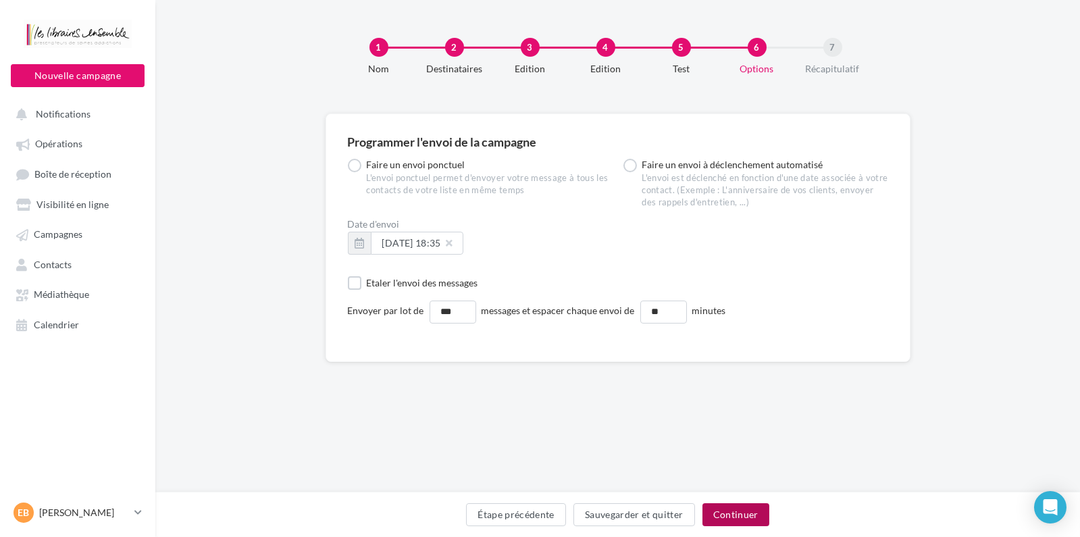
click at [734, 511] on button "Continuer" at bounding box center [736, 514] width 67 height 23
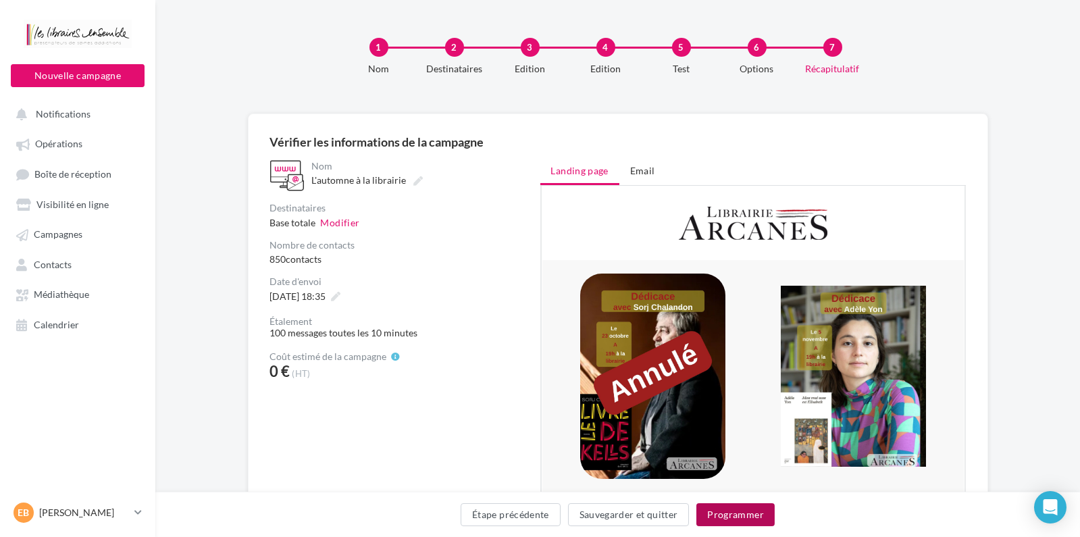
click at [724, 518] on button "Programmer" at bounding box center [735, 514] width 78 height 23
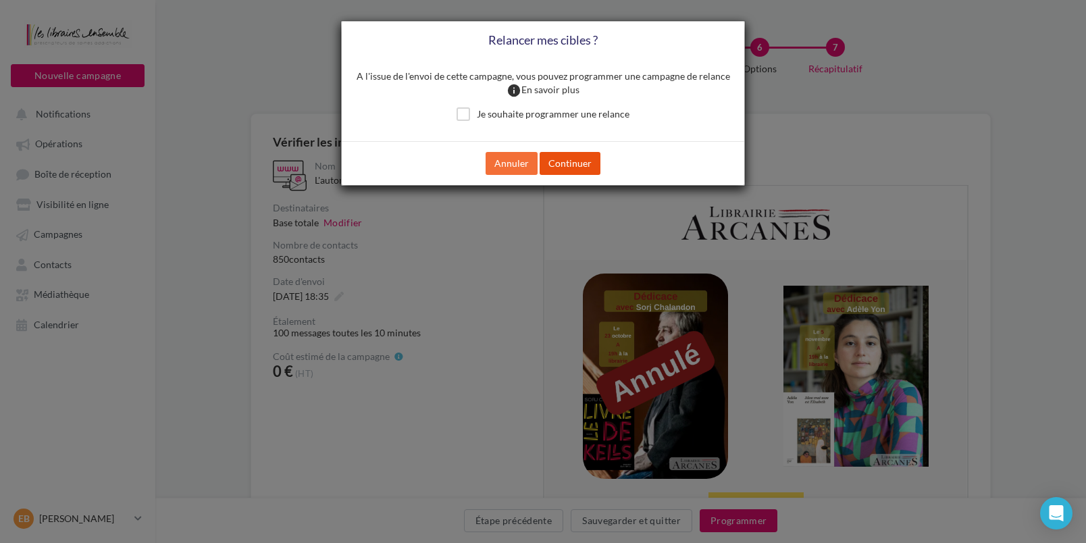
click at [577, 164] on button "Continuer" at bounding box center [570, 163] width 61 height 23
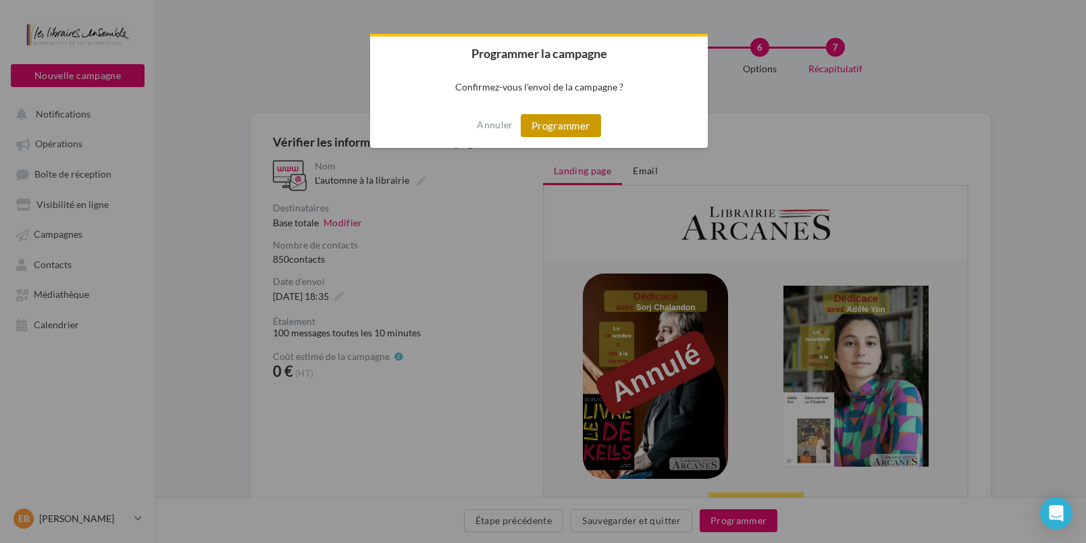
click at [576, 132] on button "Programmer" at bounding box center [561, 125] width 80 height 23
